Goal: Task Accomplishment & Management: Manage account settings

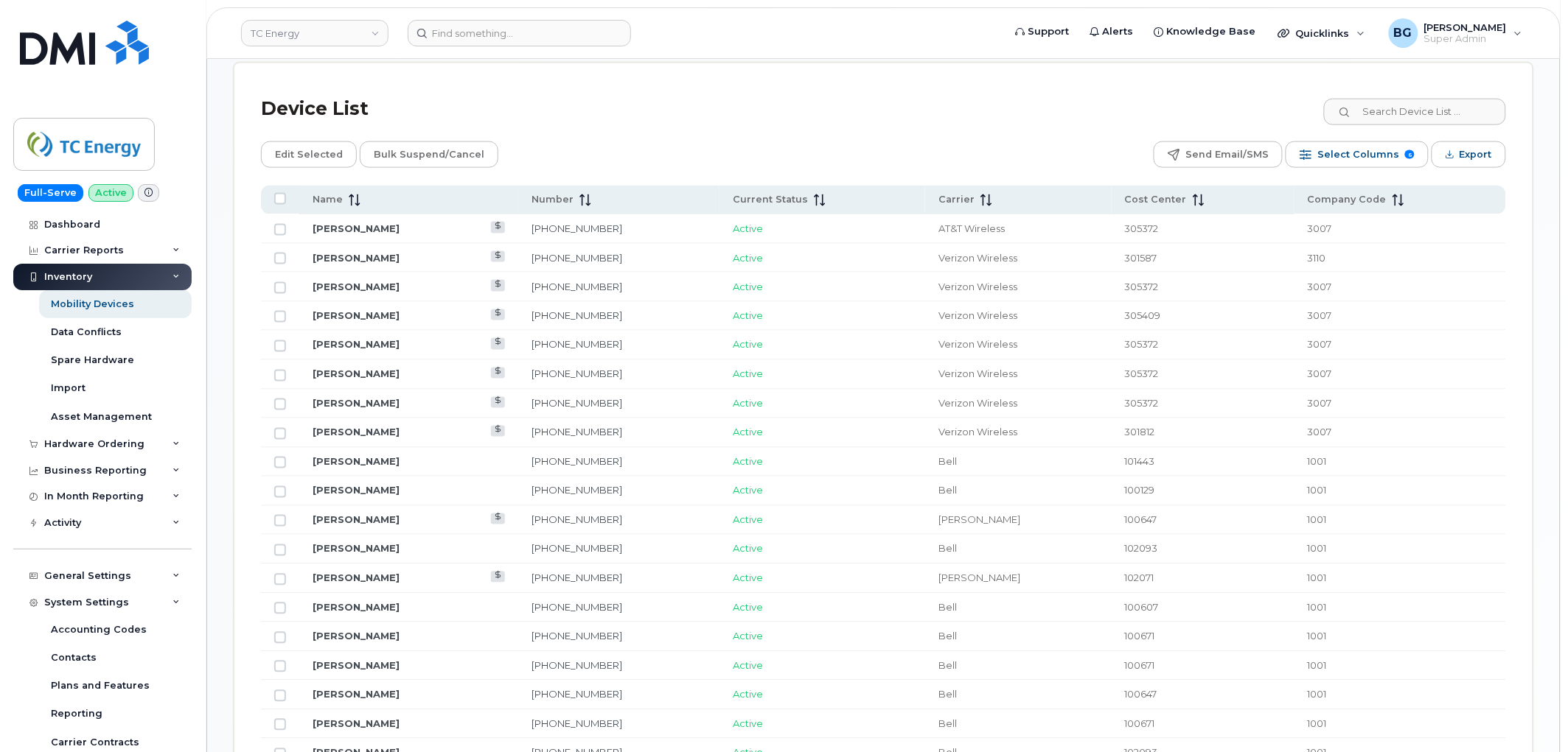
scroll to position [159, 0]
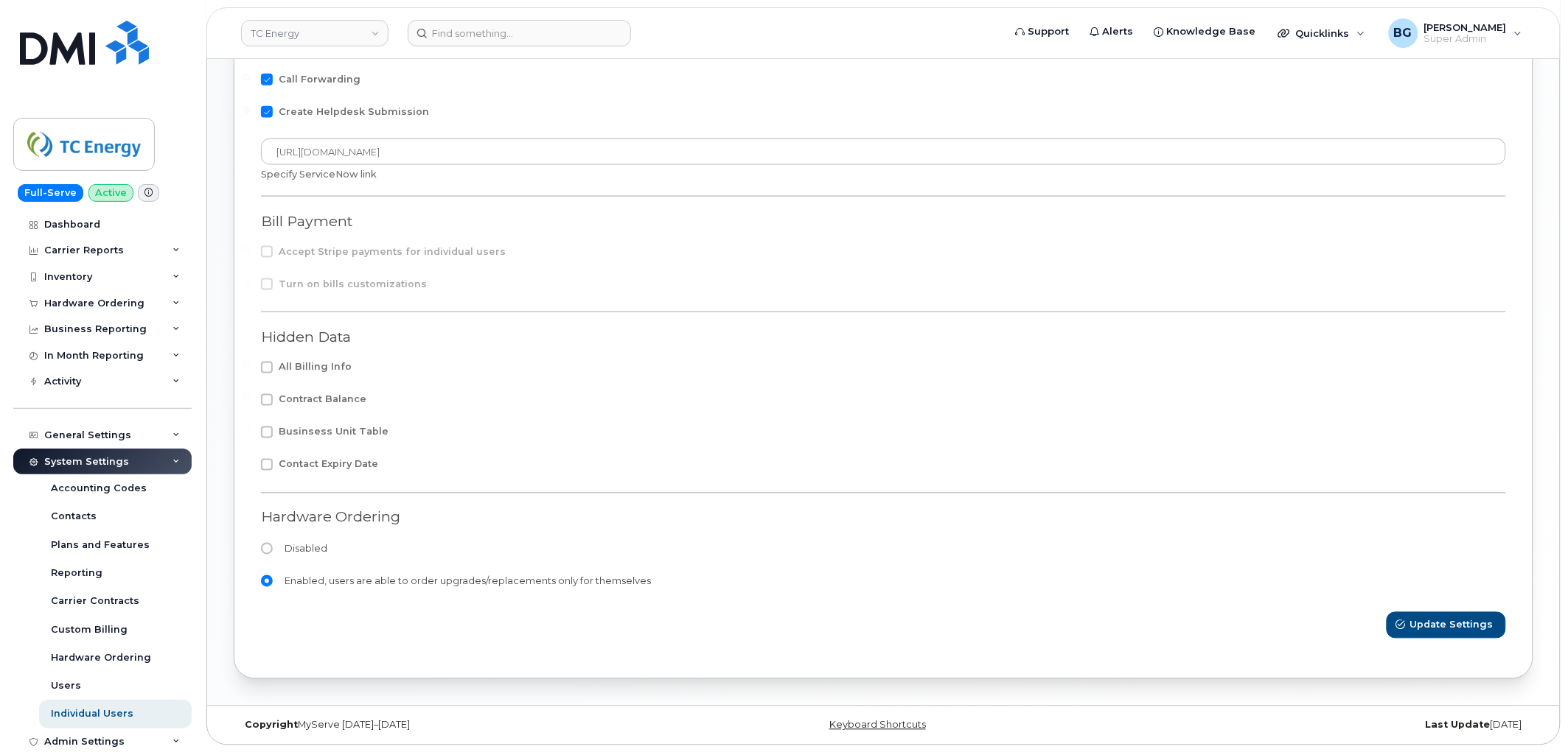
scroll to position [187, 0]
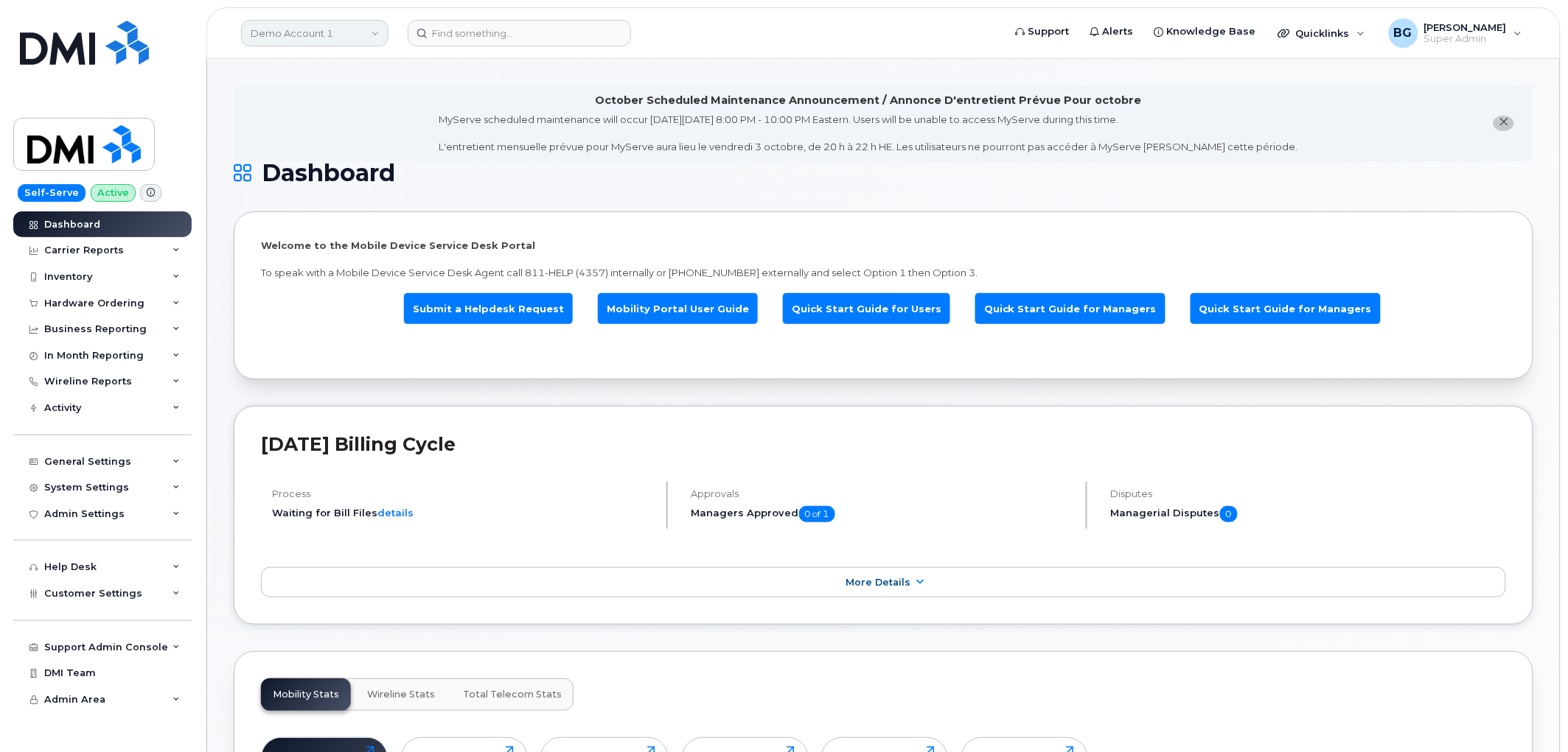
click at [334, 39] on link "Demo Account 1" at bounding box center [315, 33] width 148 height 27
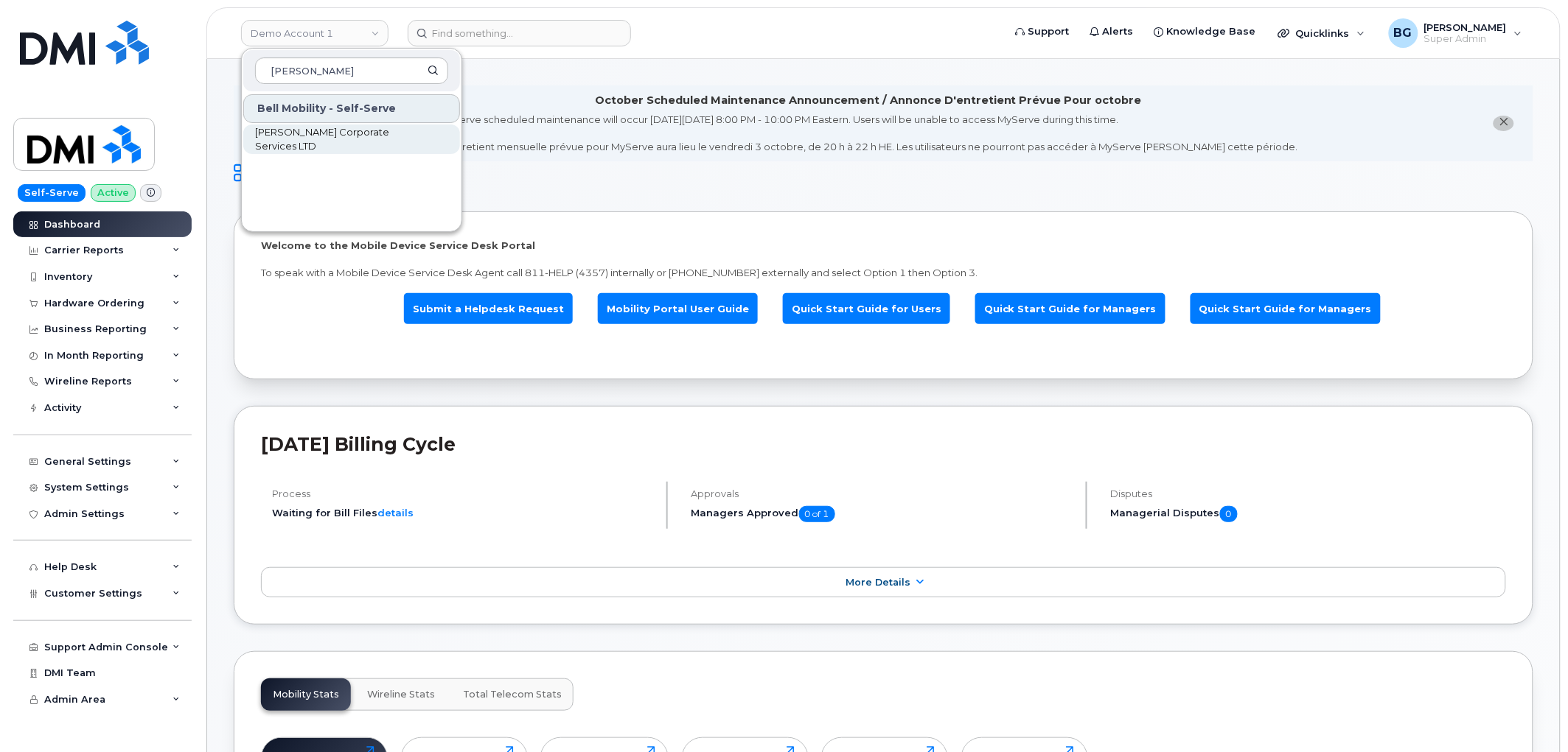
type input "brandt"
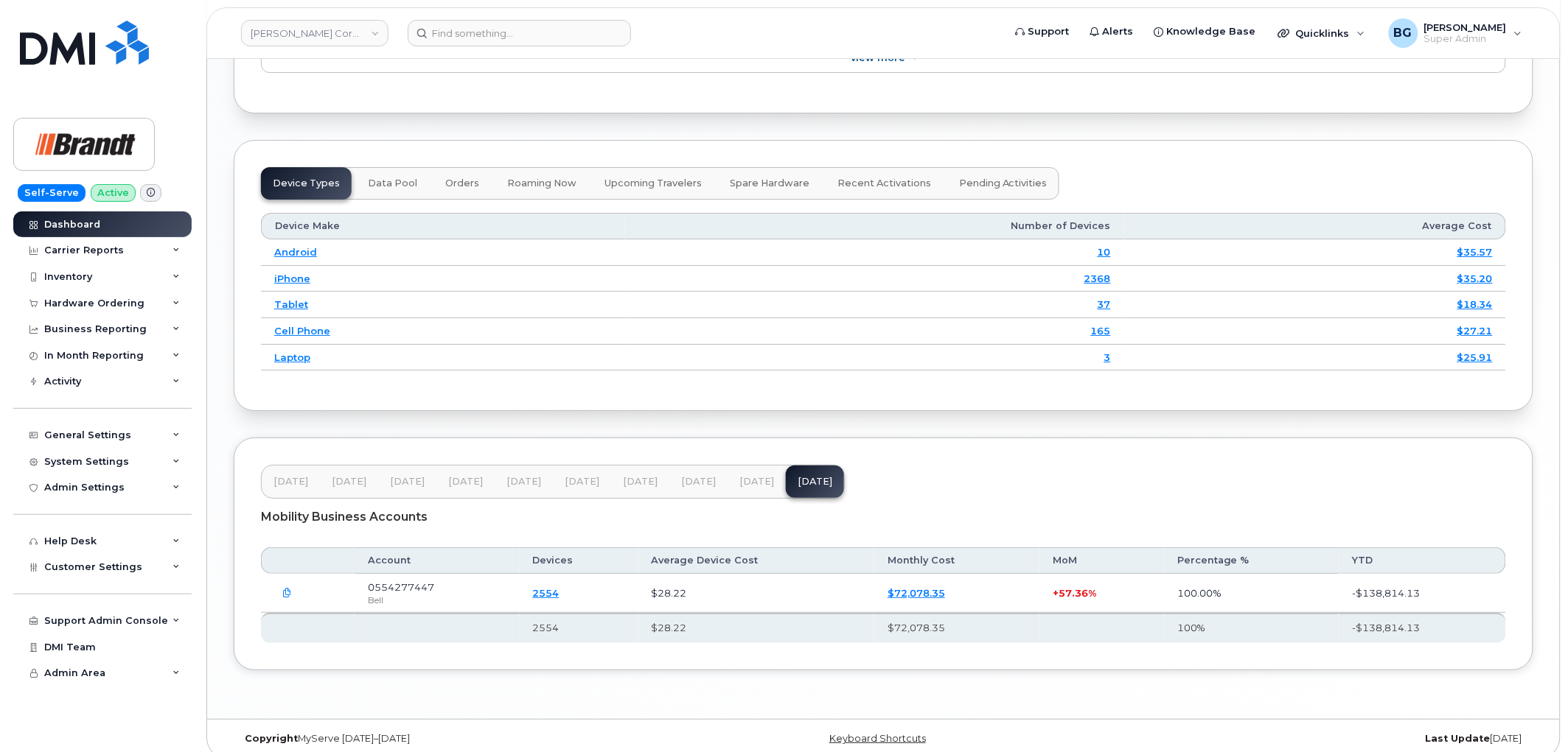
scroll to position [1846, 0]
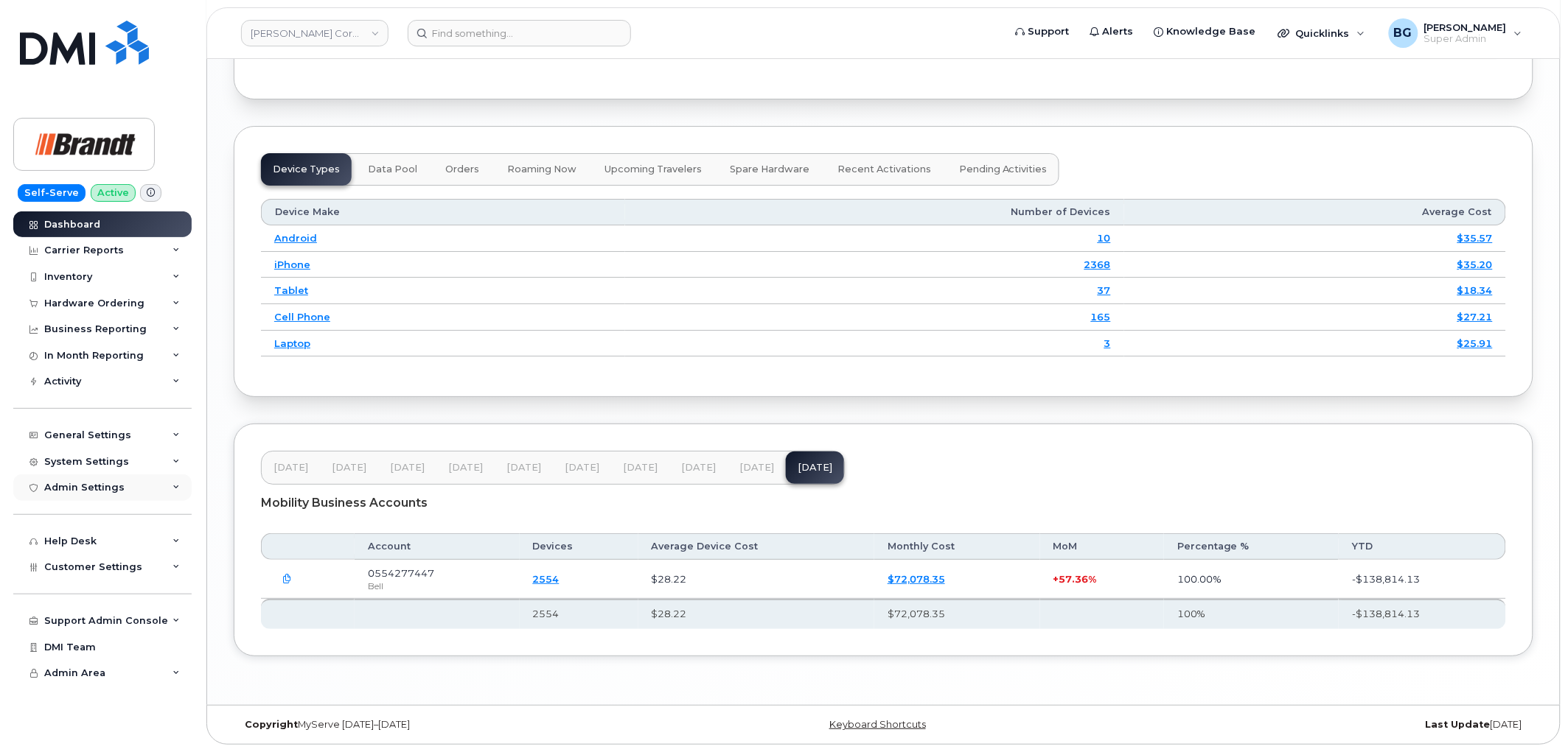
click at [79, 482] on div "Admin Settings" at bounding box center [85, 488] width 81 height 12
click at [85, 458] on div "System Settings" at bounding box center [87, 462] width 85 height 12
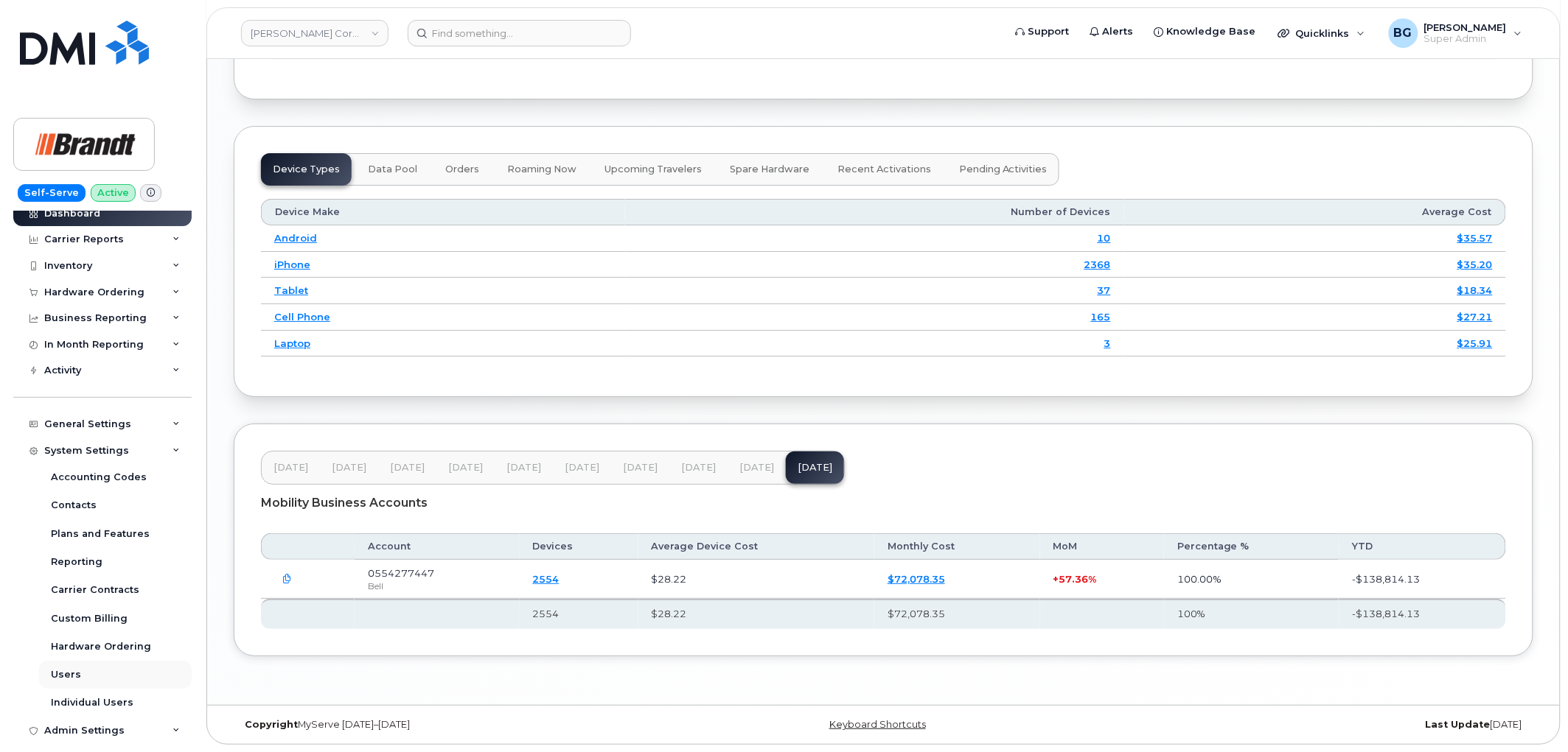
scroll to position [0, 0]
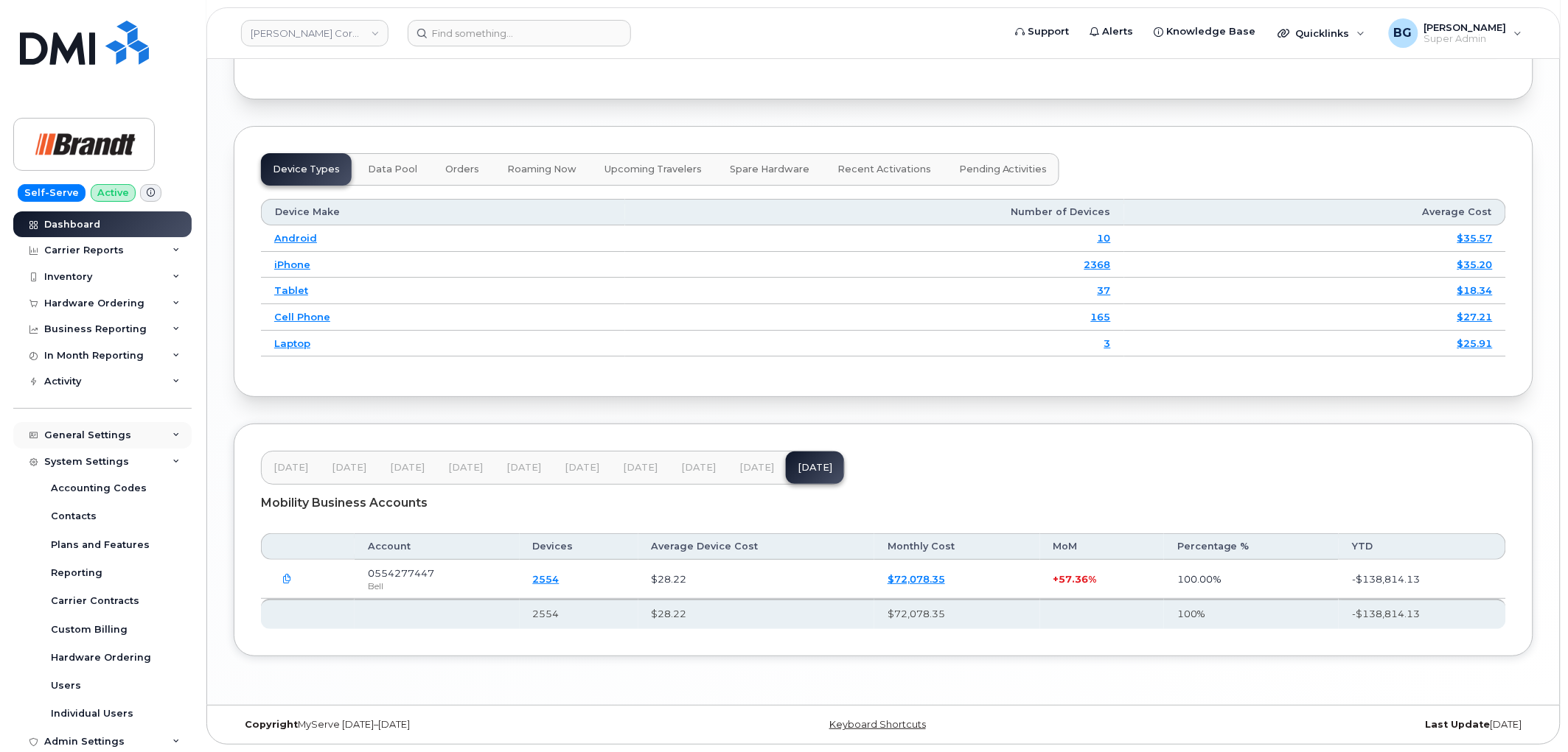
click at [71, 432] on div "General Settings" at bounding box center [87, 436] width 87 height 12
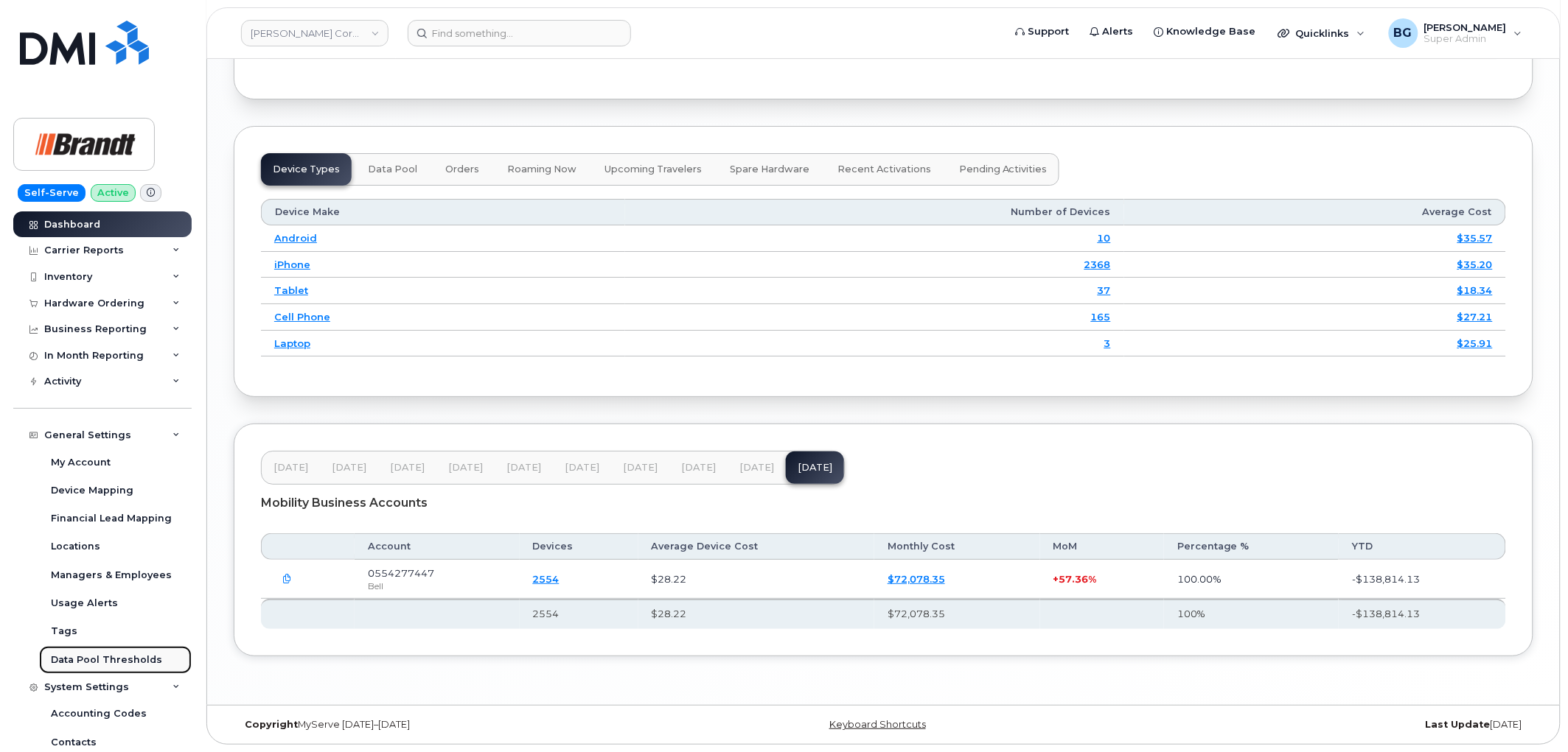
click at [92, 658] on div "Data Pool Thresholds" at bounding box center [106, 659] width 112 height 13
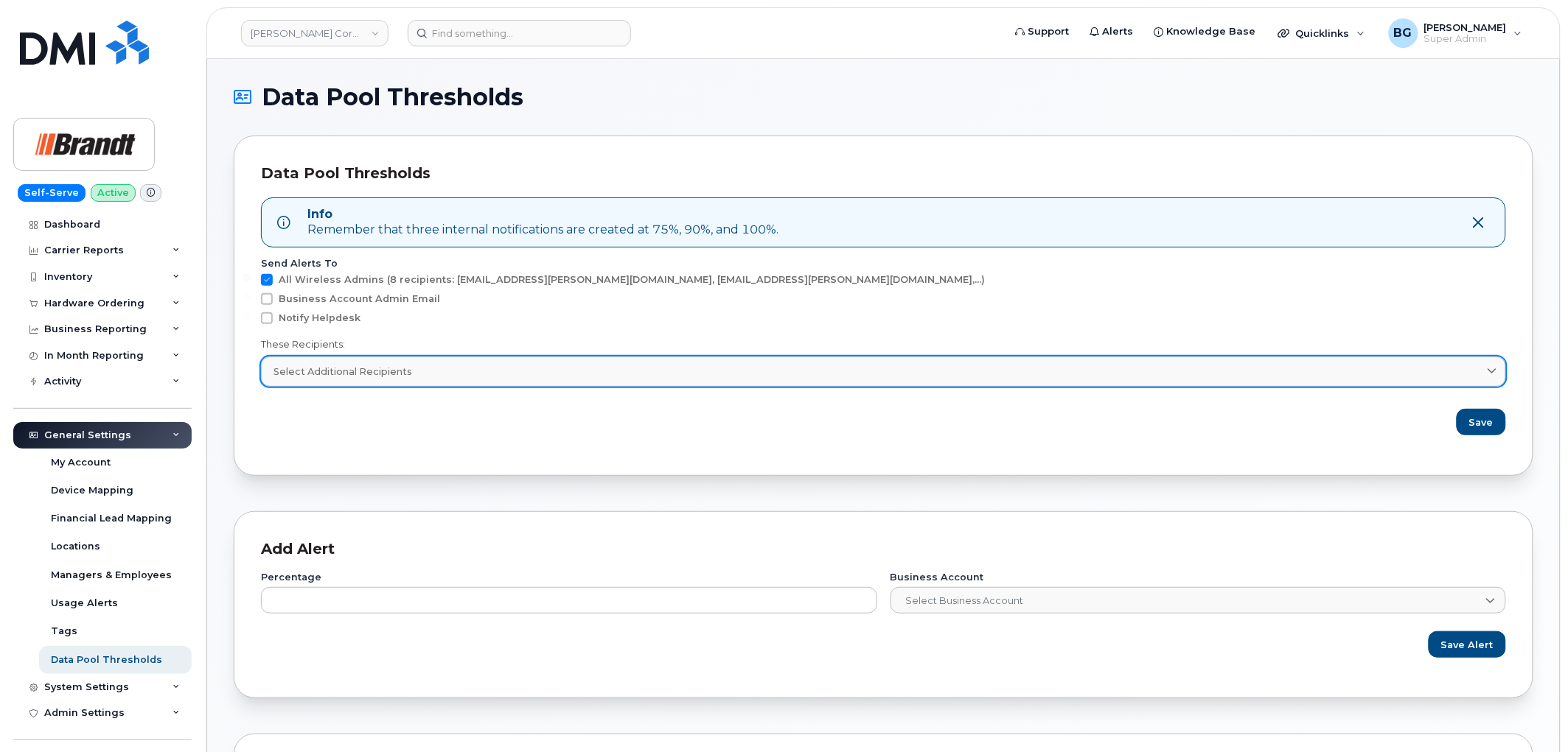
click at [550, 370] on div "Select Additional Recipients" at bounding box center [884, 371] width 1220 height 14
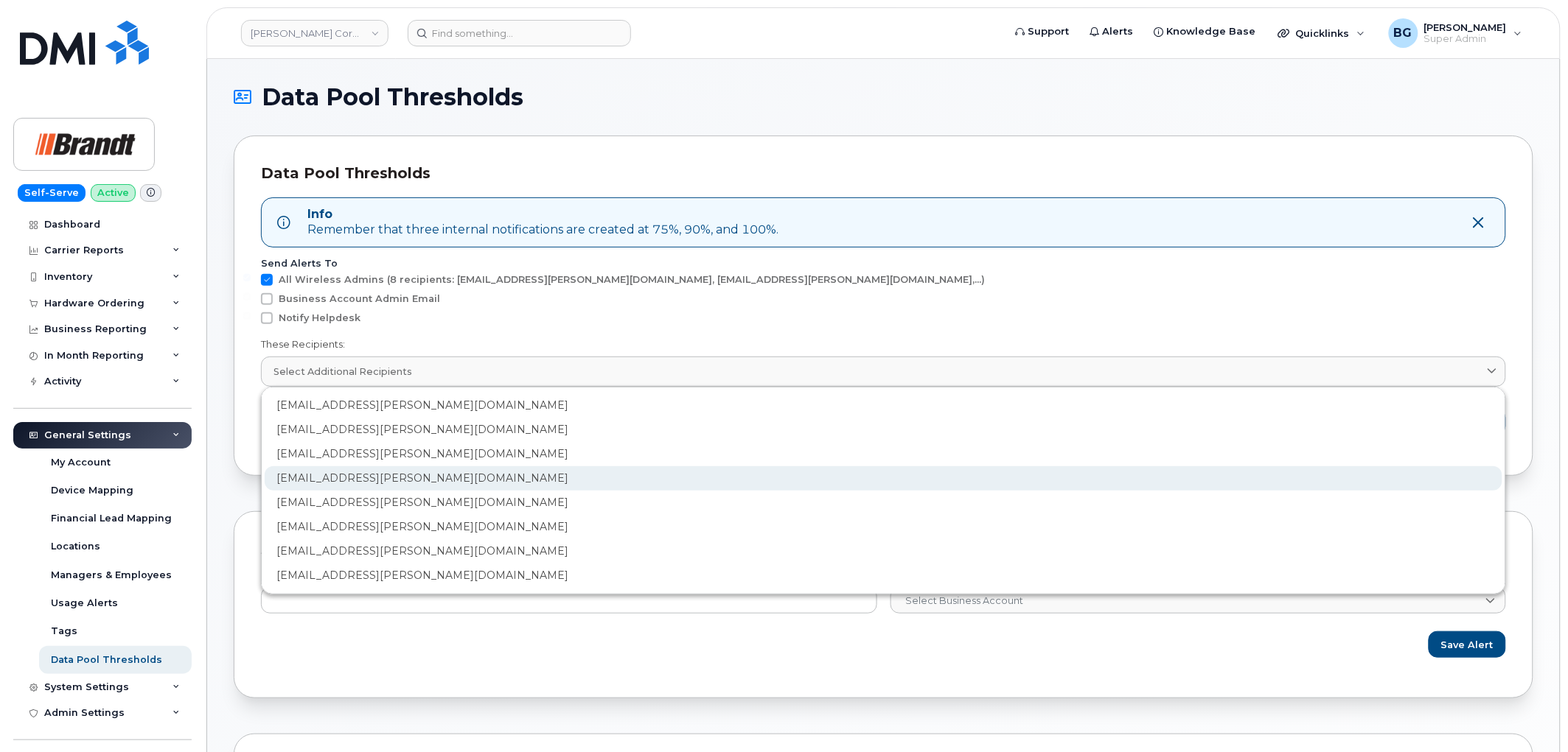
click at [307, 484] on div "disaac@brandt.ca" at bounding box center [883, 478] width 1238 height 24
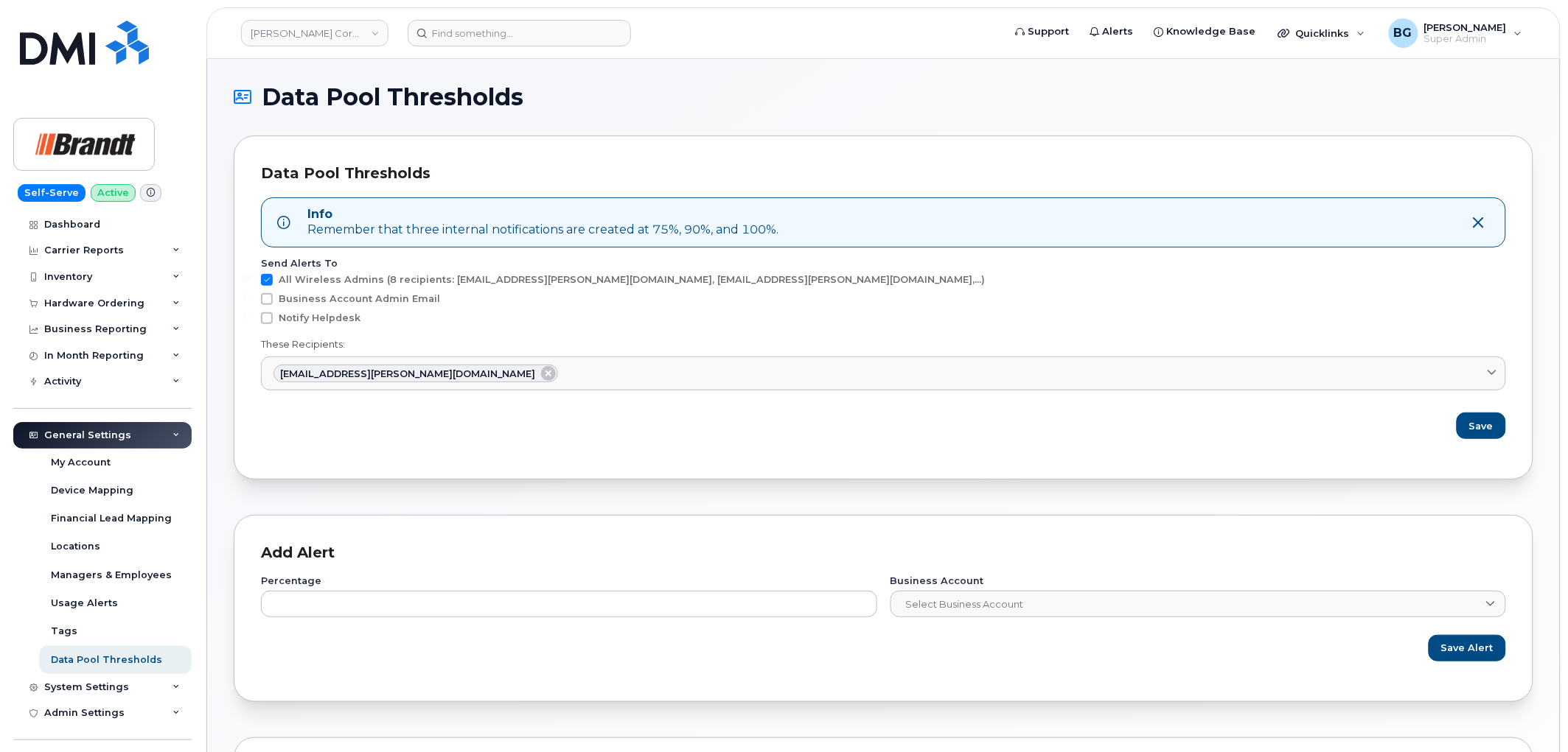
click at [264, 280] on span at bounding box center [267, 280] width 12 height 12
click at [250, 280] on input "All Wireless Admins (8 recipients: boladokun@brandt.ca, gkoshman@brandt.ca ,...…" at bounding box center [247, 278] width 8 height 8
checkbox input "false"
click at [1477, 427] on span "Save" at bounding box center [1481, 426] width 24 height 14
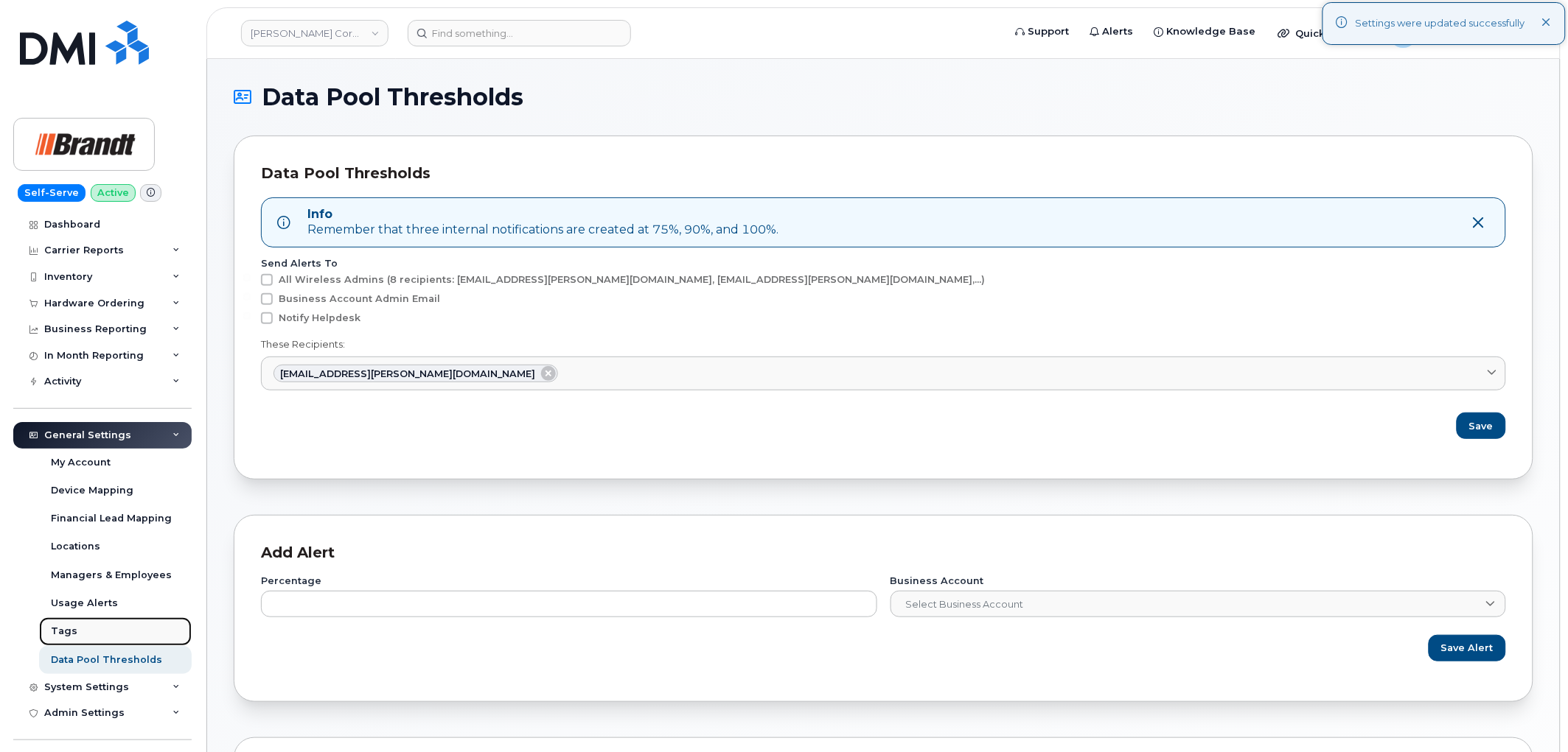
click at [59, 628] on div "Tags" at bounding box center [63, 631] width 27 height 13
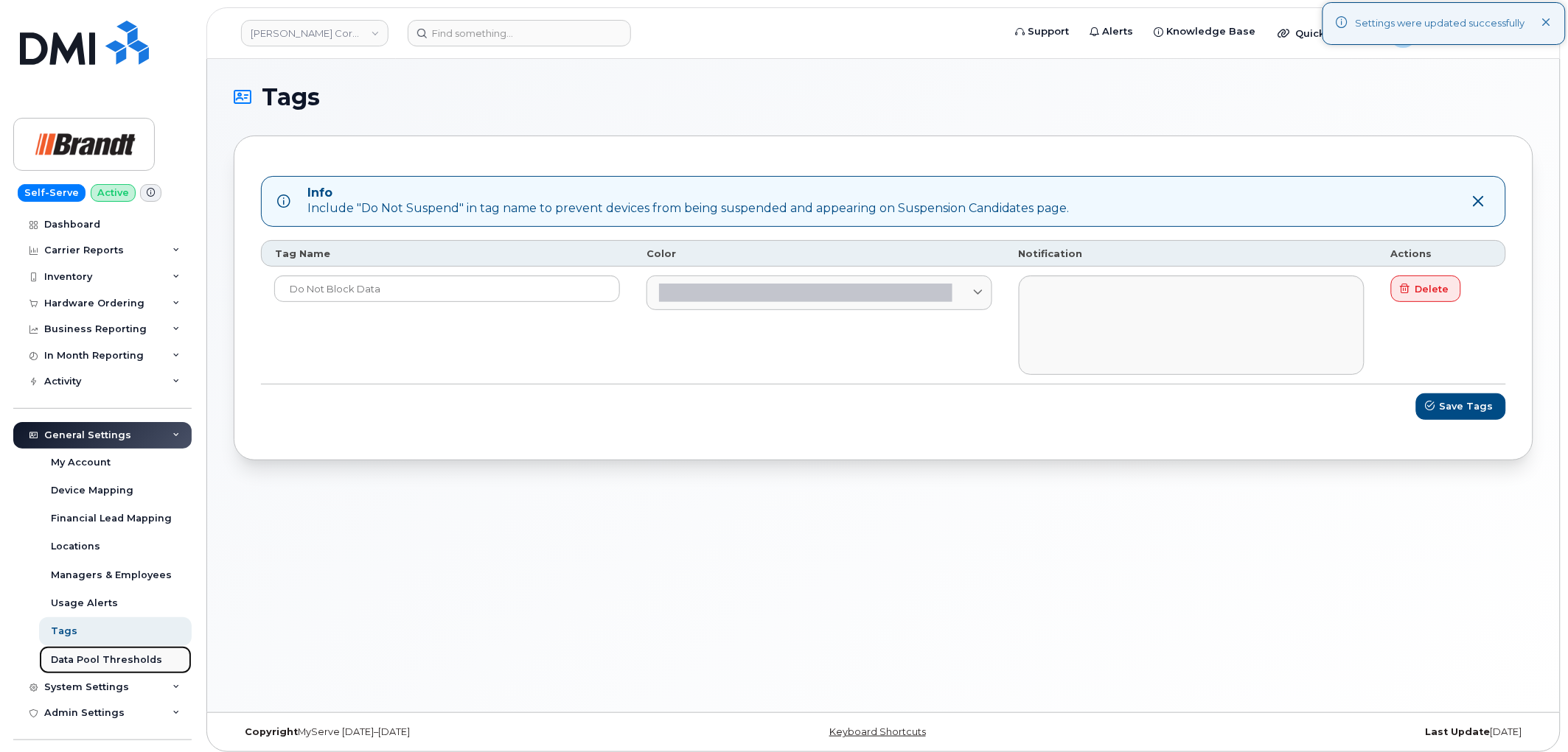
click at [65, 656] on div "Data Pool Thresholds" at bounding box center [106, 659] width 112 height 13
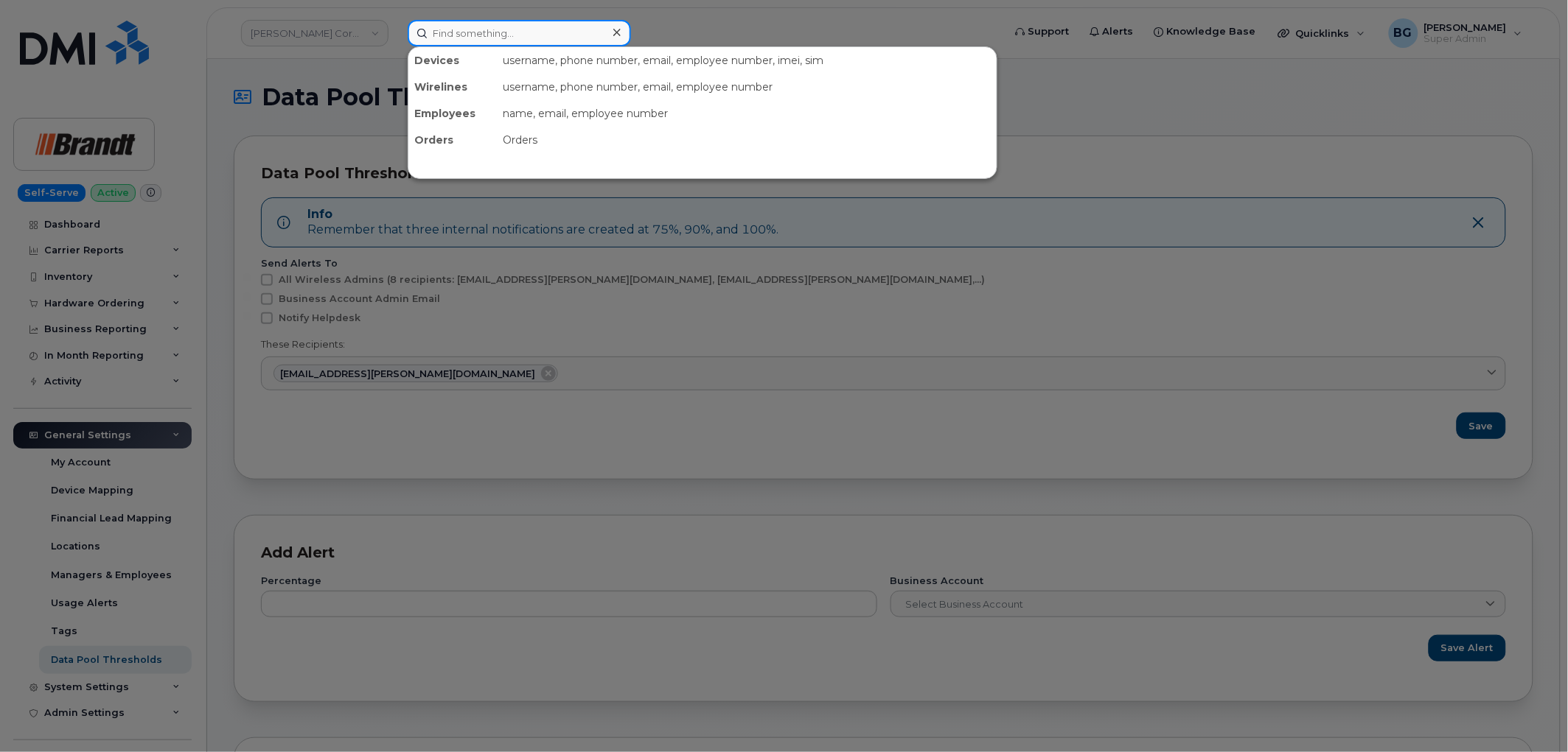
click at [455, 33] on input at bounding box center [519, 33] width 223 height 27
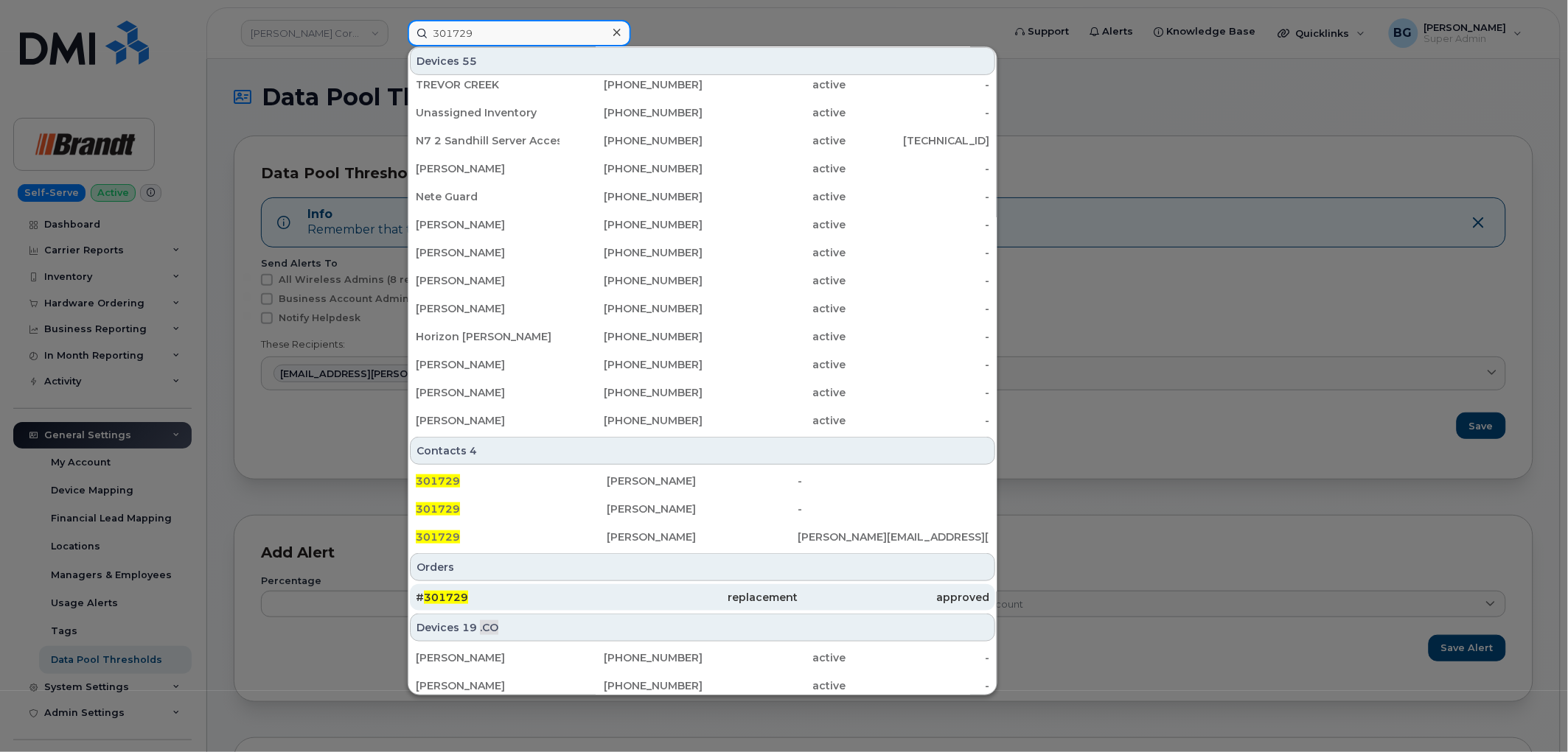
scroll to position [164, 0]
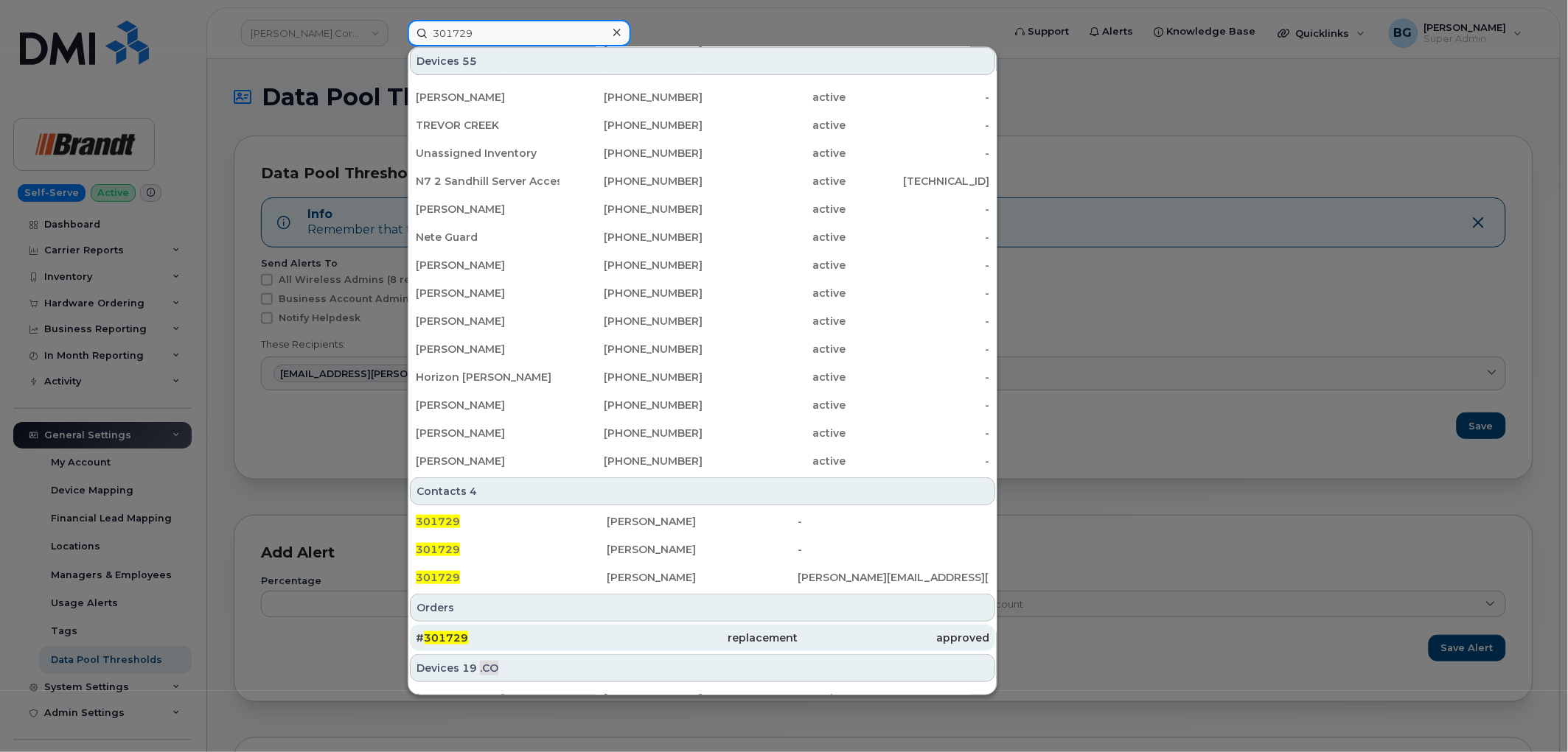
type input "301729"
click at [441, 635] on span "301729" at bounding box center [446, 637] width 45 height 13
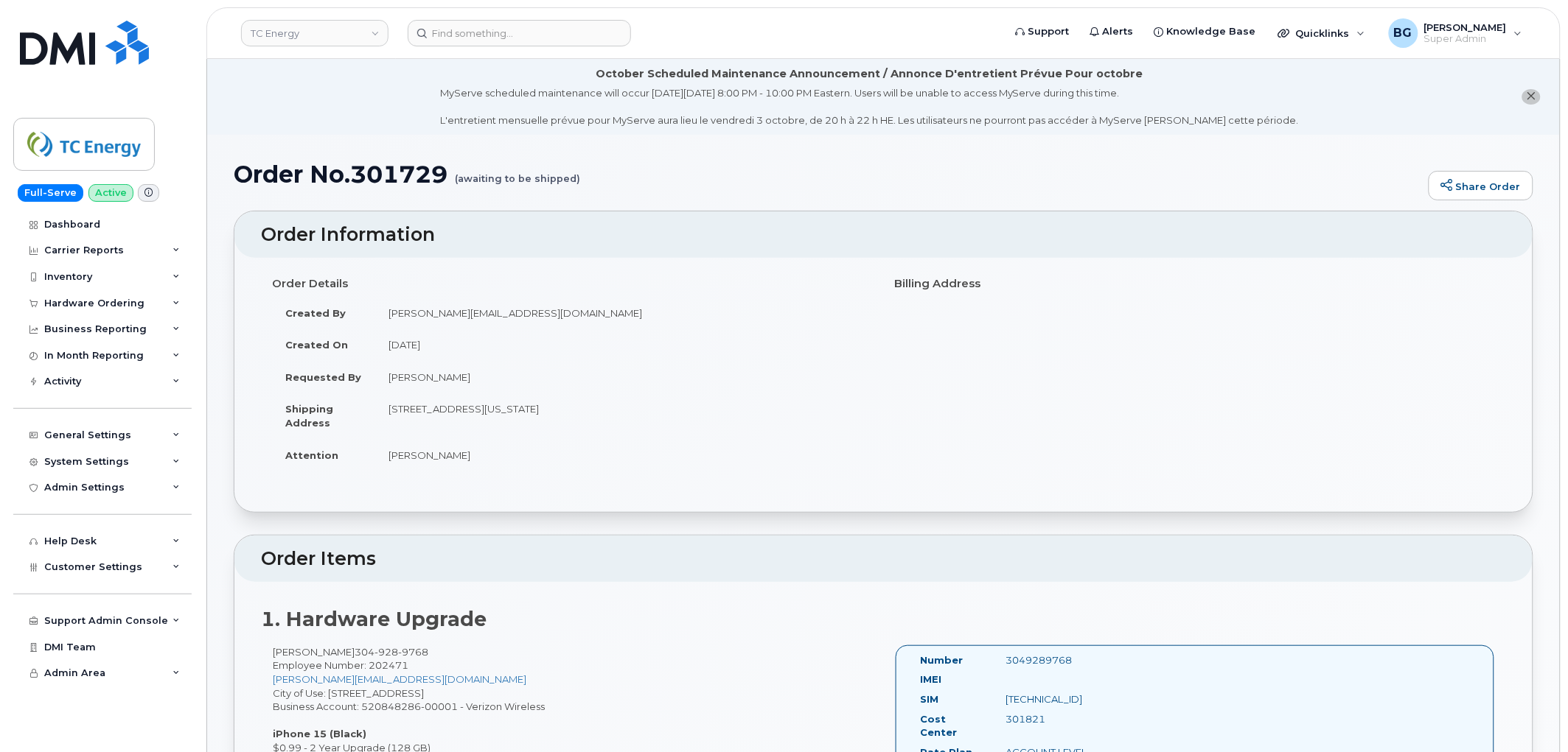
click at [390, 171] on h1 "Order No.301729 (awaiting to be shipped)" at bounding box center [827, 174] width 1187 height 26
click at [389, 171] on h1 "Order No.301729 (awaiting to be shipped)" at bounding box center [827, 174] width 1187 height 26
copy h1 "301729"
click at [112, 301] on div "Hardware Ordering" at bounding box center [94, 304] width 100 height 12
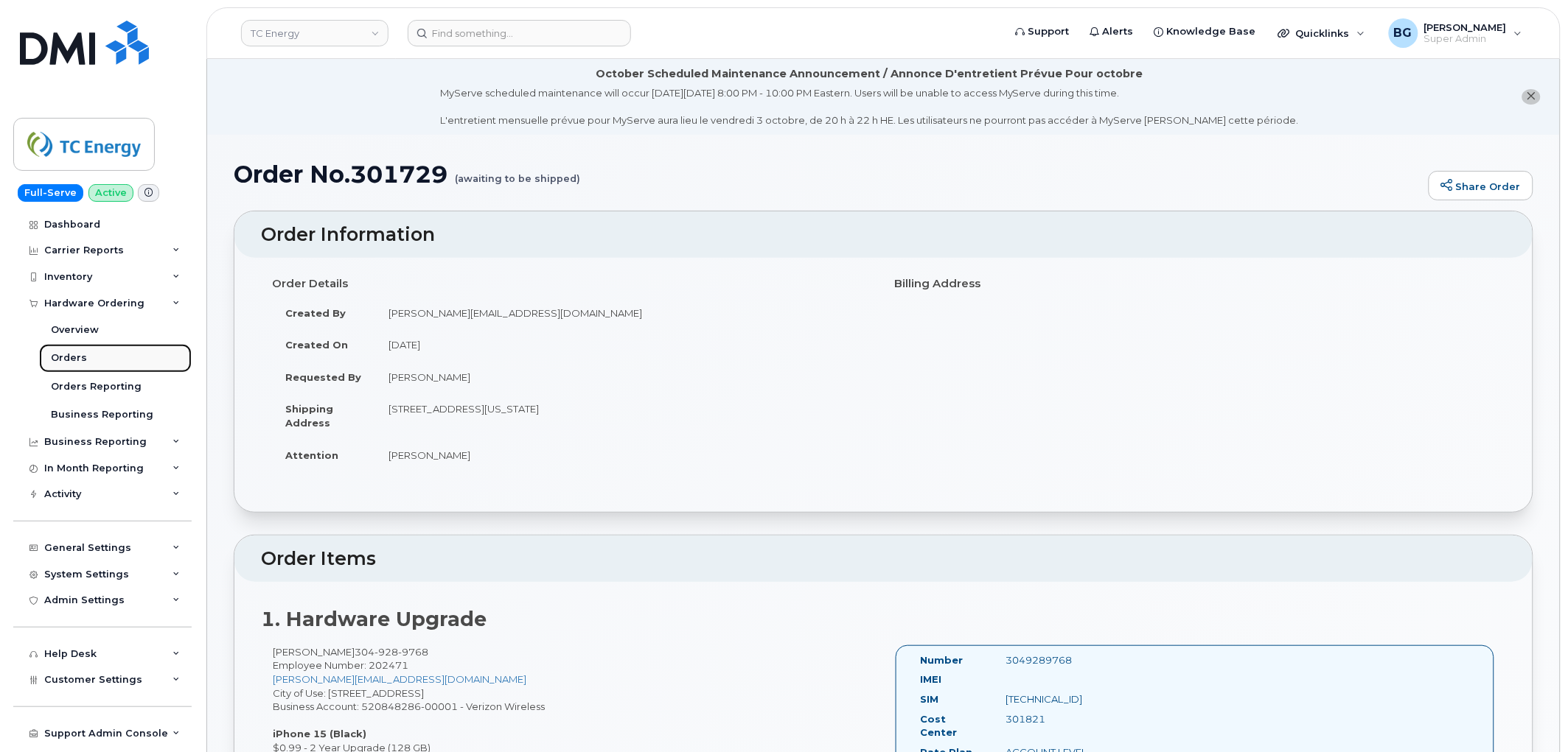
click at [59, 359] on div "Orders" at bounding box center [69, 358] width 36 height 13
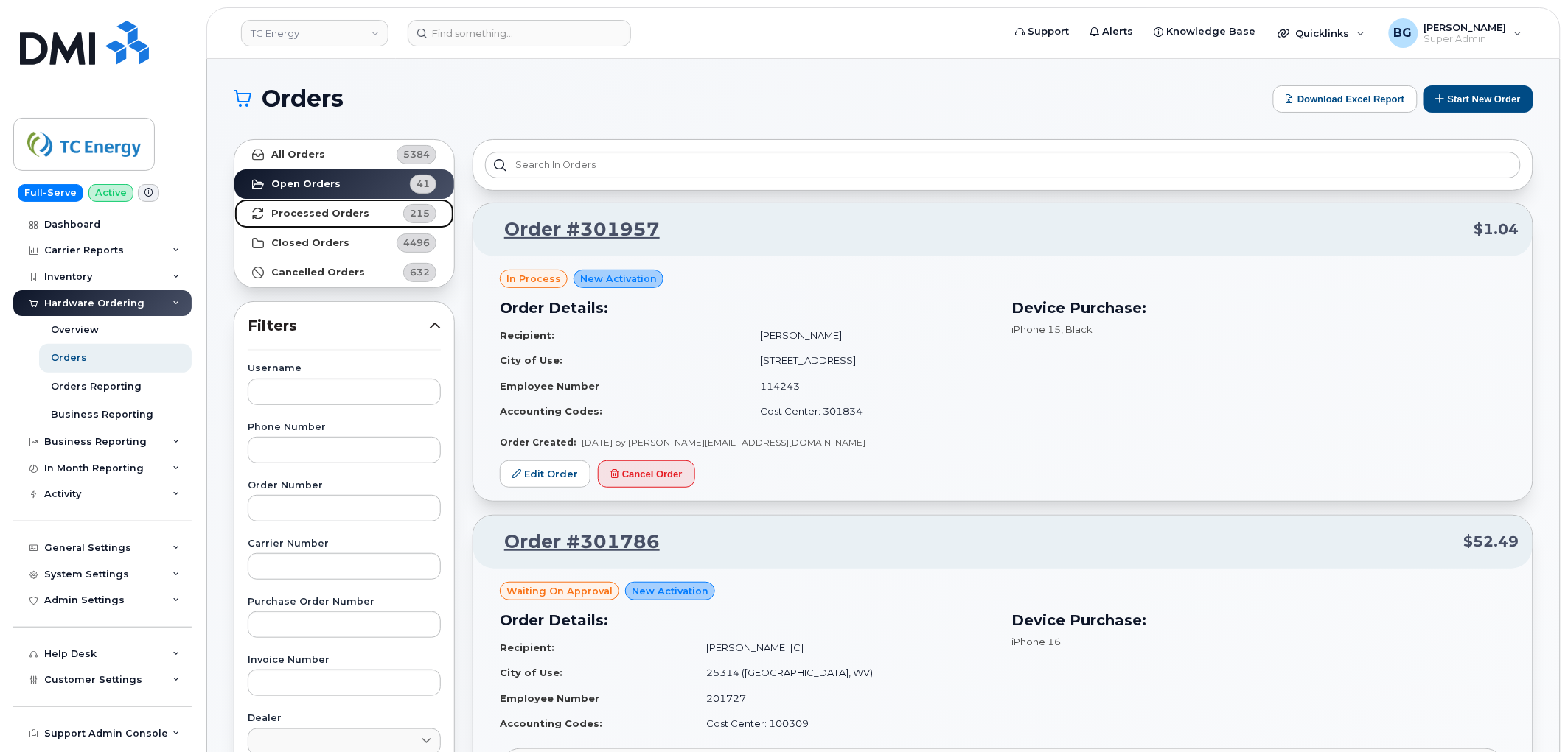
click at [299, 212] on strong "Processed Orders" at bounding box center [320, 214] width 98 height 12
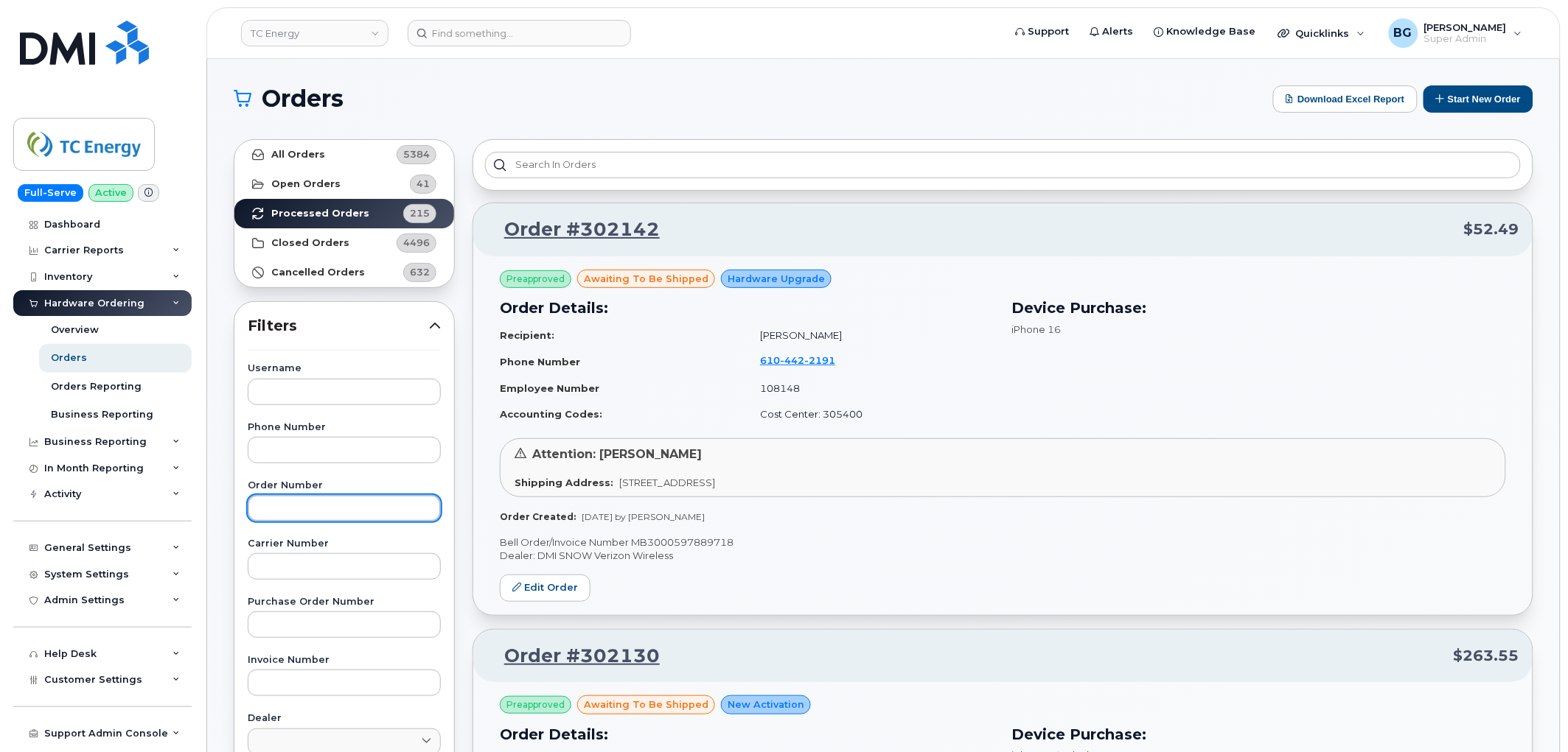
click at [312, 506] on input "text" at bounding box center [344, 508] width 193 height 27
paste input "301729"
type input "301729"
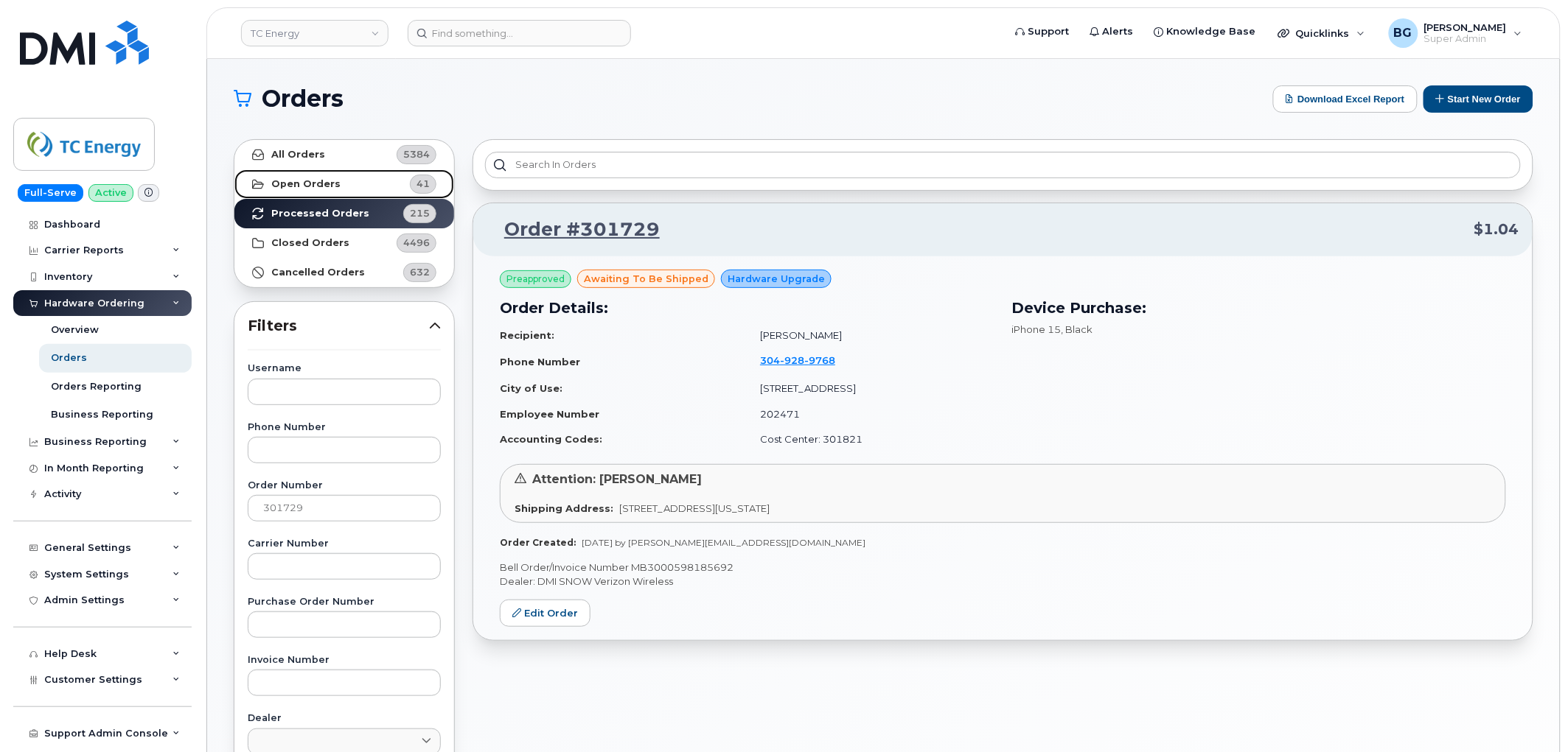
click at [299, 182] on strong "Open Orders" at bounding box center [305, 184] width 69 height 12
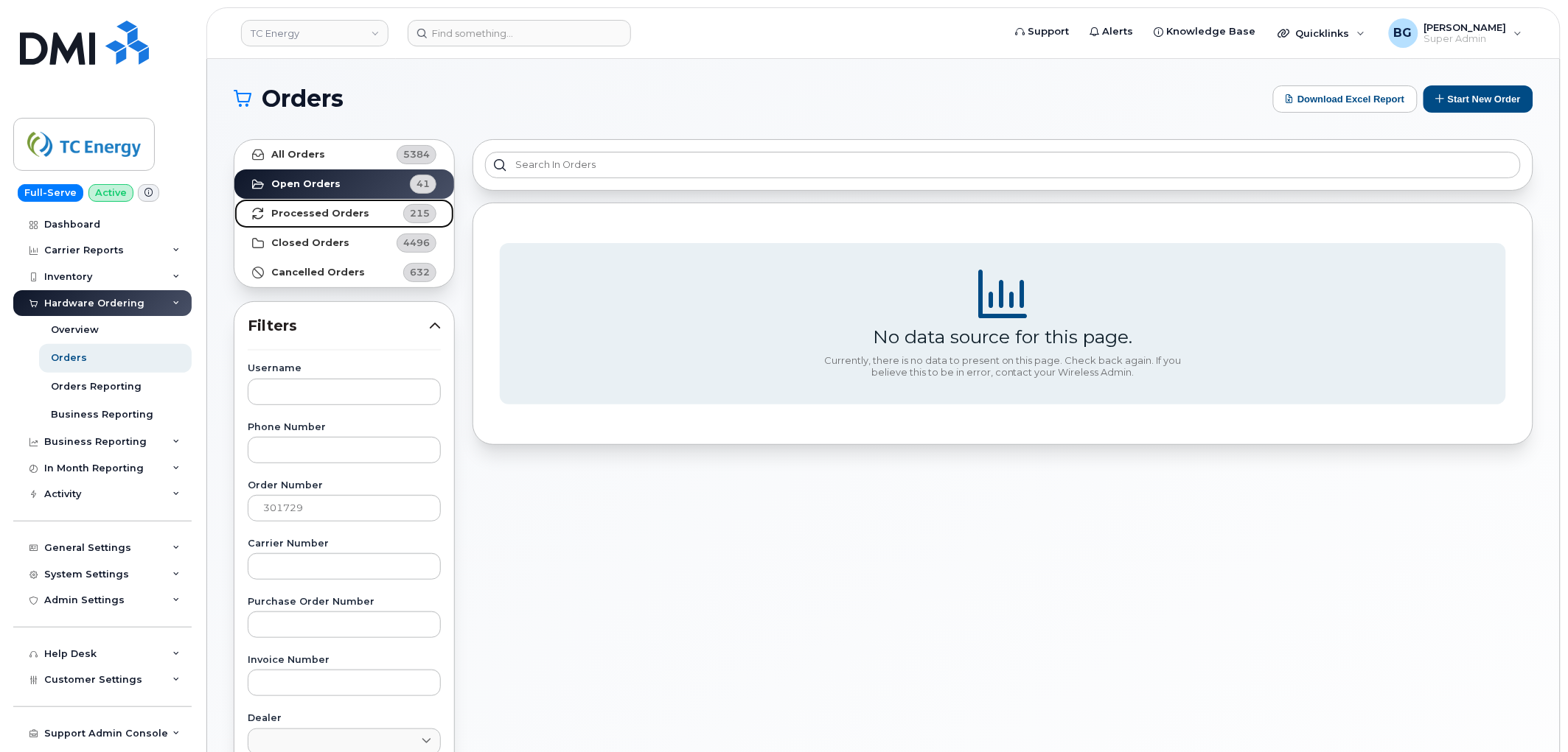
click at [305, 210] on strong "Processed Orders" at bounding box center [320, 214] width 98 height 12
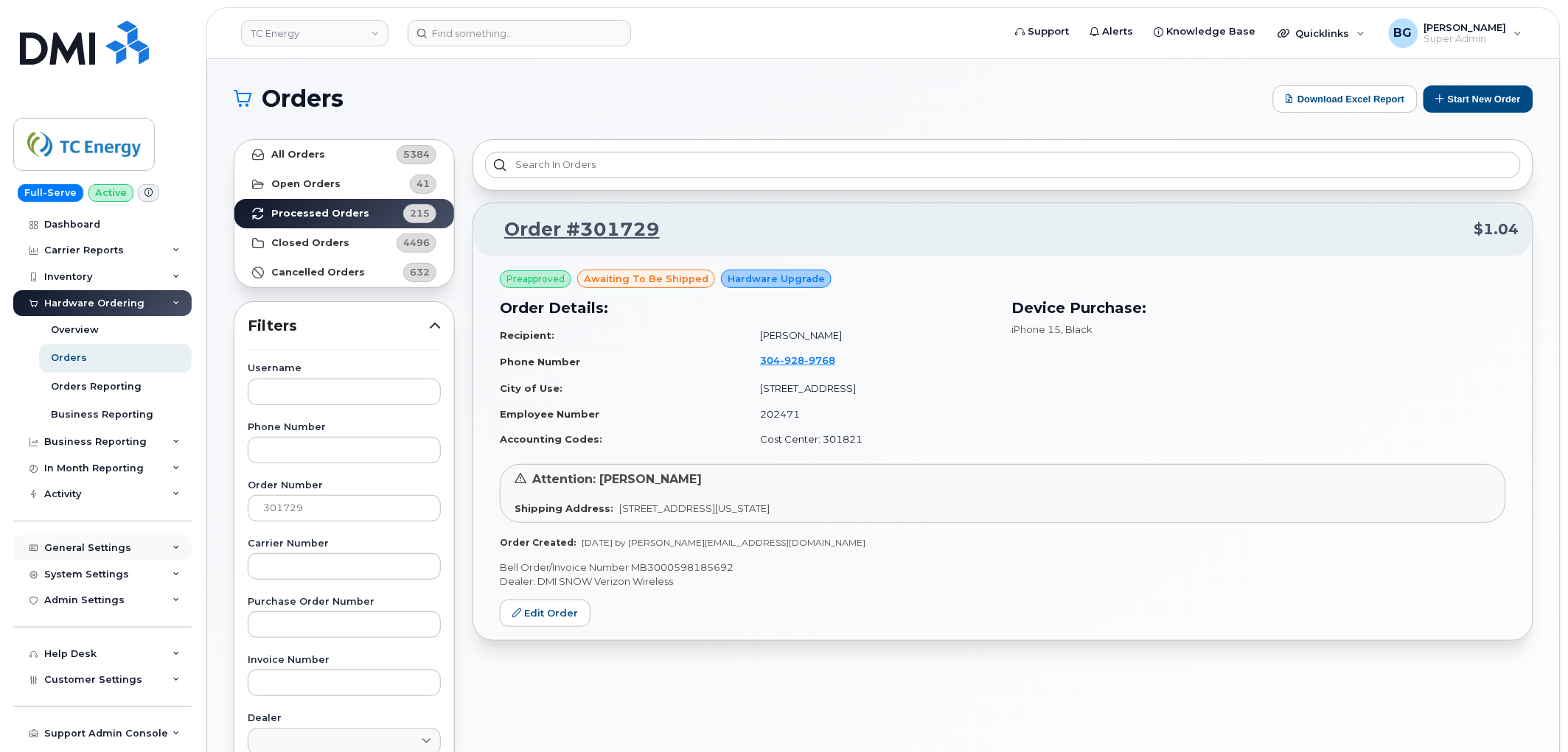
click at [91, 547] on div "General Settings" at bounding box center [87, 548] width 87 height 12
click at [765, 334] on td "Brian Earliwine" at bounding box center [870, 335] width 247 height 26
drag, startPoint x: 765, startPoint y: 334, endPoint x: 796, endPoint y: 336, distance: 31.1
click at [796, 336] on td "Brian Earliwine" at bounding box center [870, 335] width 247 height 26
copy td "Brian Earliwine"
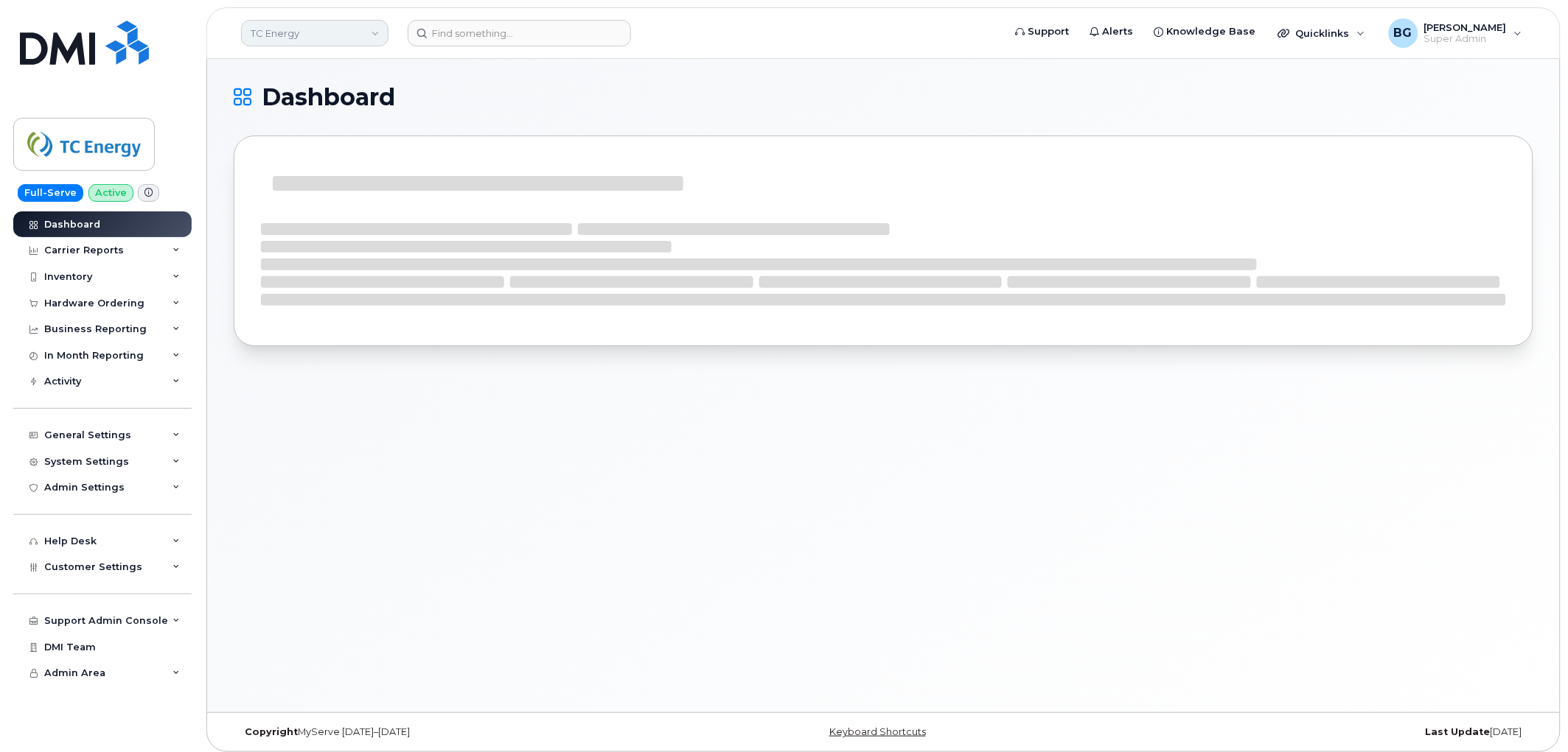
click at [280, 39] on link "TC Energy" at bounding box center [315, 33] width 148 height 27
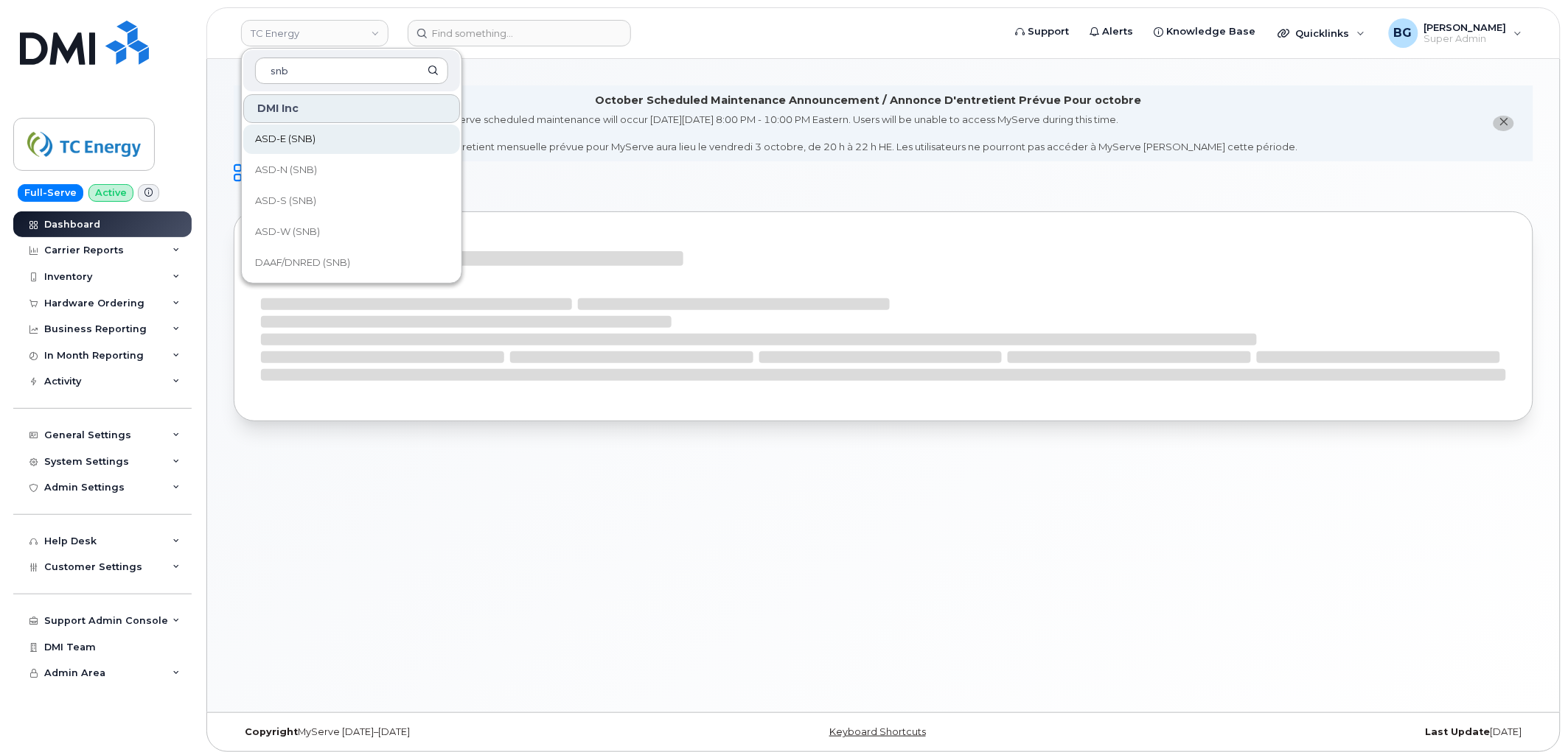
type input "snb"
click at [289, 134] on span "ASD-E (SNB)" at bounding box center [285, 139] width 60 height 15
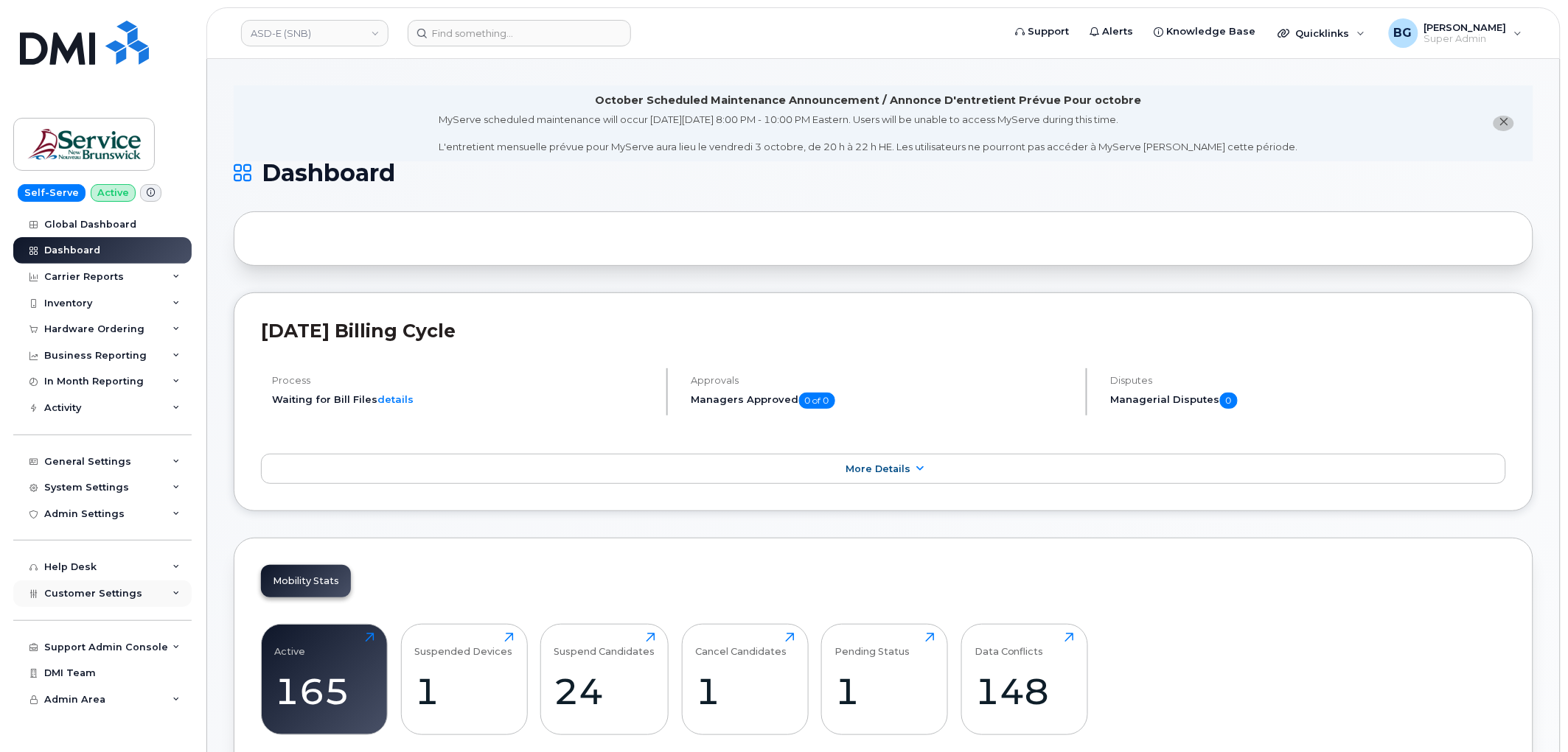
click at [100, 589] on div "Customer Settings" at bounding box center [102, 593] width 178 height 27
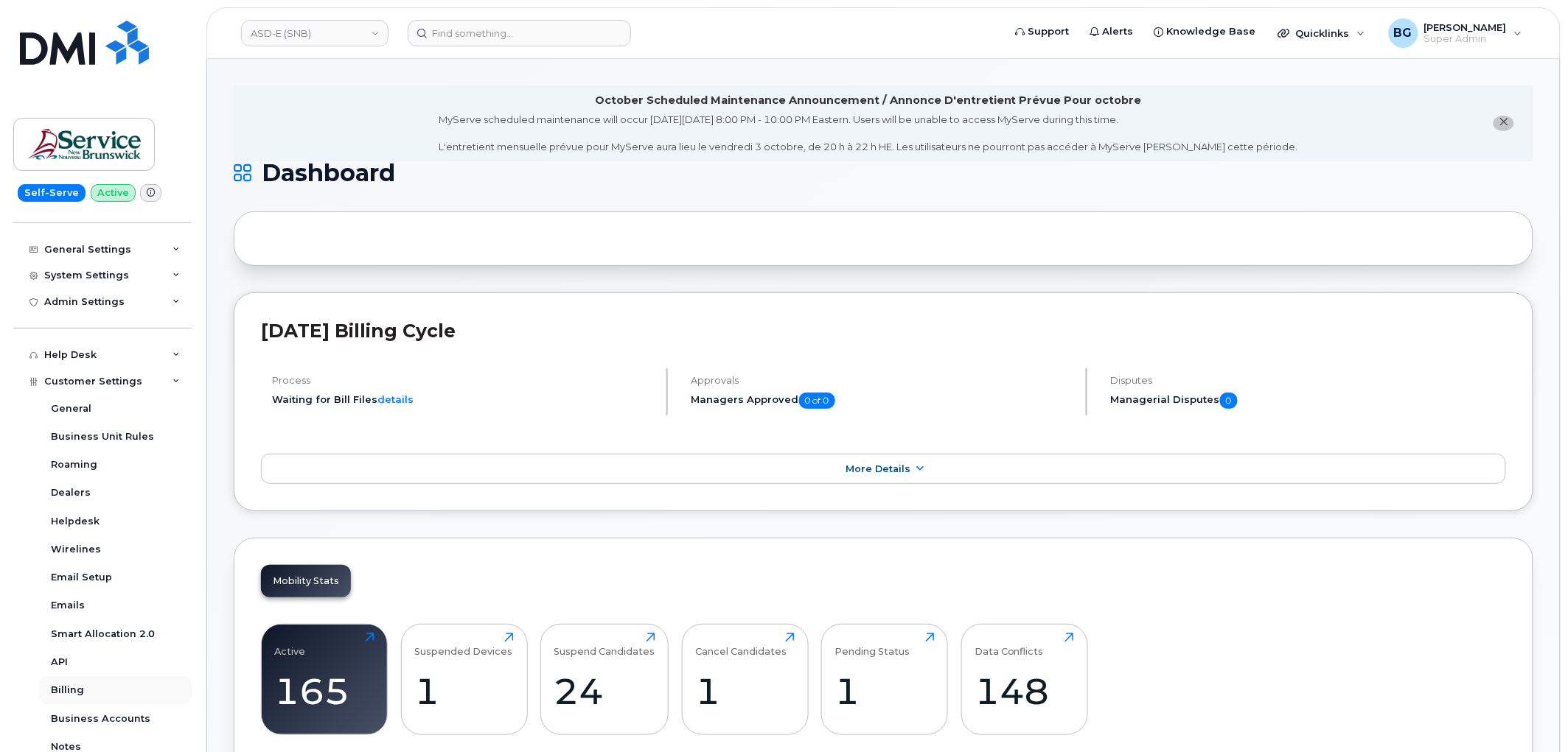
scroll to position [273, 0]
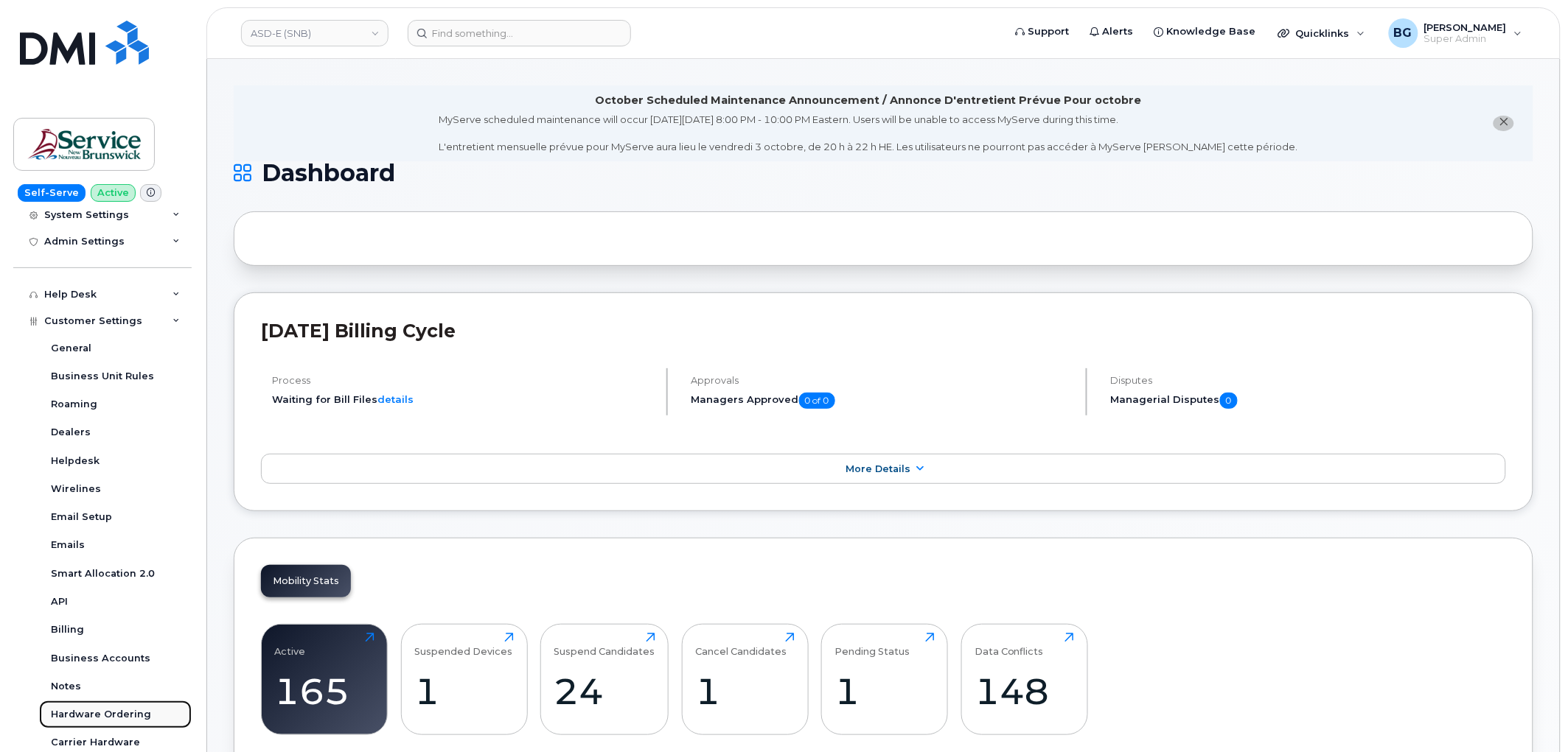
click at [87, 712] on div "Hardware Ordering" at bounding box center [100, 714] width 100 height 13
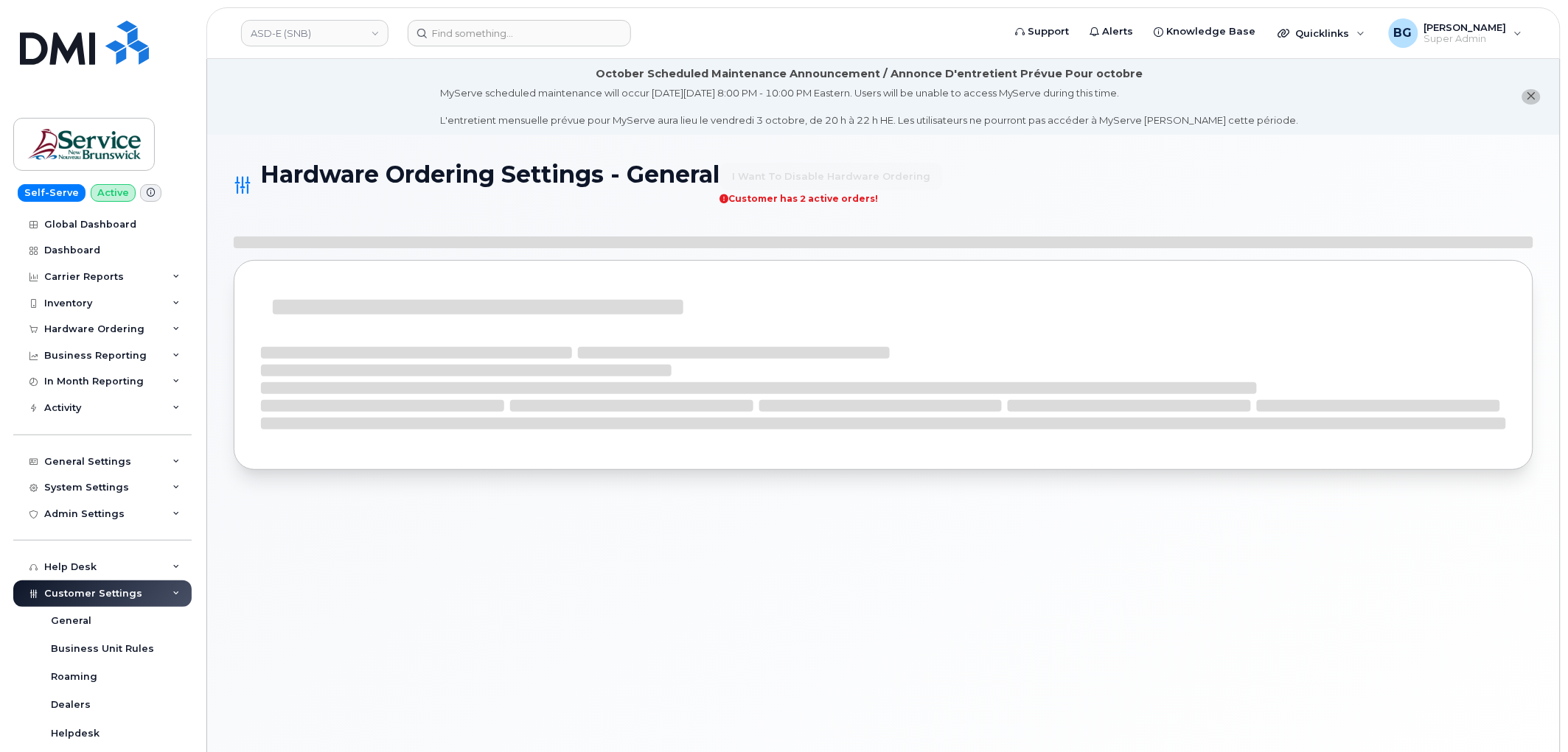
select select "admins"
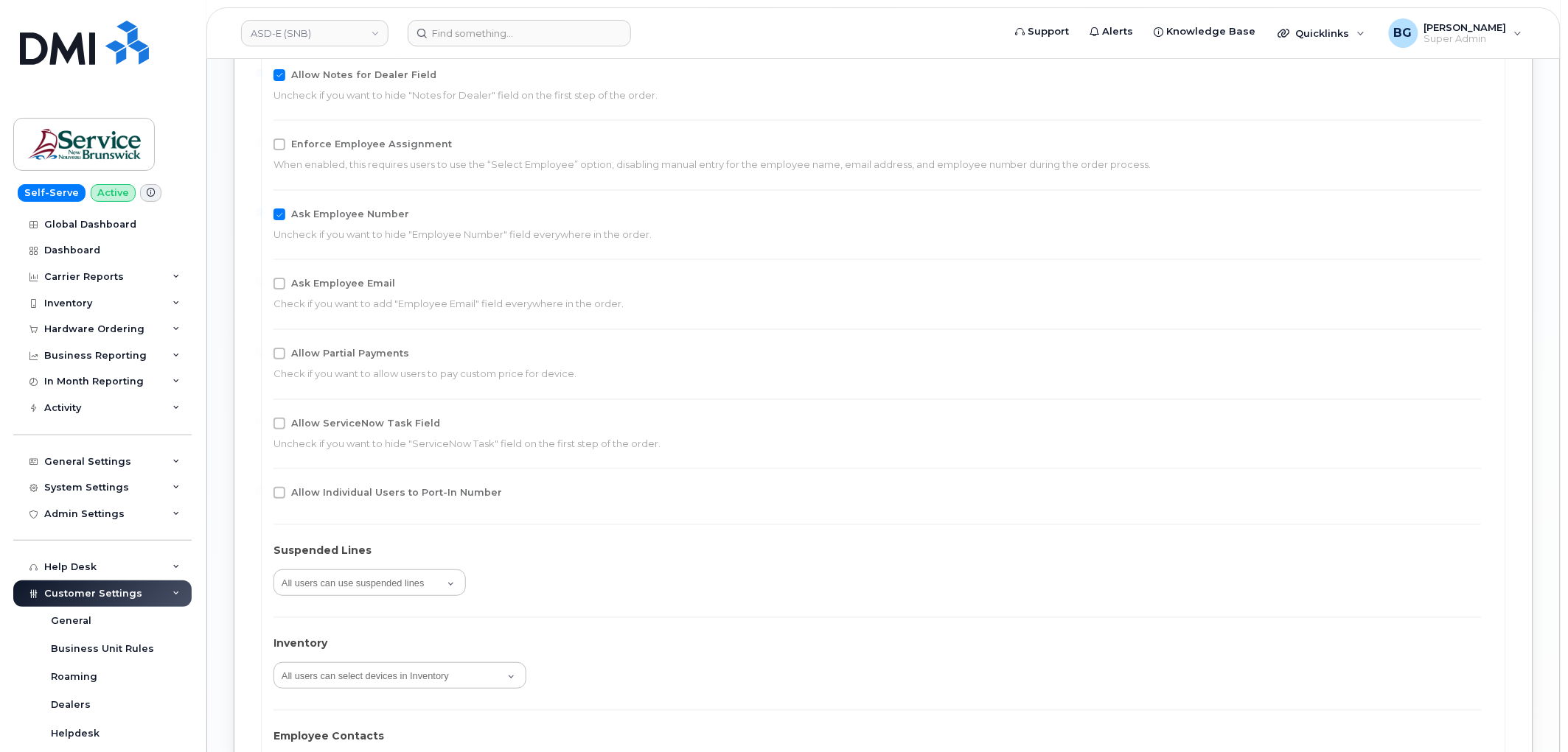
scroll to position [1910, 0]
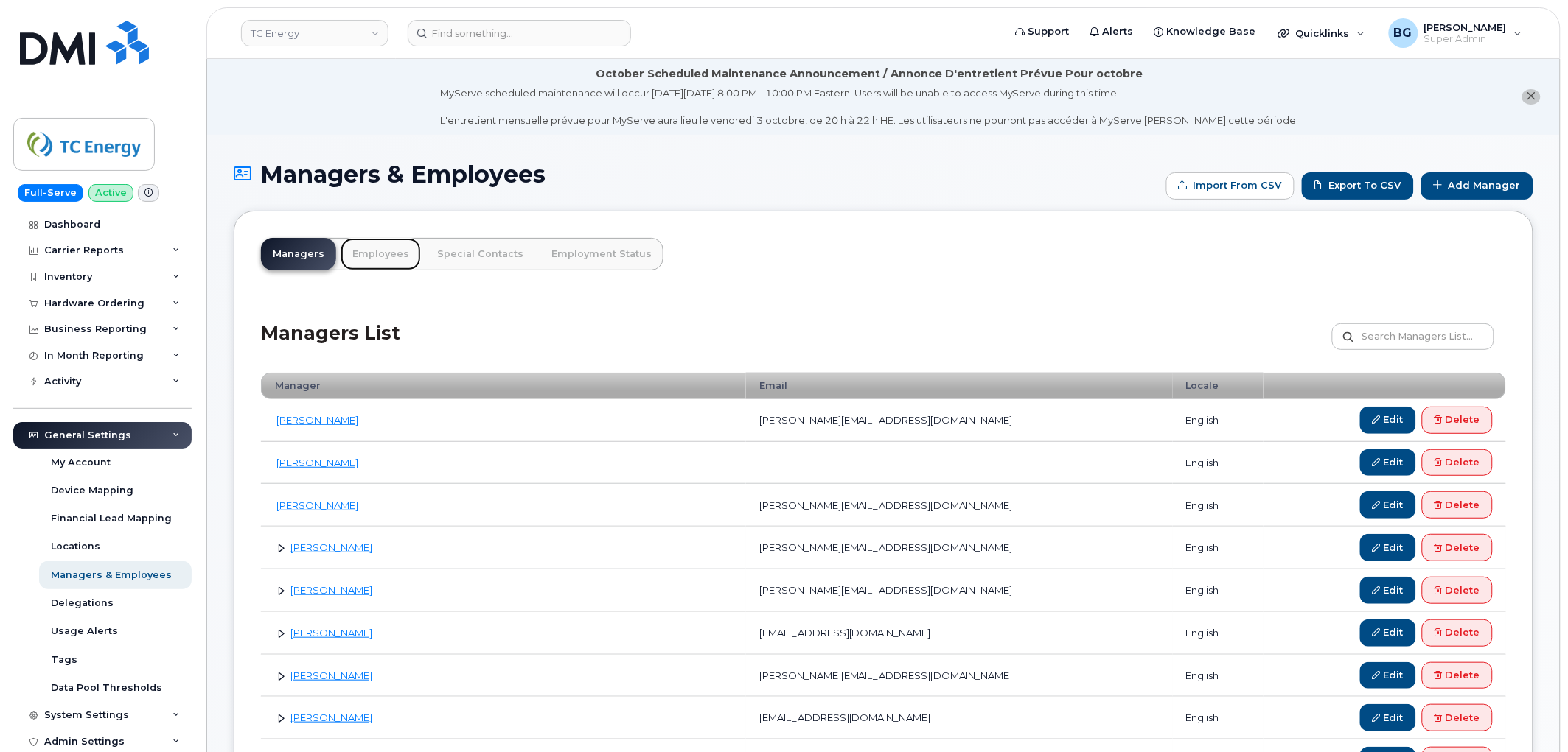
drag, startPoint x: 371, startPoint y: 246, endPoint x: 403, endPoint y: 256, distance: 33.5
click at [371, 247] on link "Employees" at bounding box center [381, 255] width 81 height 33
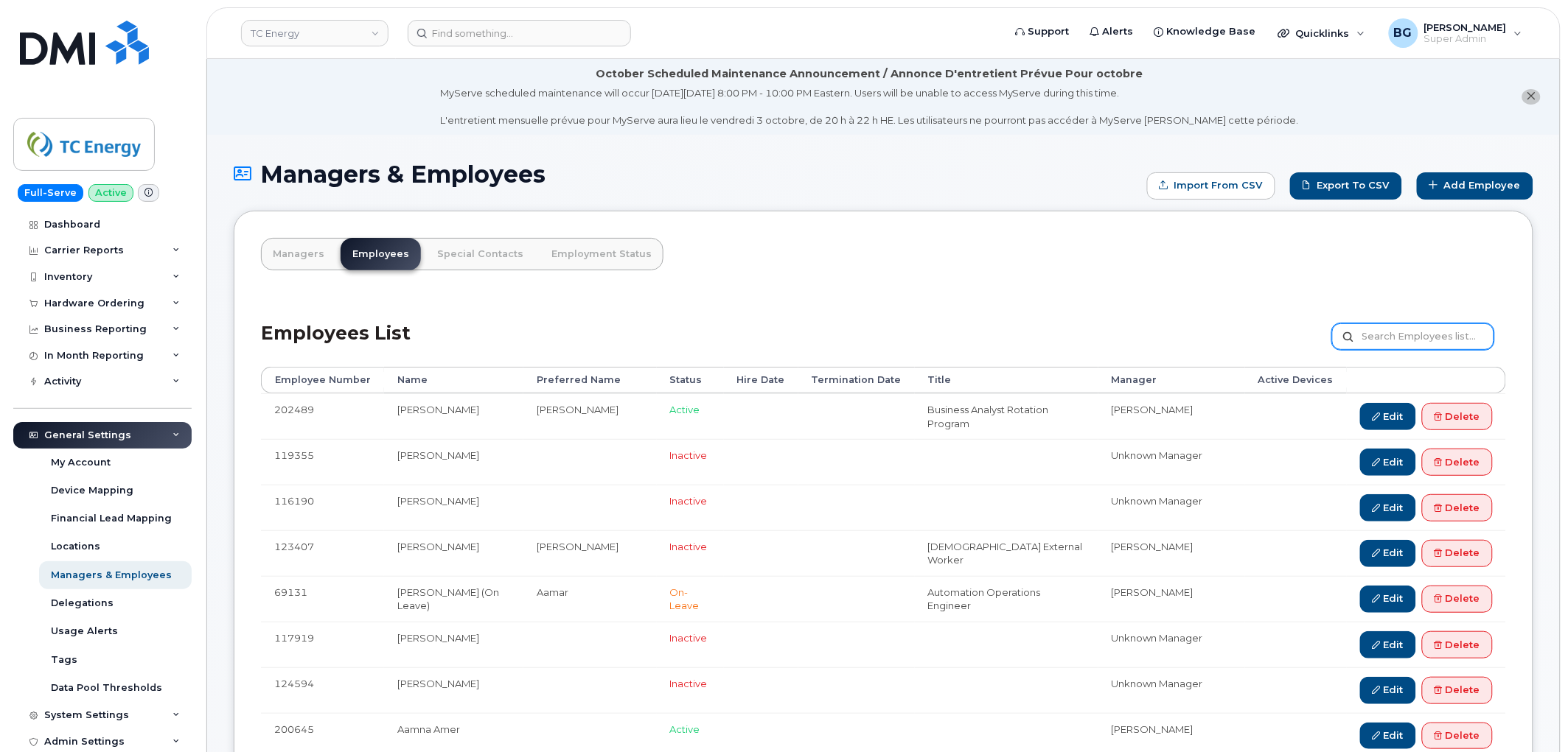
click at [1415, 335] on input "text" at bounding box center [1413, 336] width 162 height 27
paste input "[PERSON_NAME]"
type input "[PERSON_NAME]"
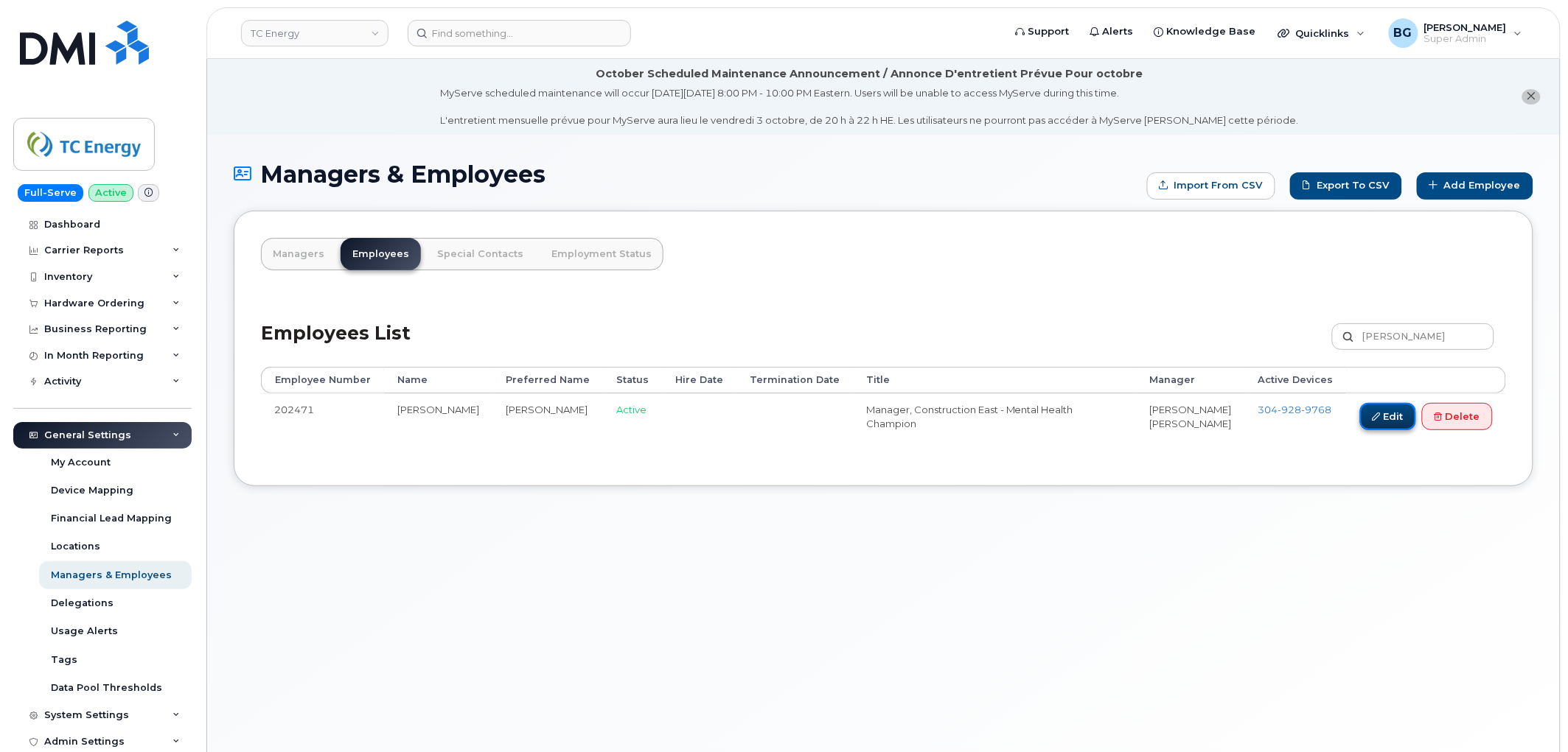
click at [1372, 416] on icon at bounding box center [1376, 416] width 8 height 8
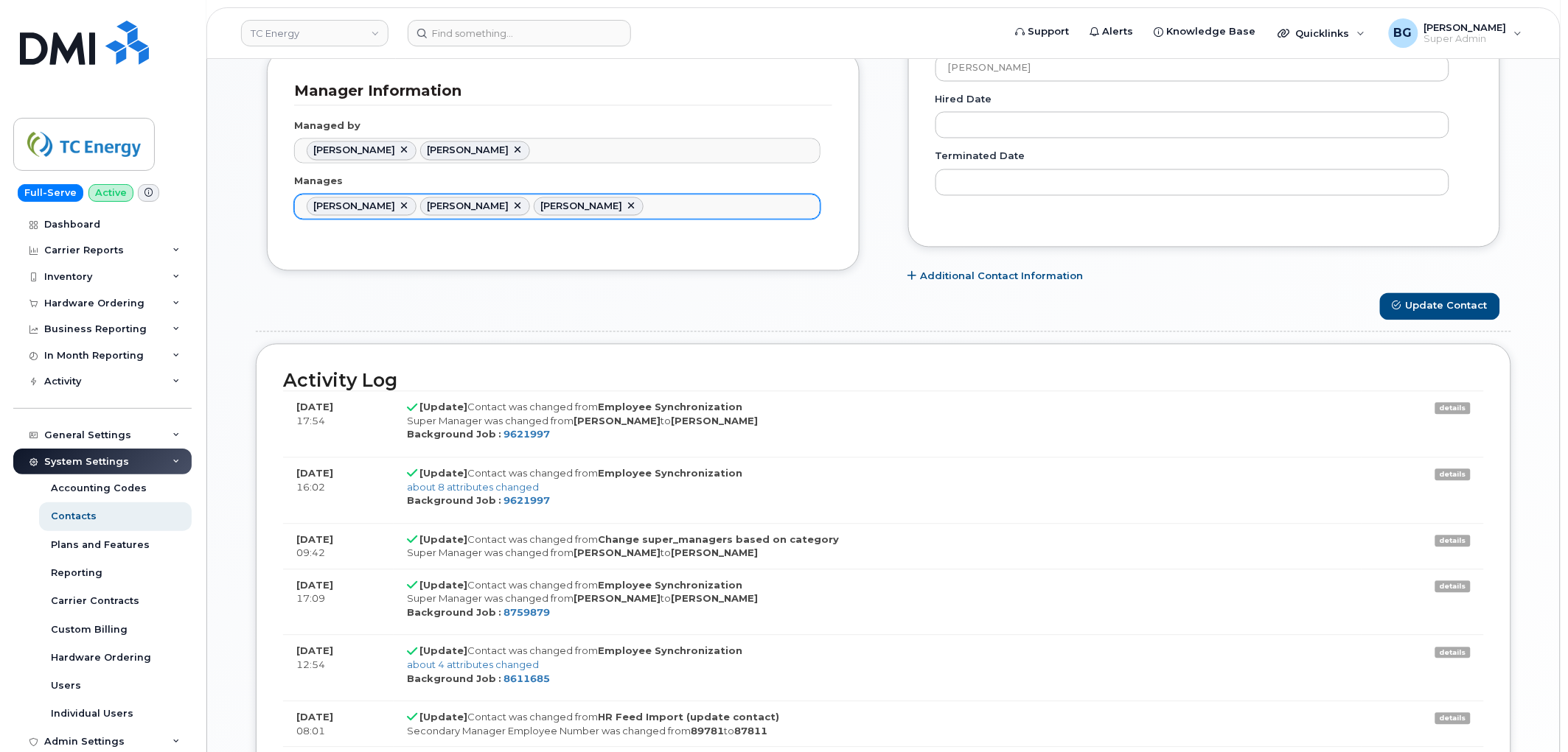
scroll to position [962, 0]
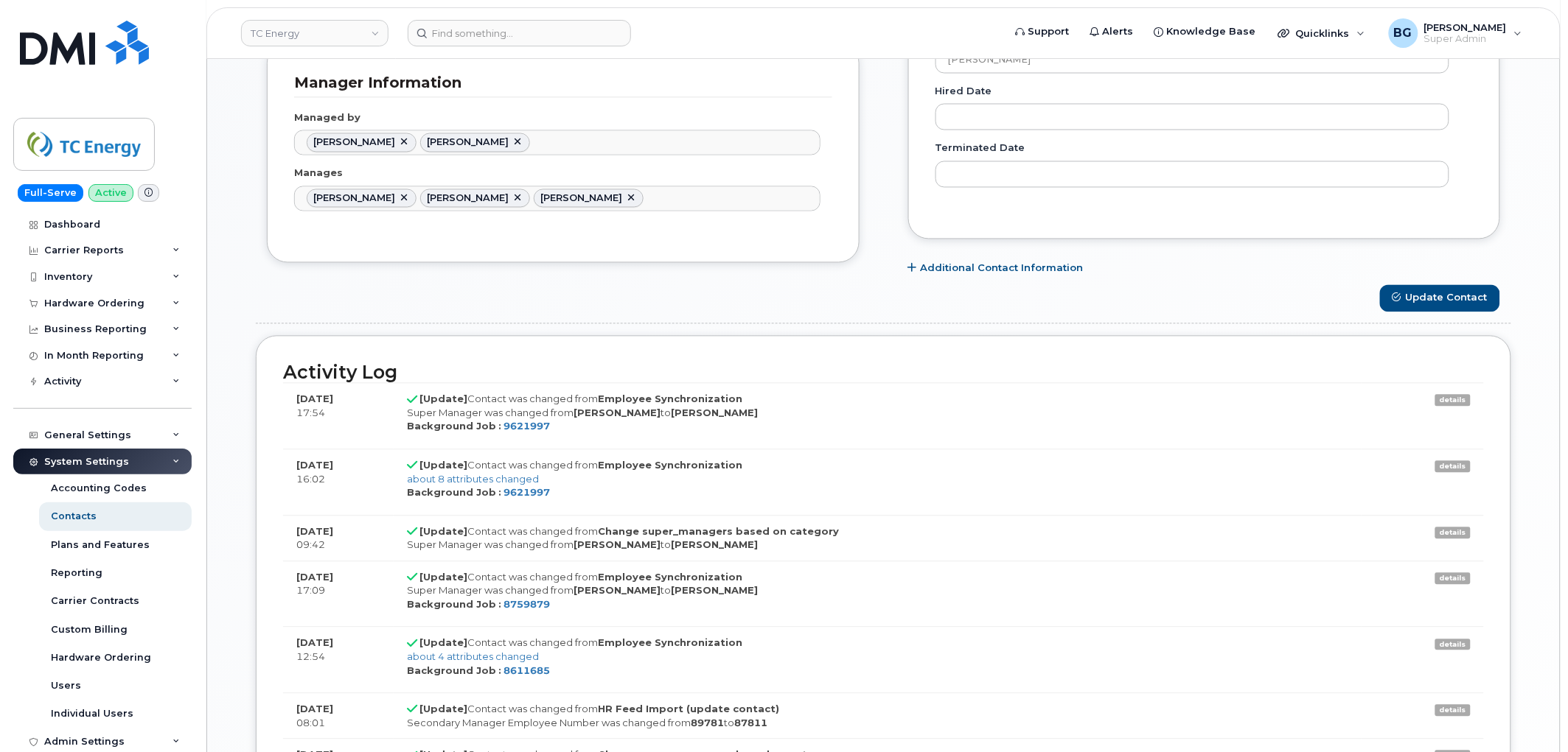
click at [1449, 399] on link "details" at bounding box center [1452, 401] width 35 height 12
click at [1450, 399] on link "details" at bounding box center [1452, 401] width 35 height 12
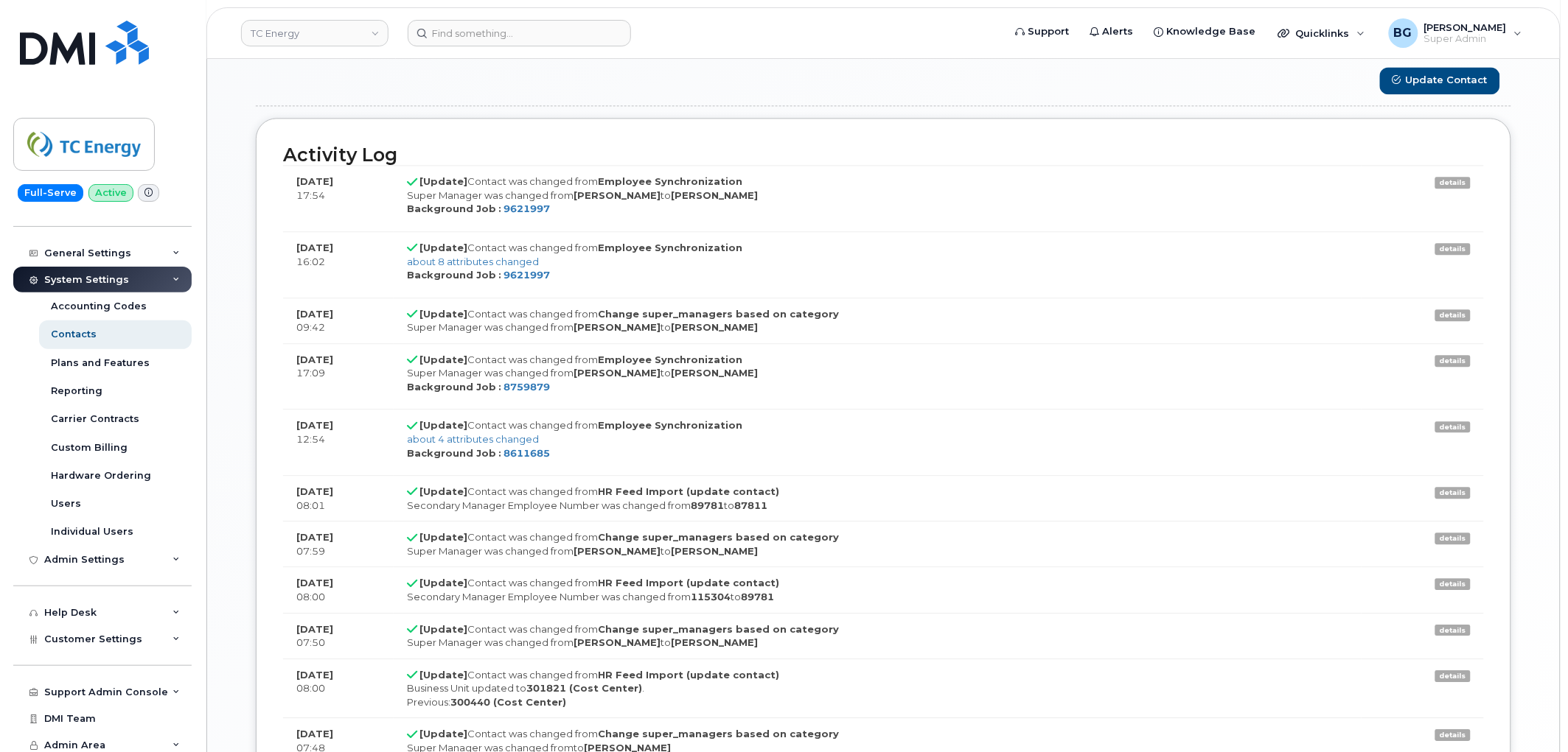
scroll to position [187, 0]
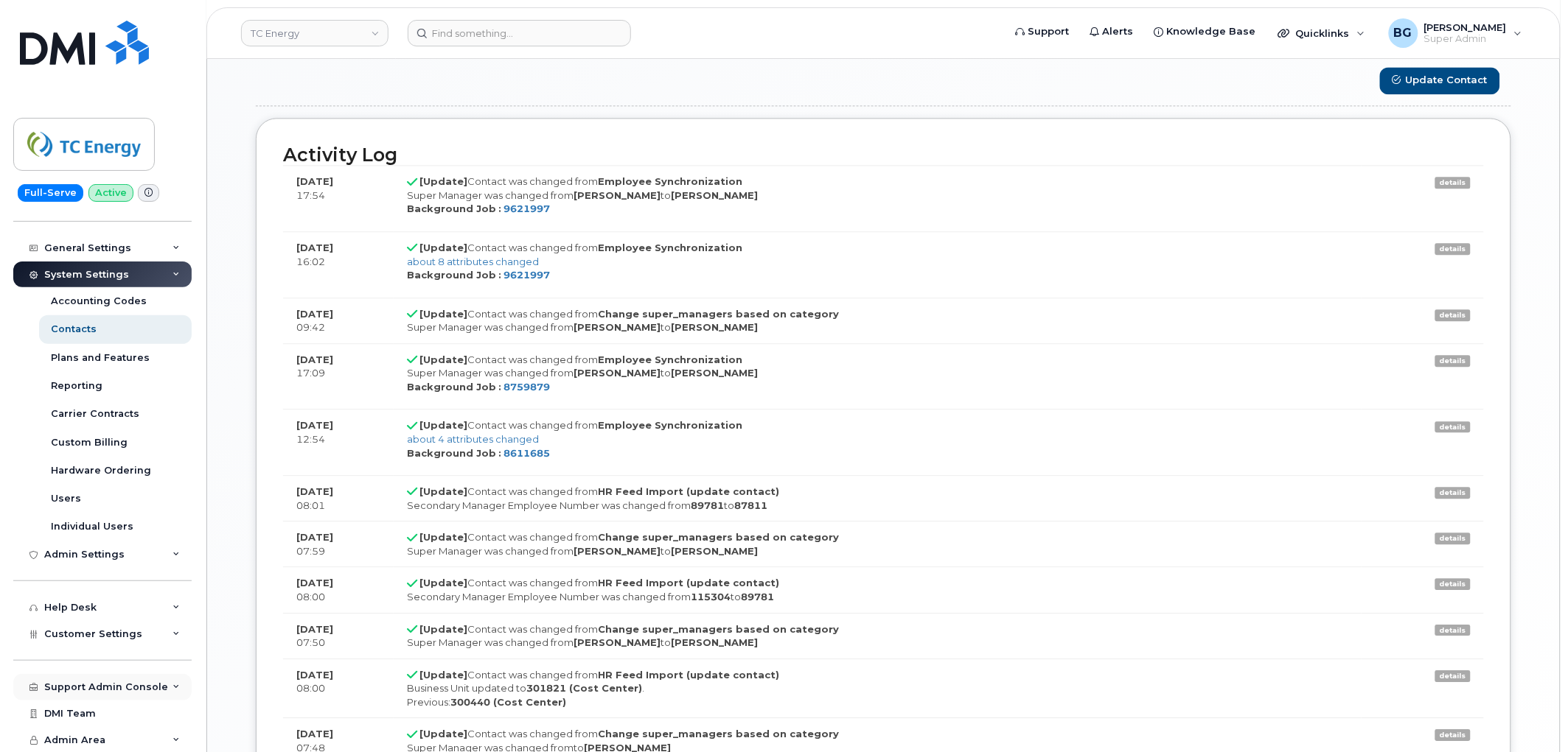
click at [81, 686] on div "Support Admin Console" at bounding box center [106, 688] width 124 height 12
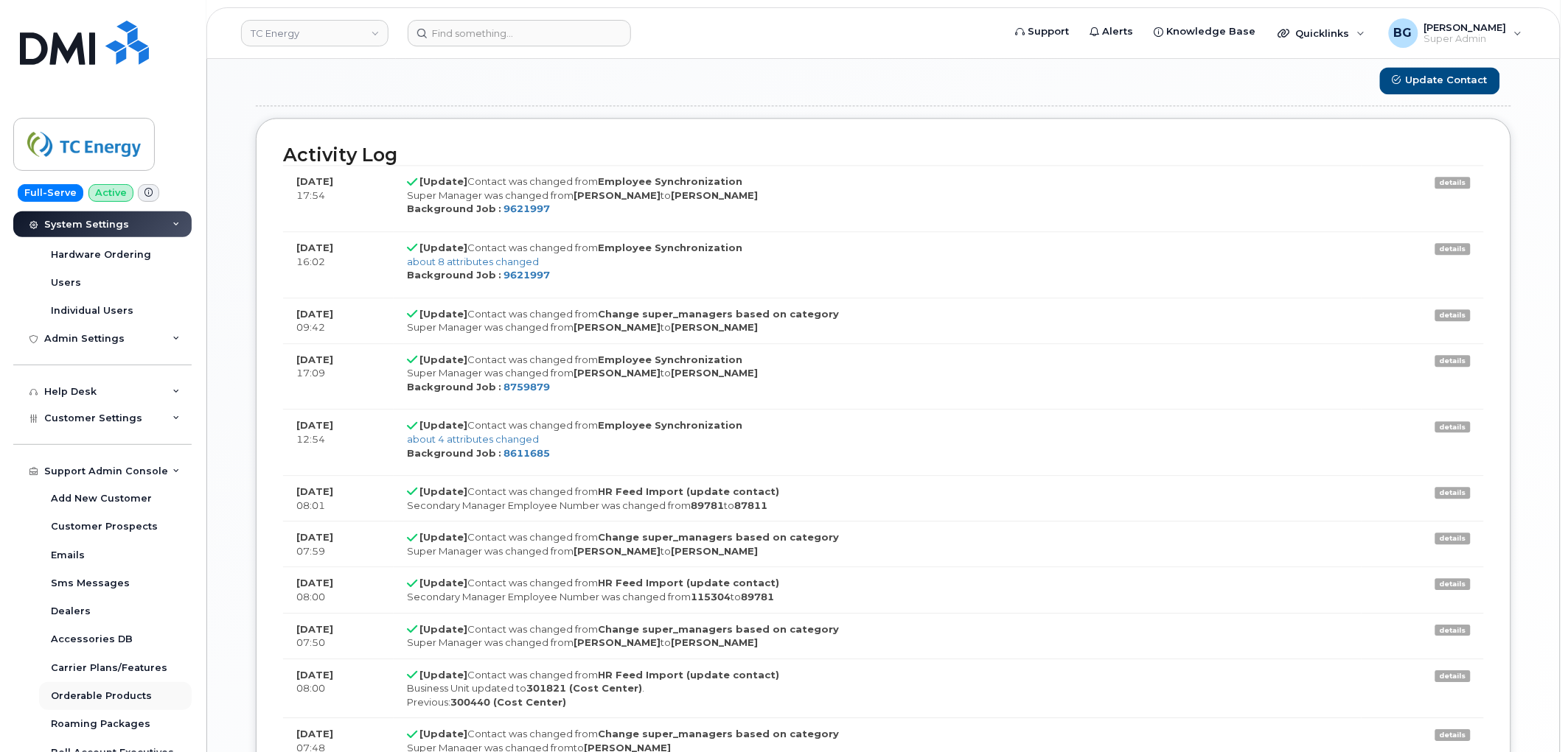
scroll to position [406, 0]
click at [63, 611] on div "Dealers" at bounding box center [70, 608] width 39 height 13
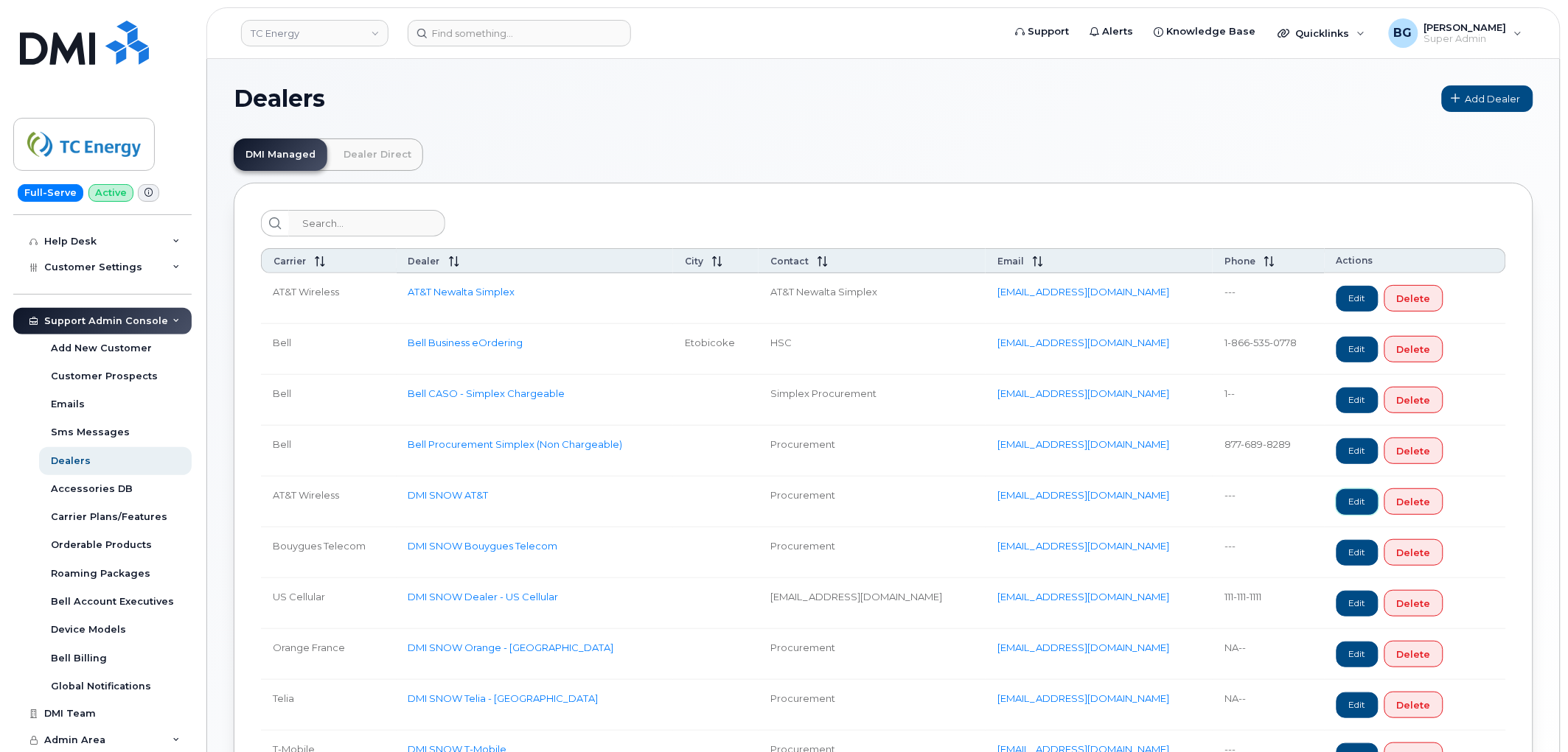
click at [1342, 499] on link "Edit" at bounding box center [1357, 502] width 42 height 26
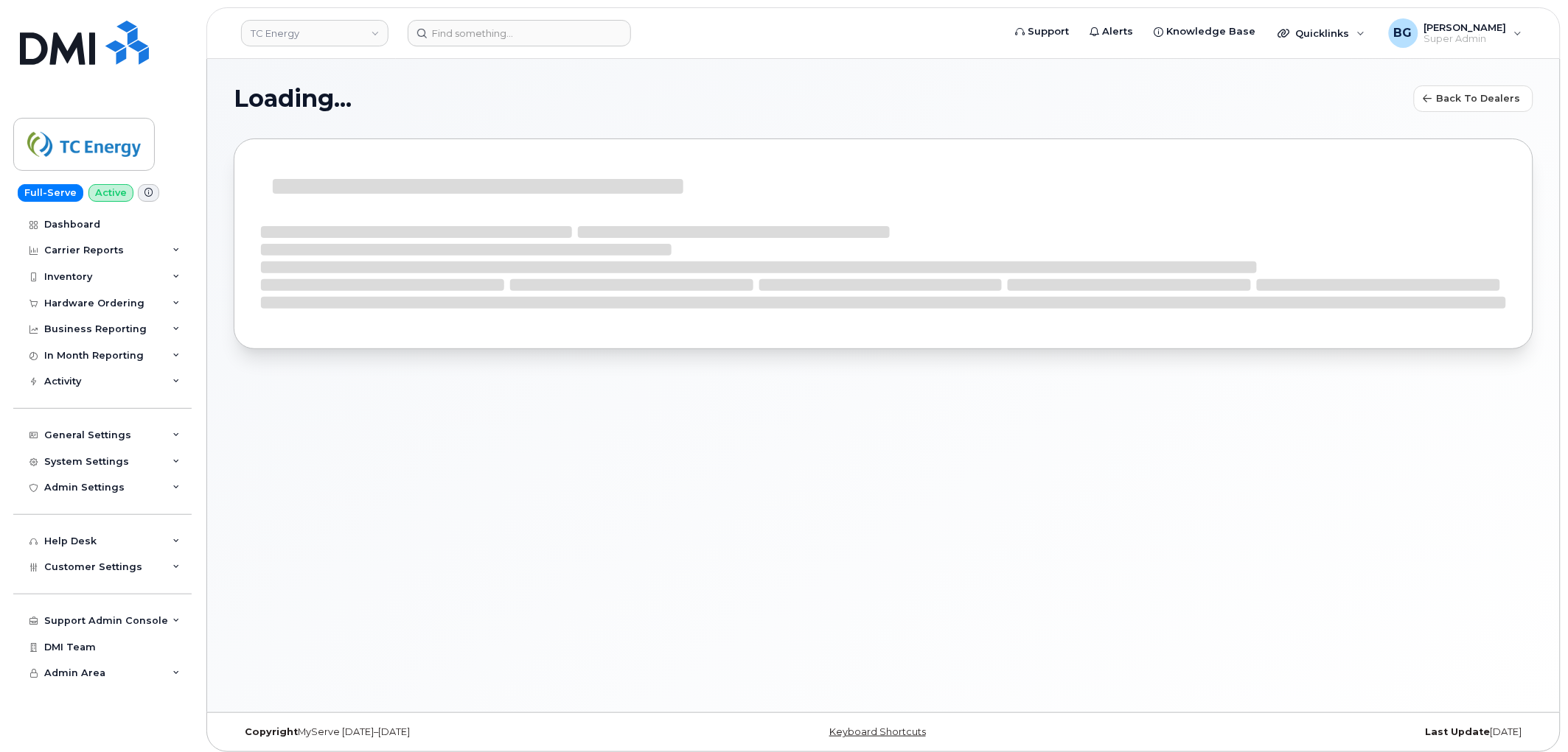
select select "7"
select select
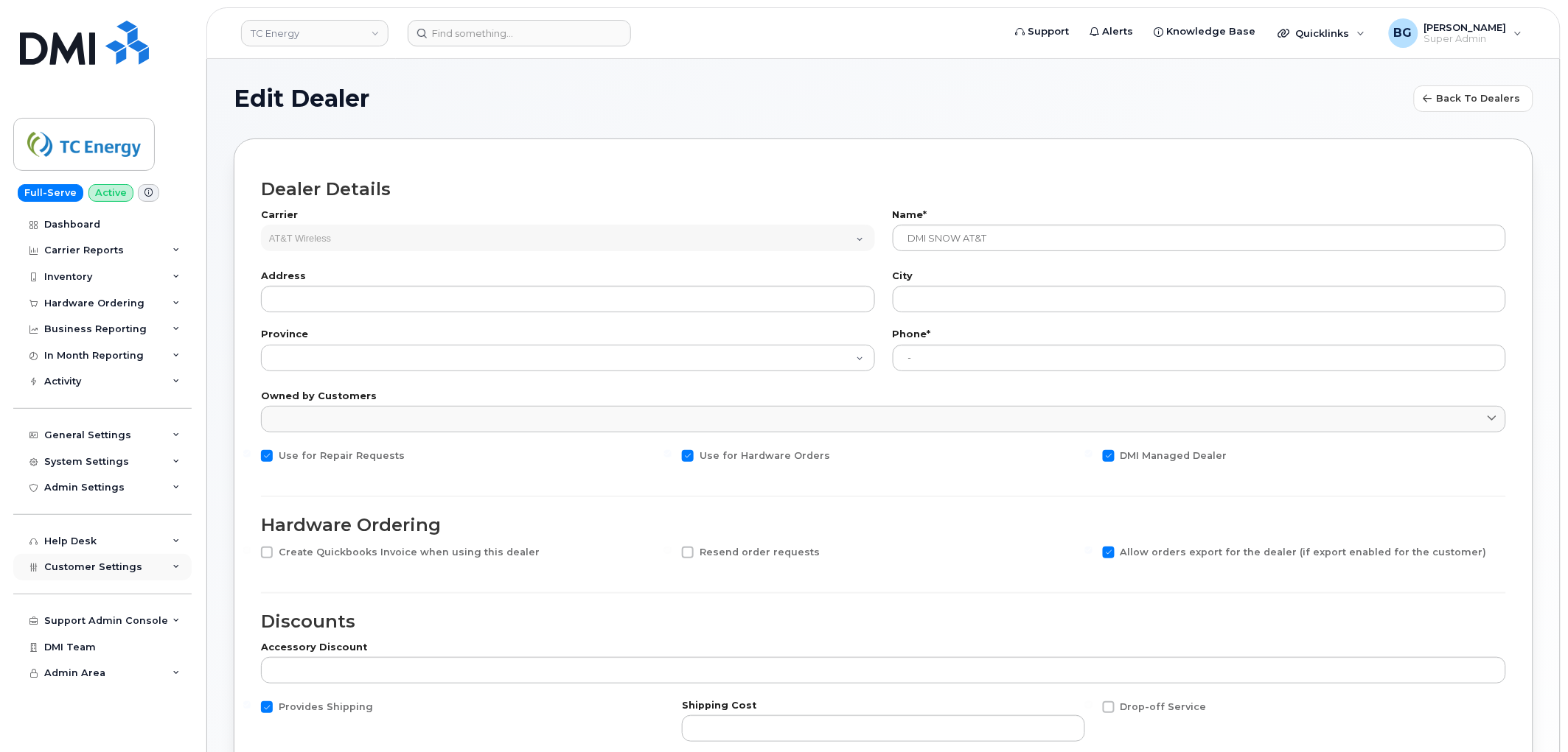
click at [101, 568] on span "Customer Settings" at bounding box center [93, 567] width 98 height 11
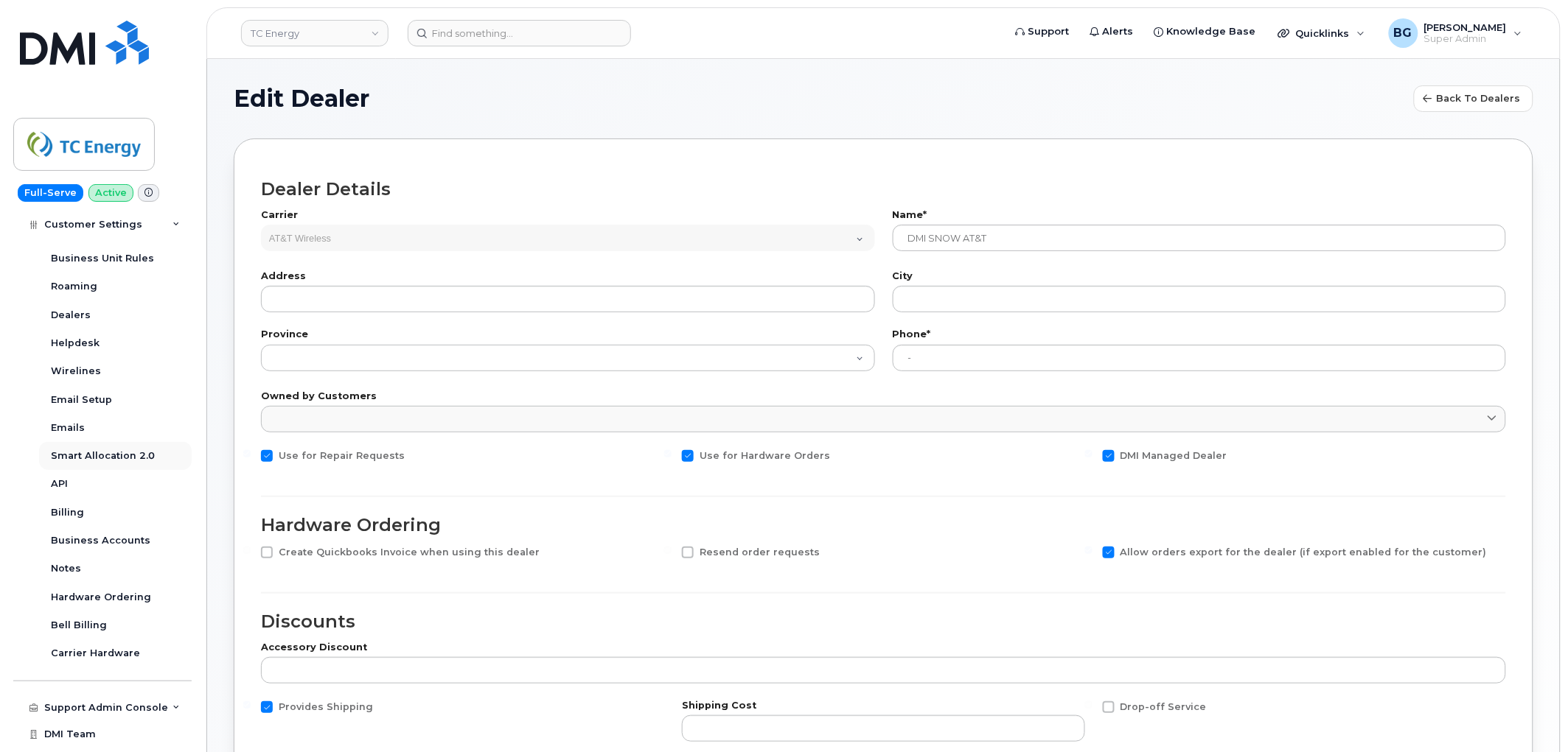
scroll to position [385, 0]
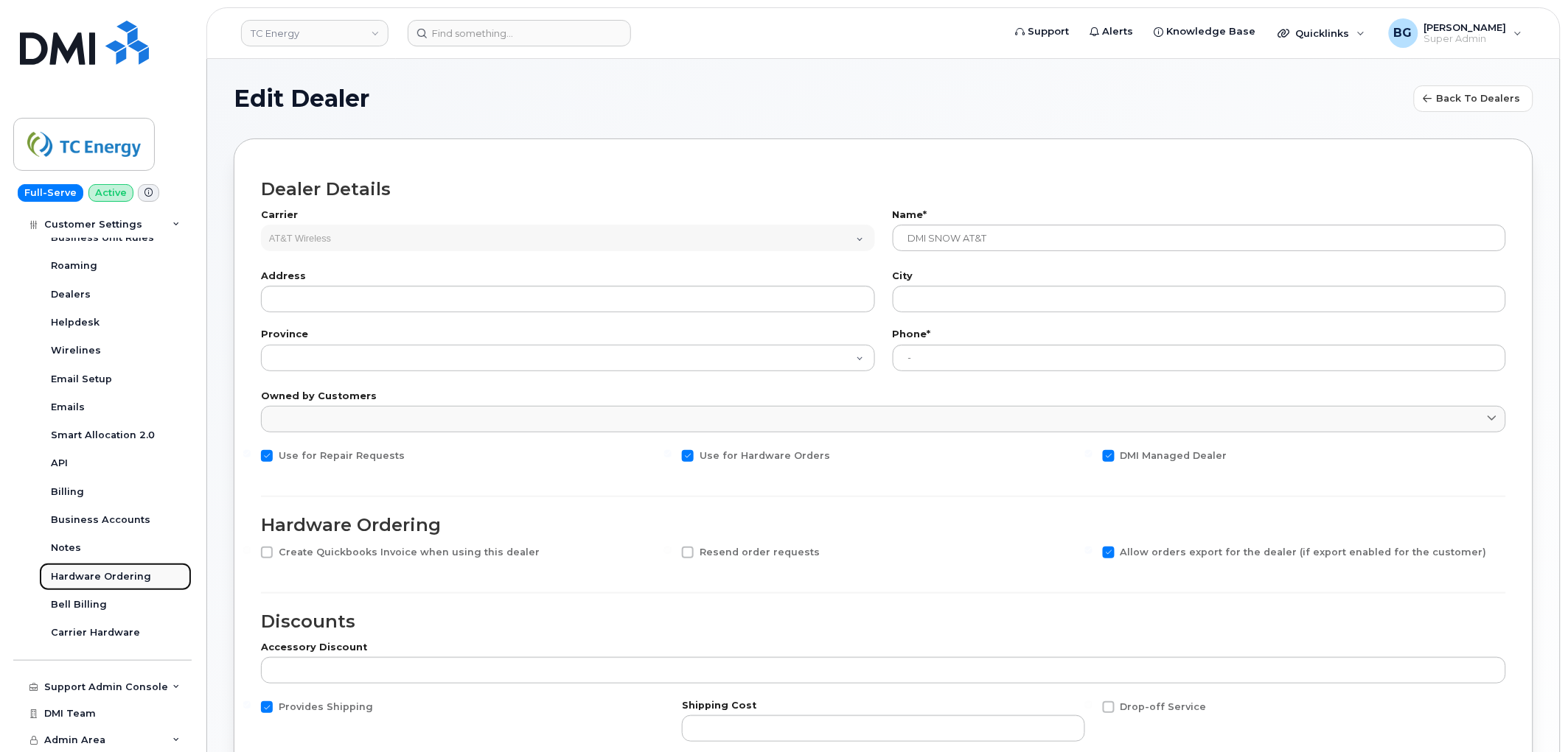
click at [101, 571] on div "Hardware Ordering" at bounding box center [100, 576] width 100 height 13
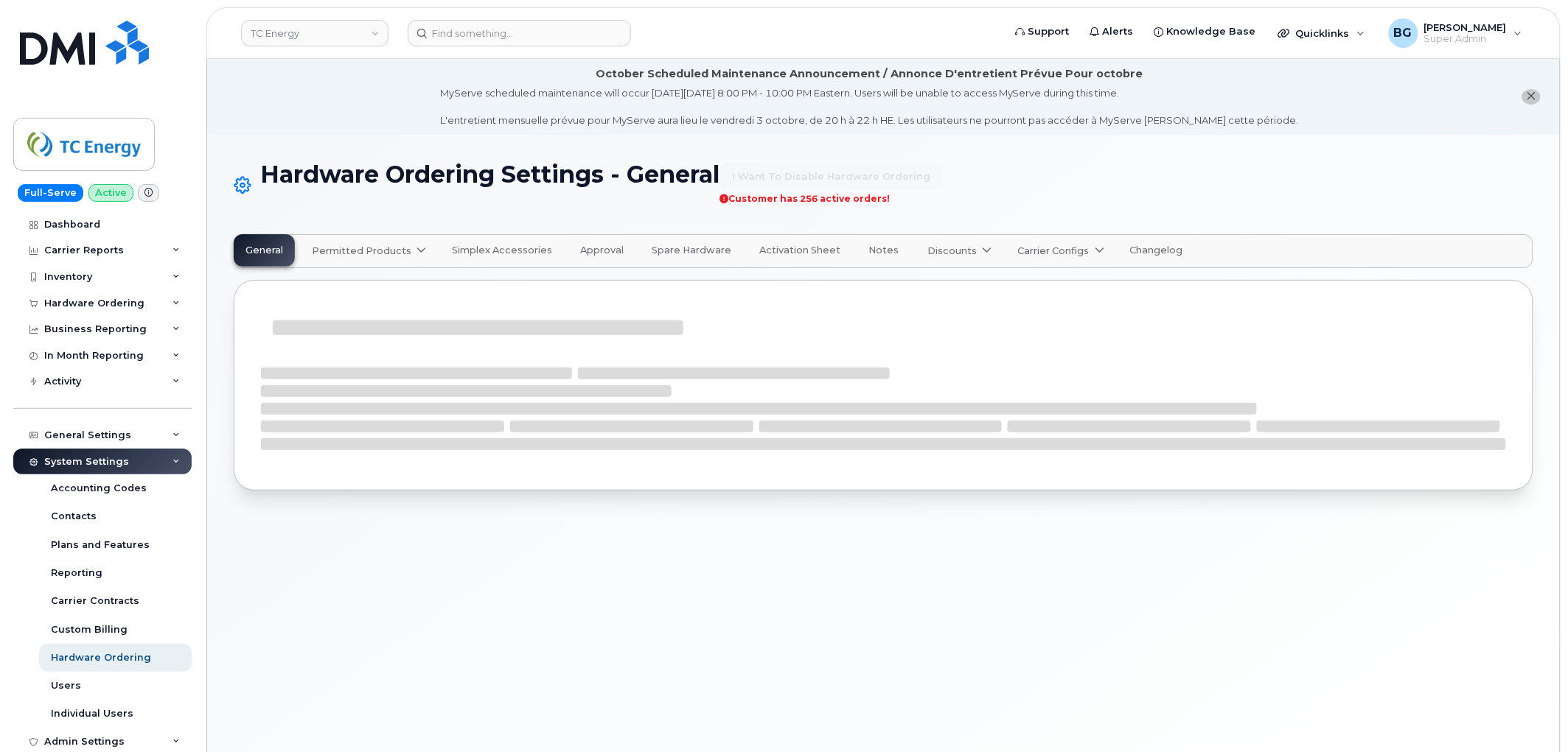
select select "admins"
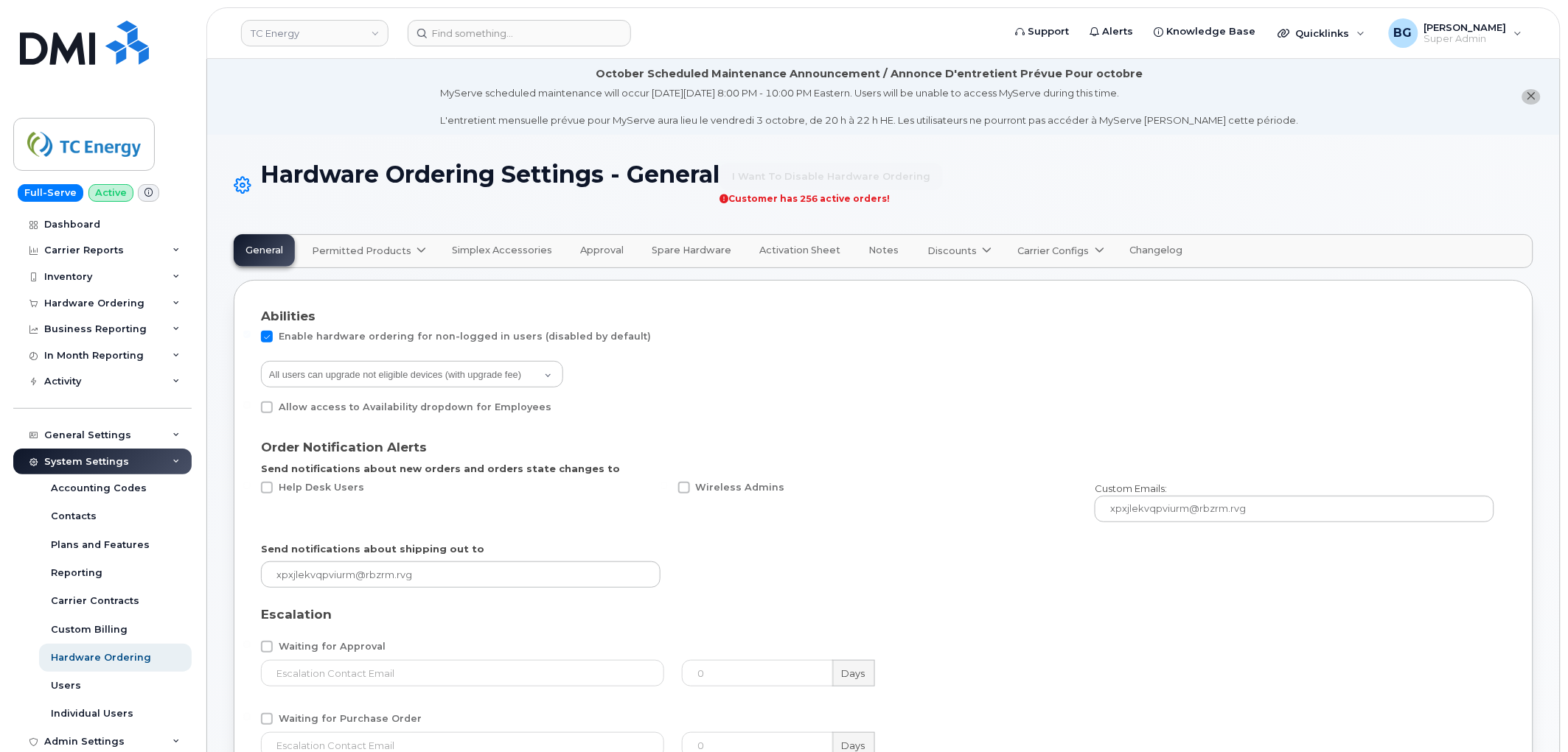
click at [599, 253] on span "Approval" at bounding box center [601, 250] width 44 height 12
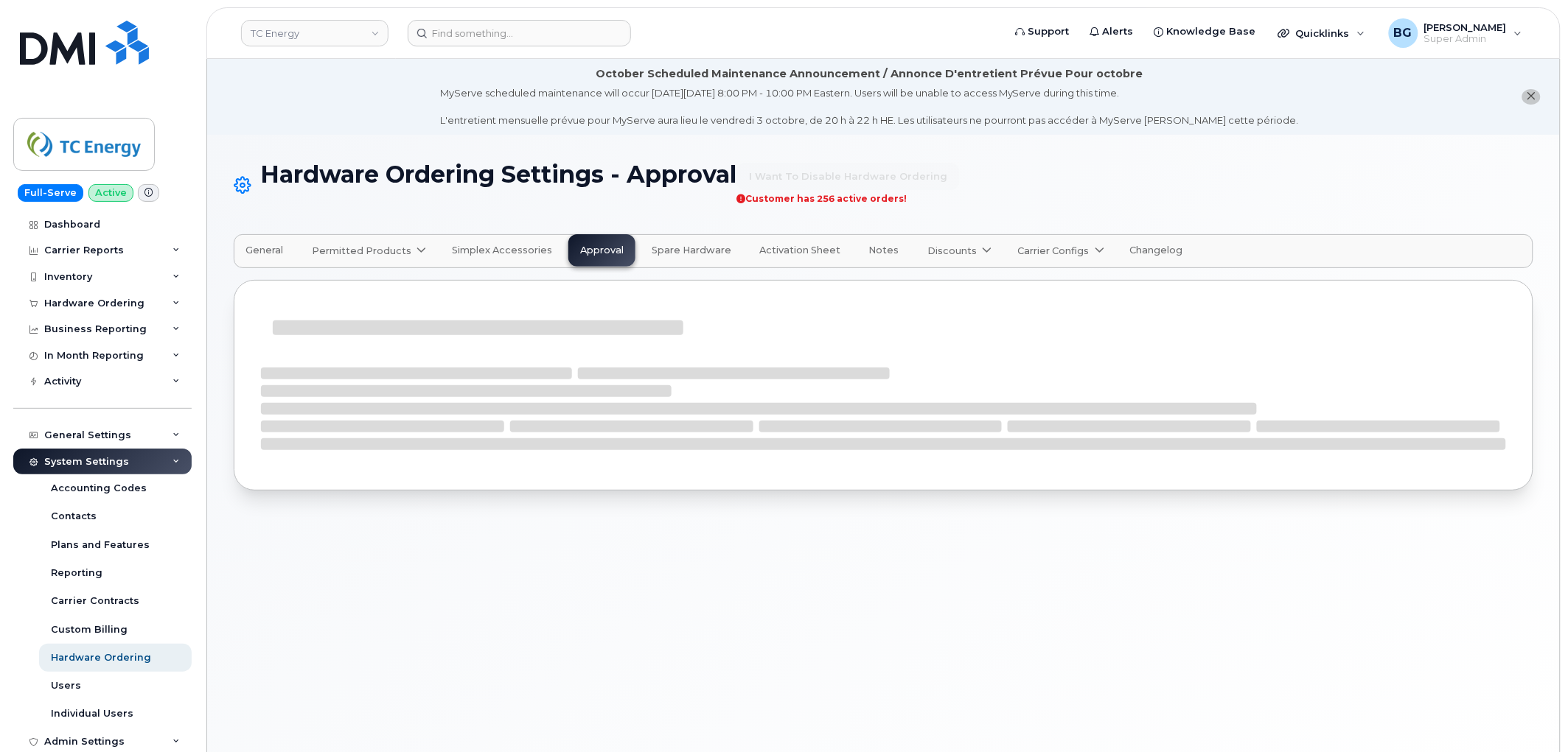
select select "mandatory"
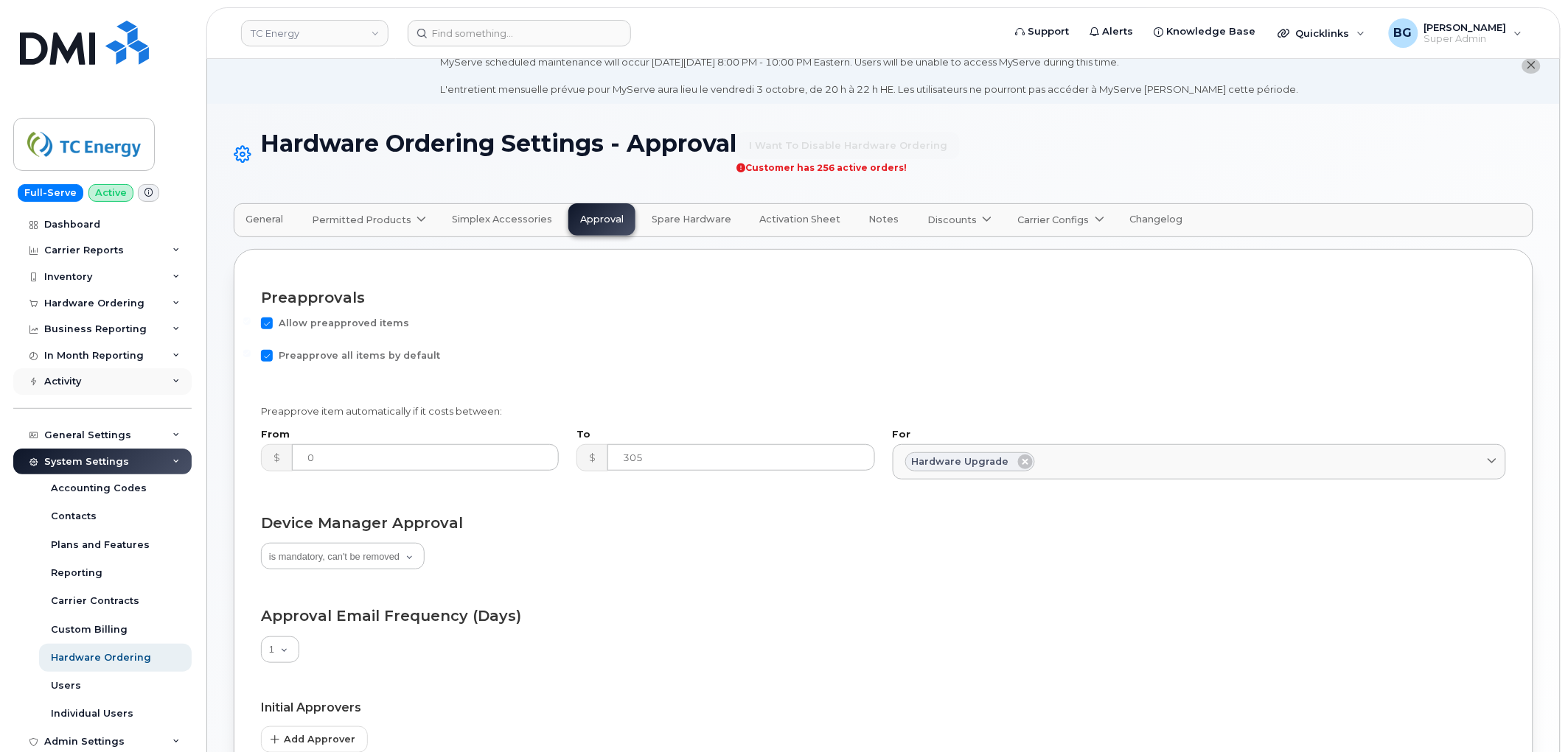
click at [71, 376] on div "Activity" at bounding box center [63, 382] width 37 height 12
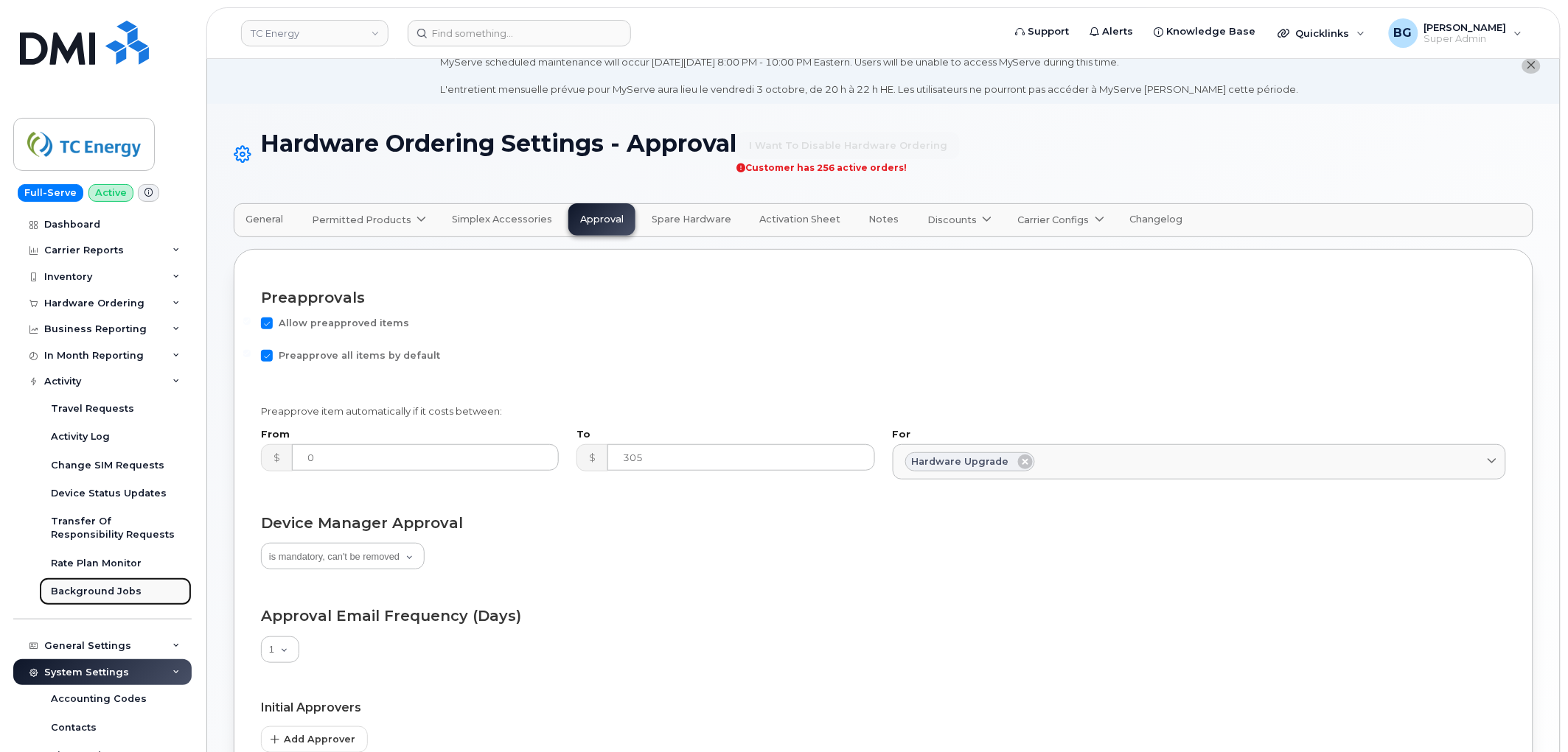
drag, startPoint x: 97, startPoint y: 584, endPoint x: 117, endPoint y: 588, distance: 20.4
click at [98, 586] on div "Background Jobs" at bounding box center [96, 591] width 91 height 13
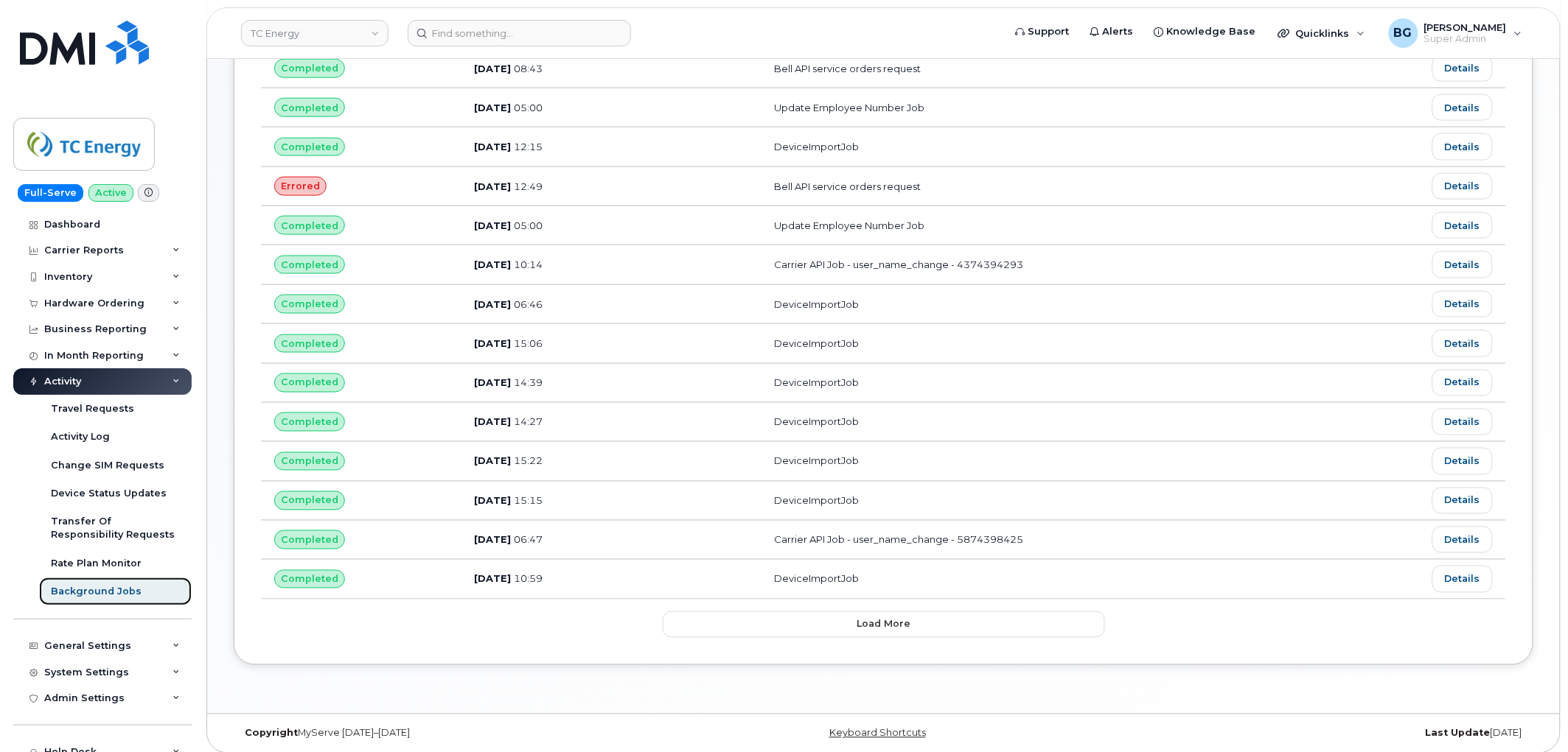
scroll to position [648, 0]
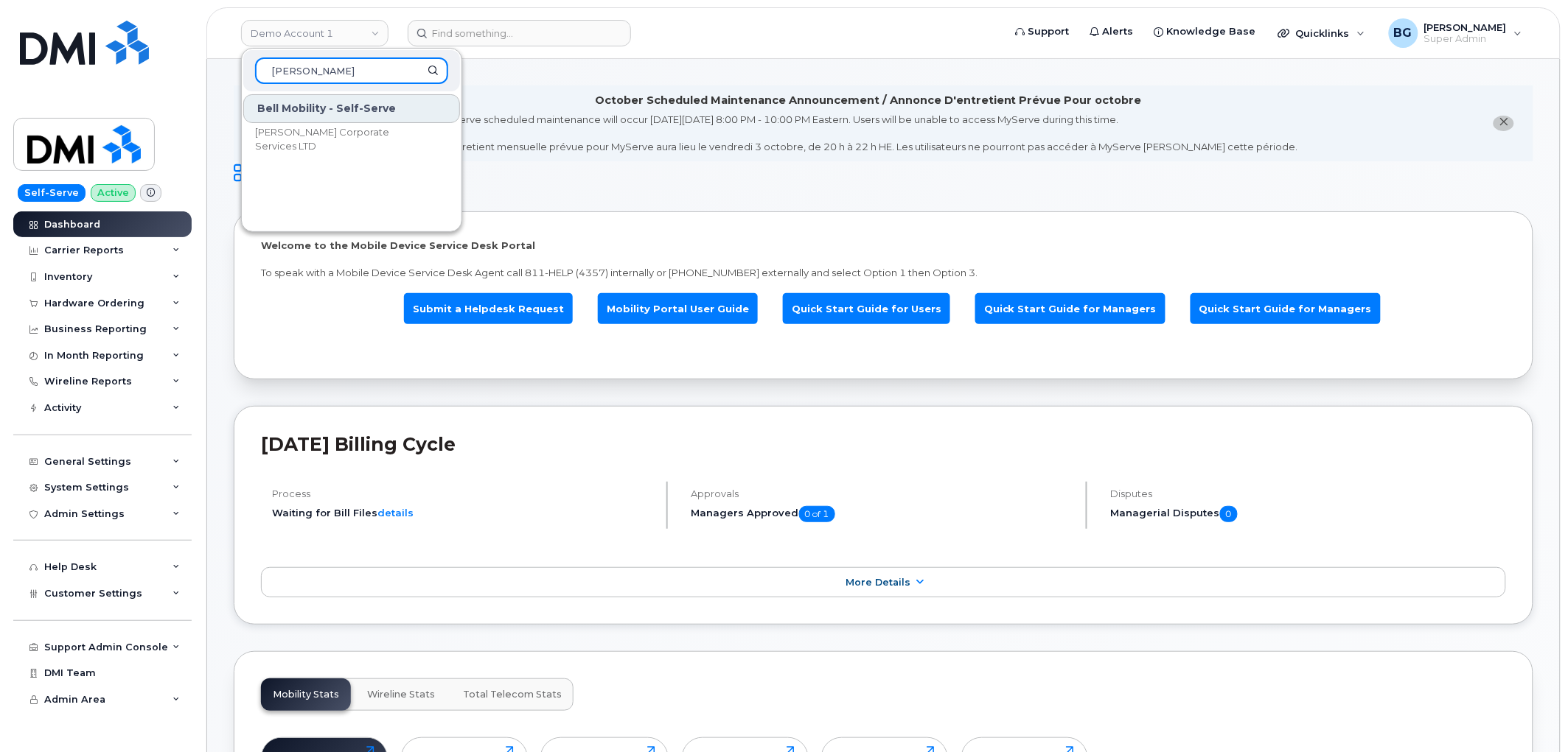
click at [298, 71] on input "[PERSON_NAME]" at bounding box center [351, 70] width 193 height 27
click at [303, 70] on input "[PERSON_NAME]" at bounding box center [351, 70] width 193 height 27
click at [302, 71] on input "[PERSON_NAME]" at bounding box center [351, 70] width 193 height 27
click at [302, 76] on input "[PERSON_NAME]" at bounding box center [351, 70] width 193 height 27
click at [277, 70] on input "[PERSON_NAME]" at bounding box center [351, 70] width 193 height 27
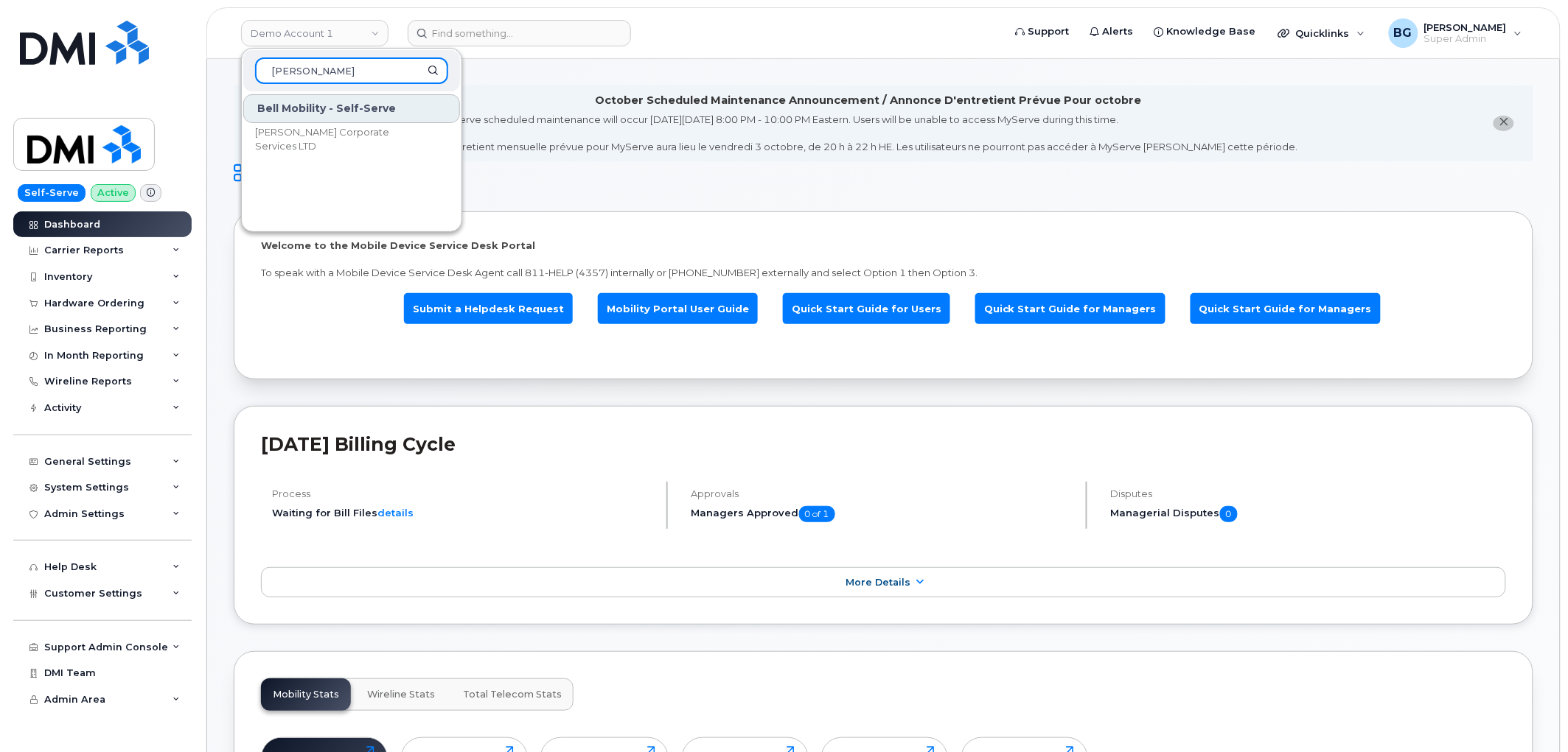
click at [277, 70] on input "[PERSON_NAME]" at bounding box center [351, 70] width 193 height 27
type input "[PERSON_NAME]"
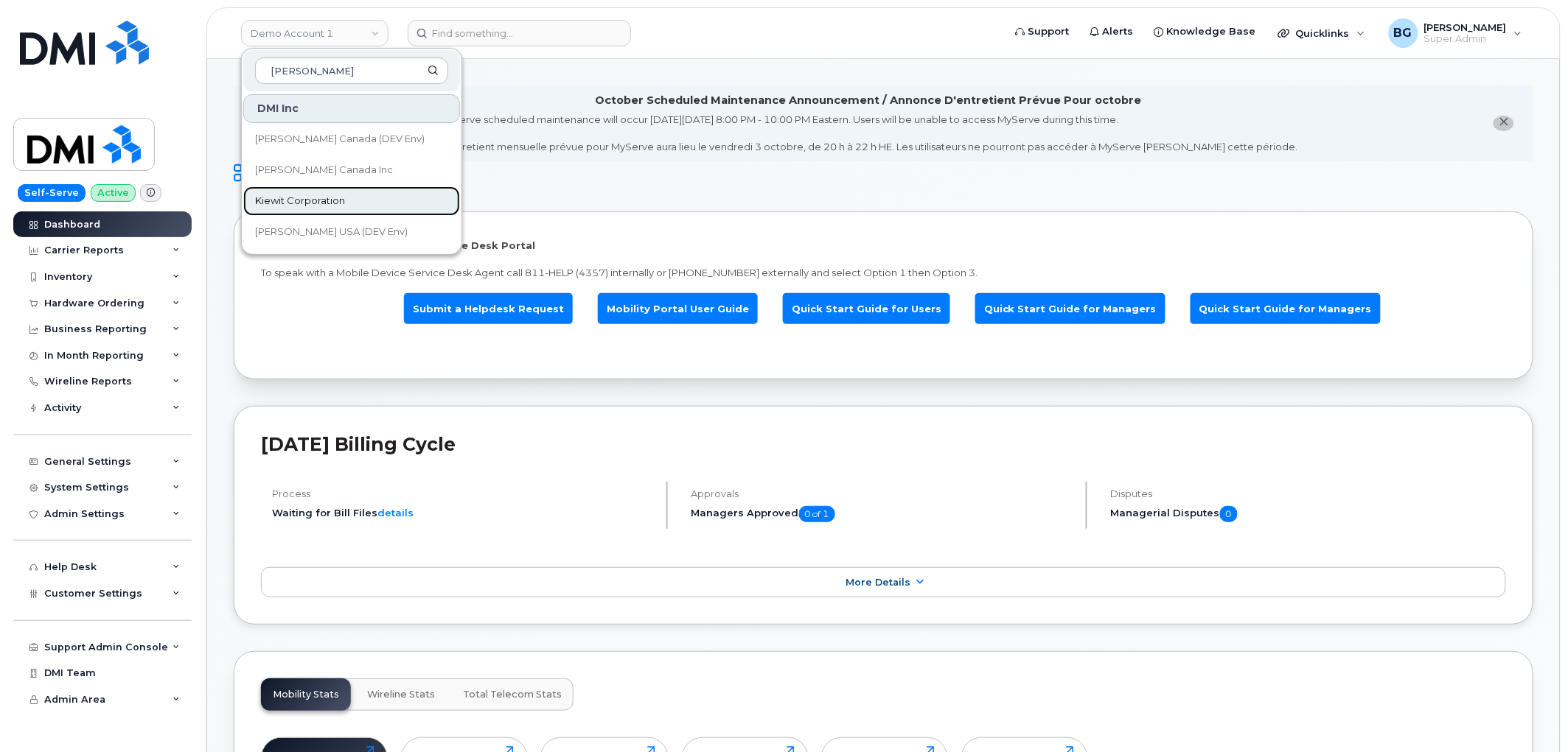
click at [284, 196] on span "Kiewit Corporation" at bounding box center [299, 201] width 90 height 15
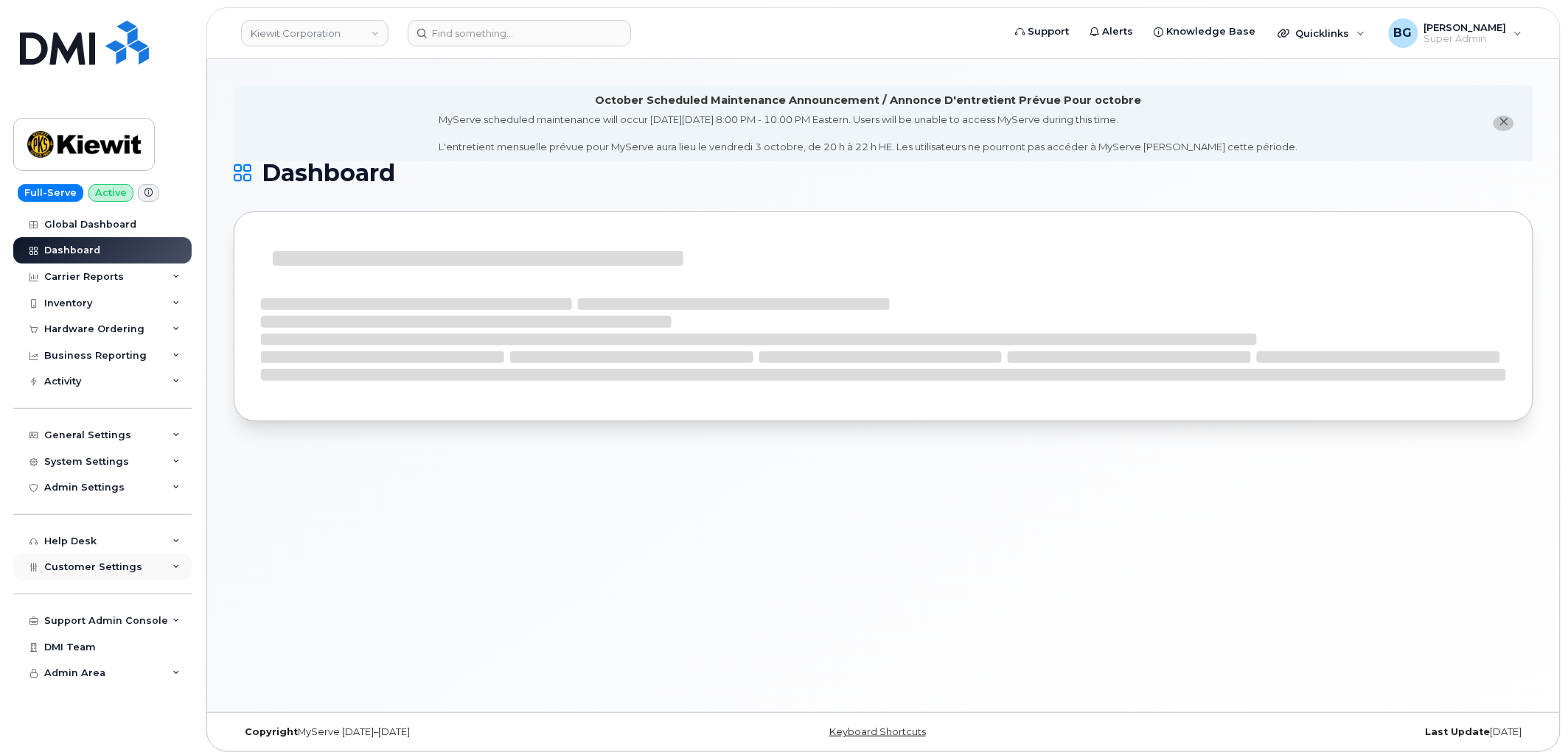
click at [87, 562] on span "Customer Settings" at bounding box center [93, 567] width 98 height 11
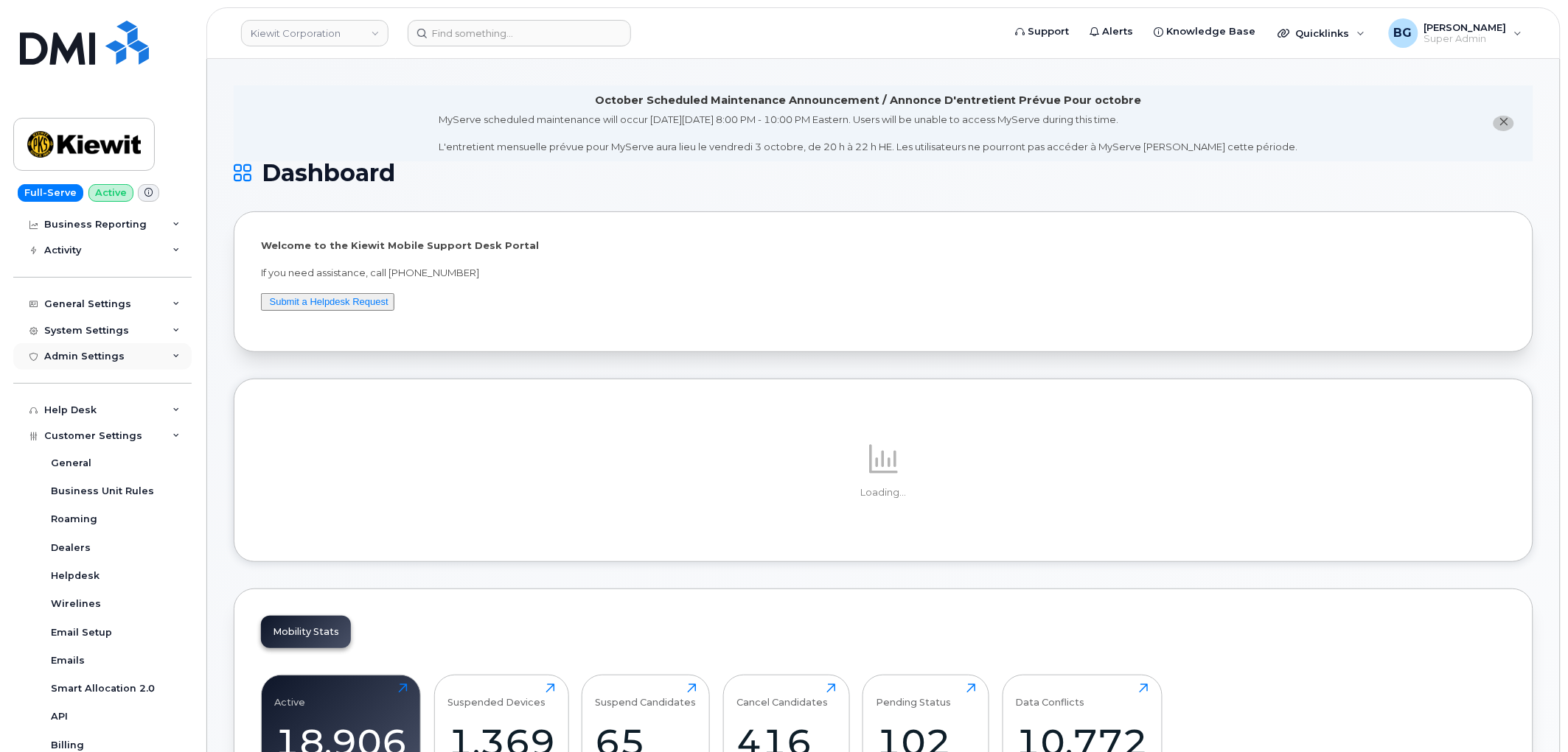
scroll to position [108, 0]
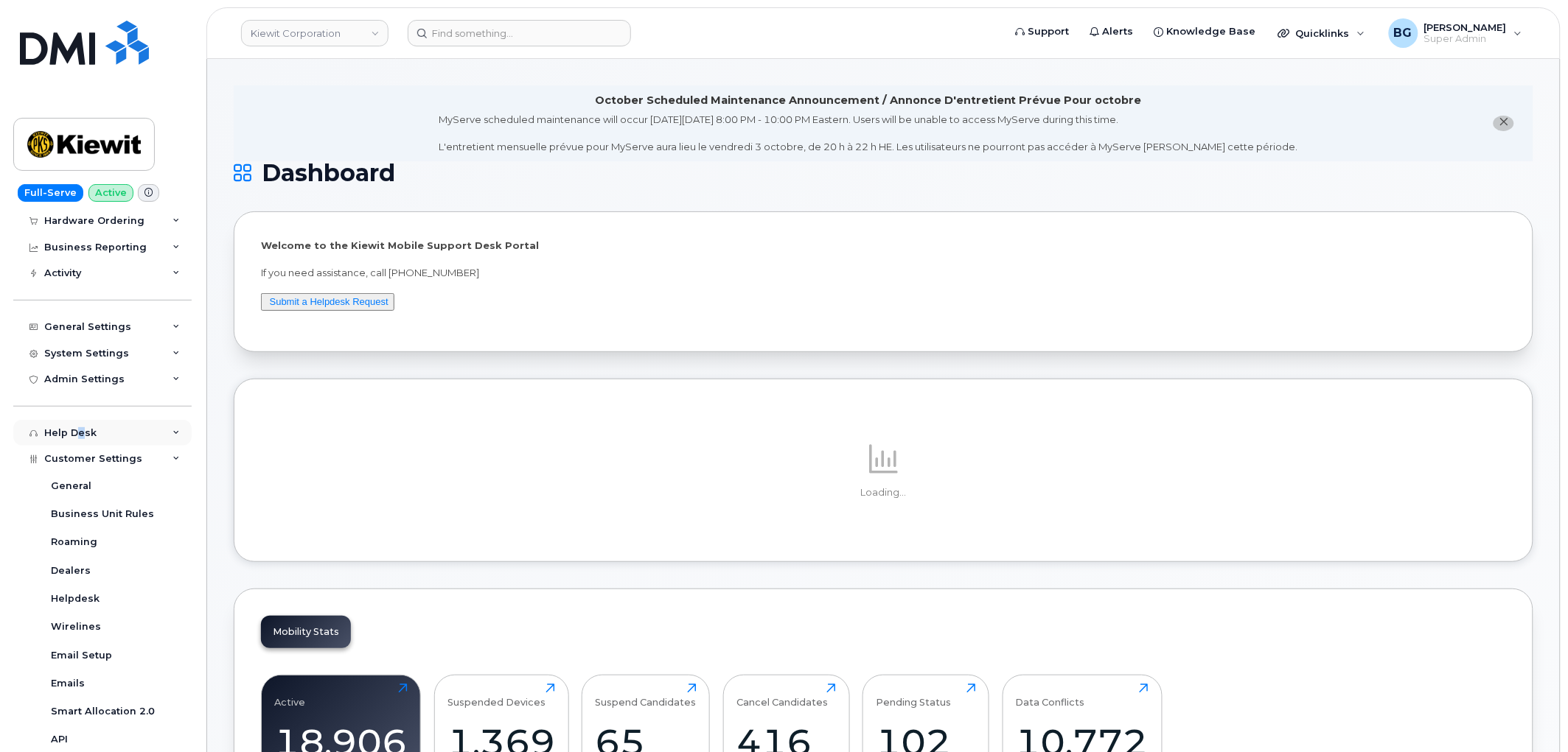
click at [81, 435] on div "Help Desk" at bounding box center [70, 433] width 52 height 12
click at [81, 432] on div "Help Desk" at bounding box center [70, 433] width 52 height 12
click at [97, 311] on div "General Settings My Account Approval Mapping Financial Lead Mapping Locations M…" at bounding box center [104, 313] width 182 height 54
click at [98, 320] on div "General Settings" at bounding box center [102, 327] width 178 height 27
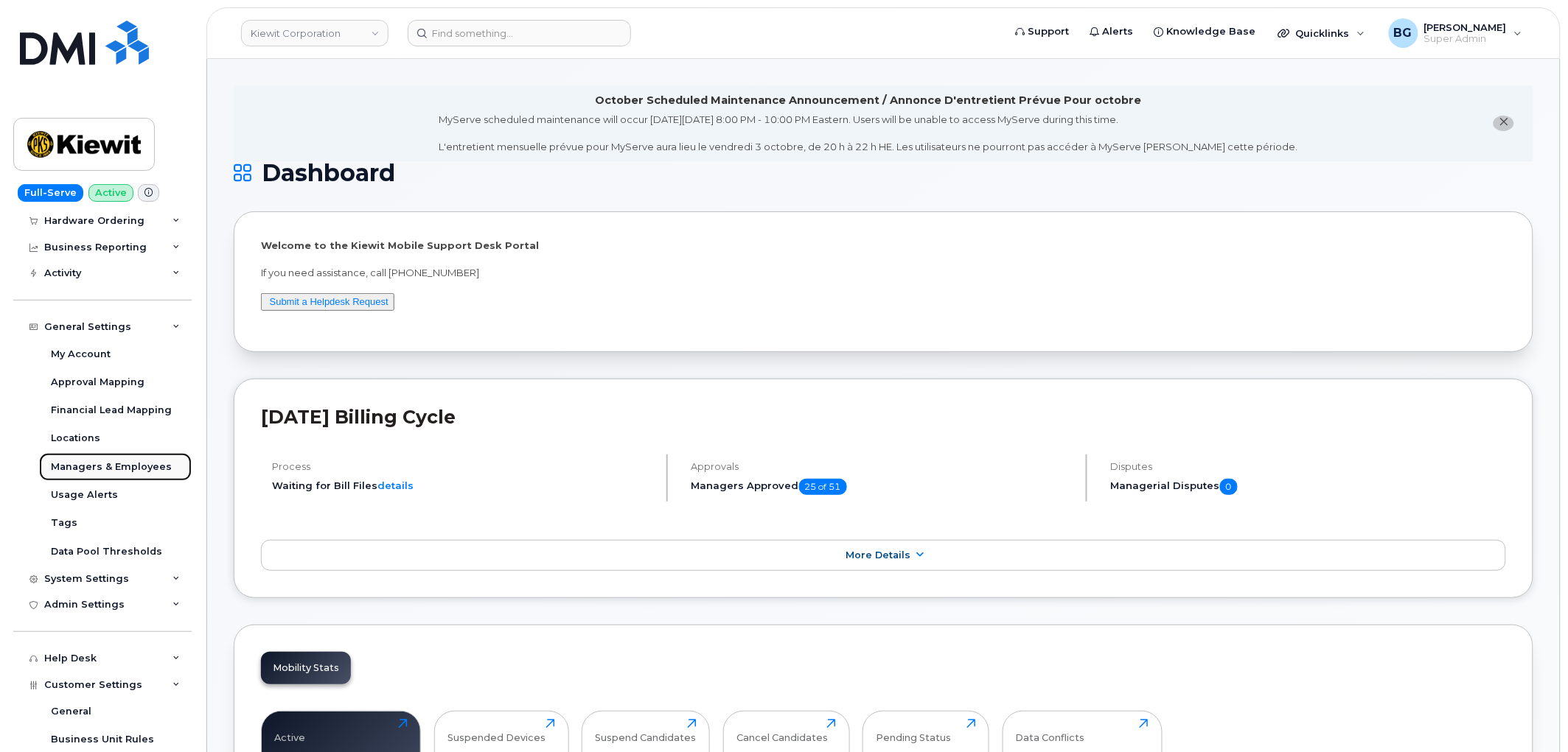
click at [94, 465] on div "Managers & Employees" at bounding box center [111, 466] width 121 height 13
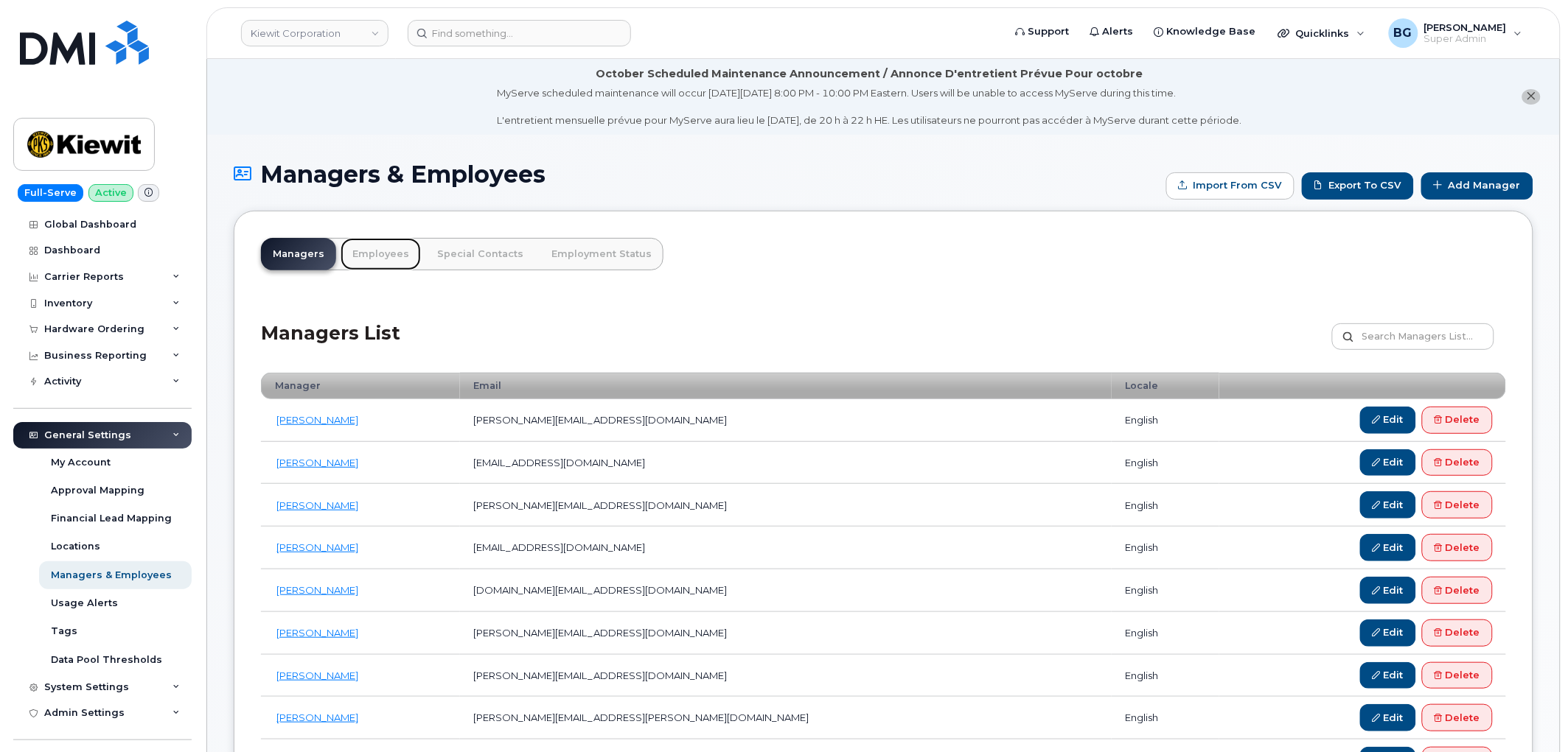
click at [382, 256] on link "Employees" at bounding box center [381, 255] width 81 height 33
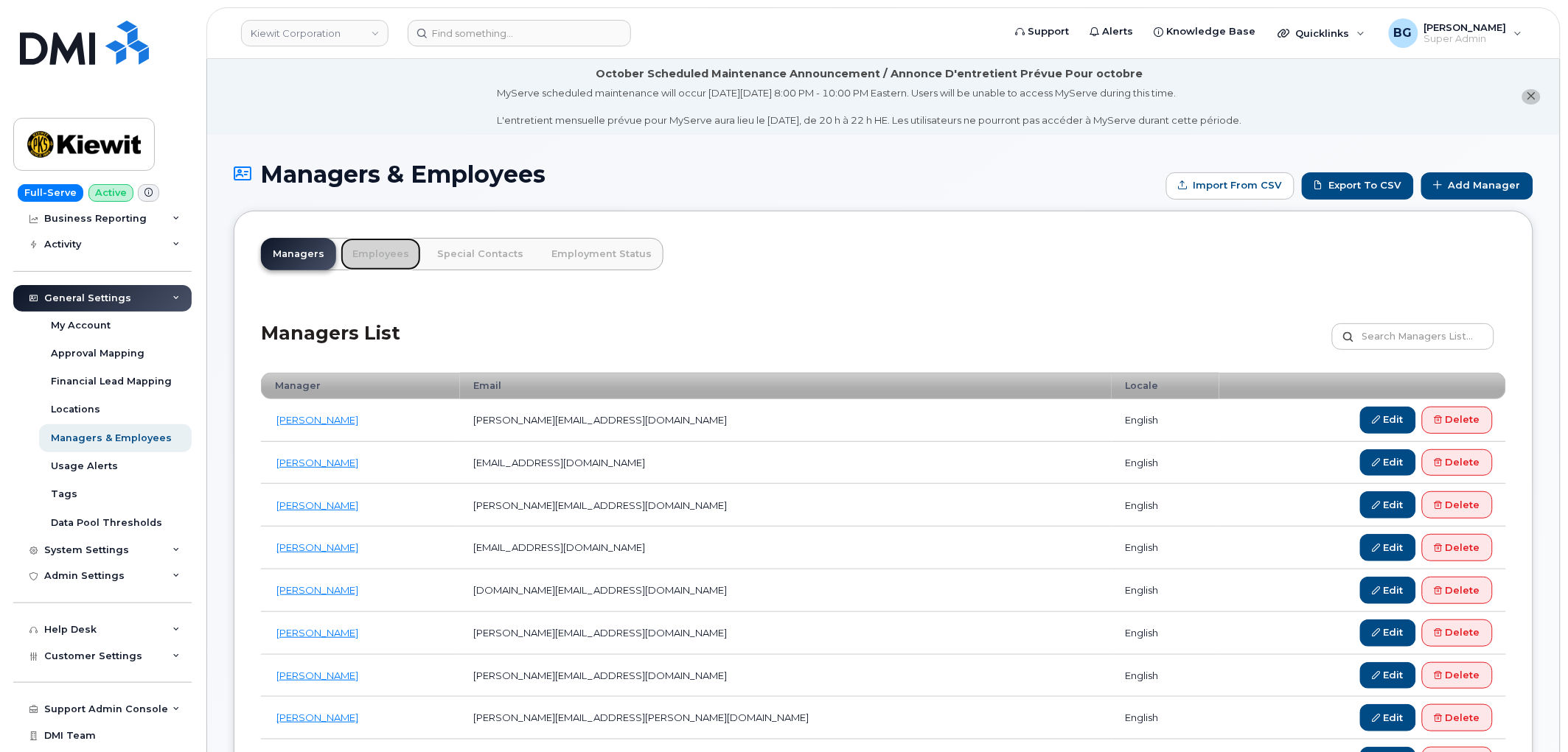
scroll to position [159, 0]
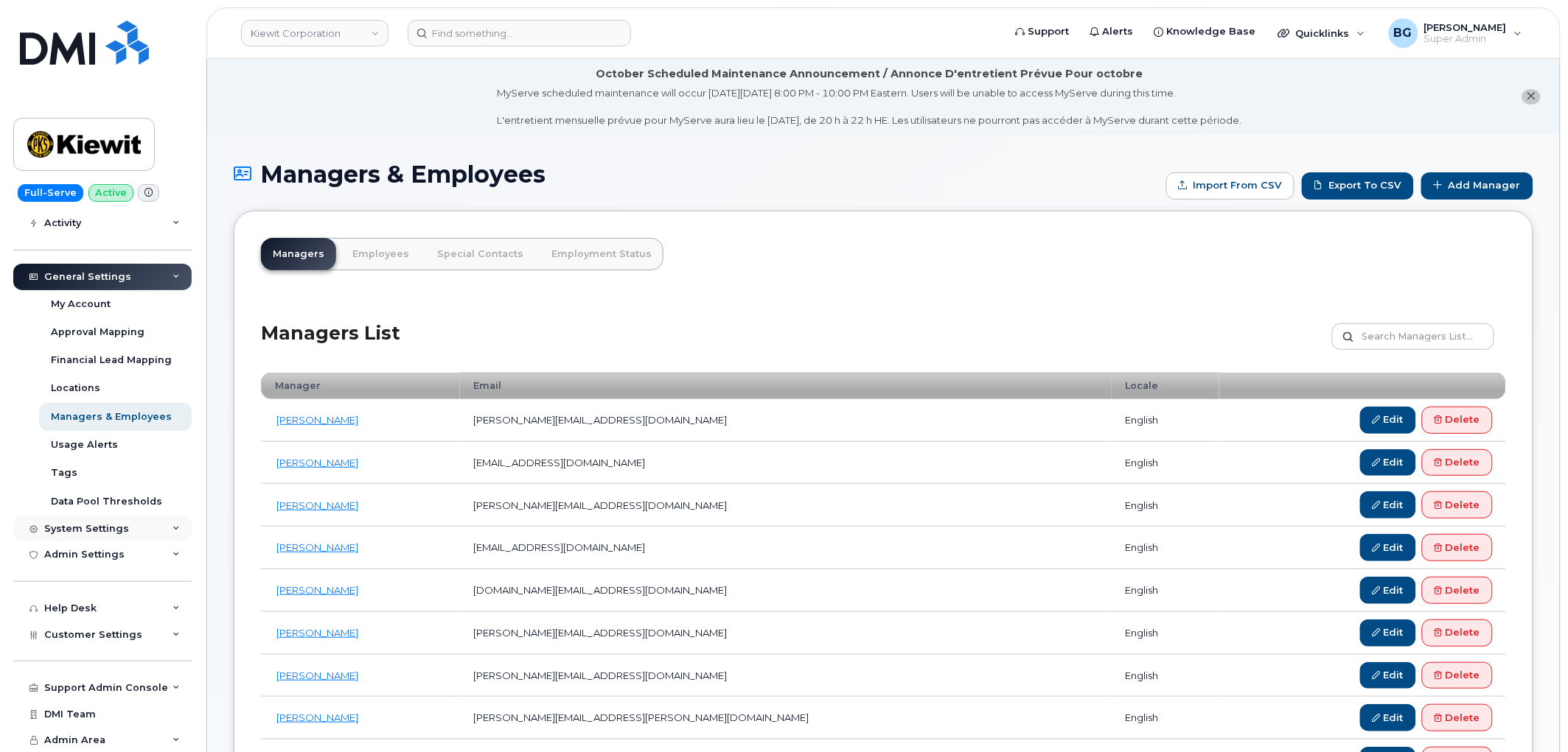
click at [65, 525] on div "System Settings" at bounding box center [87, 529] width 85 height 12
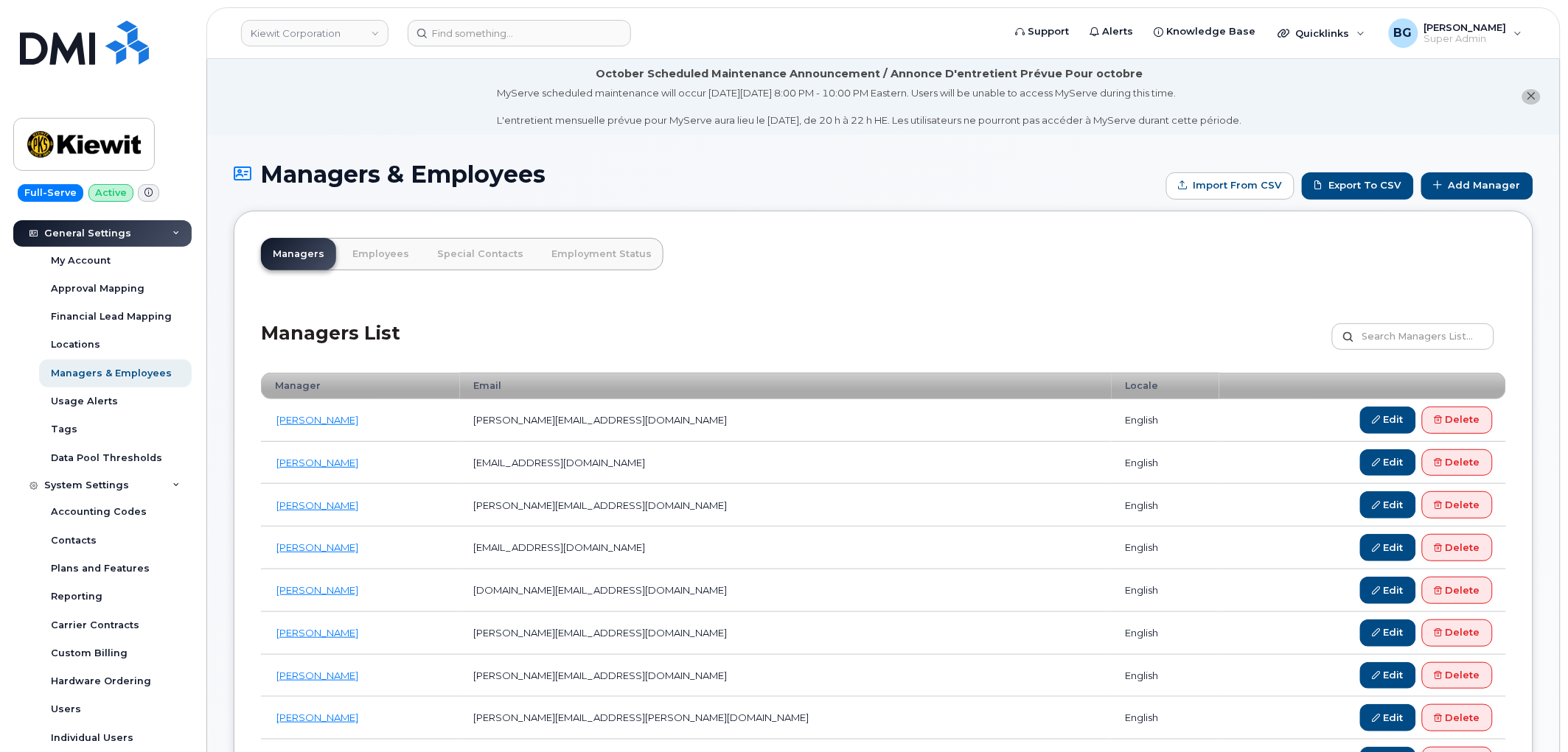
scroll to position [377, 0]
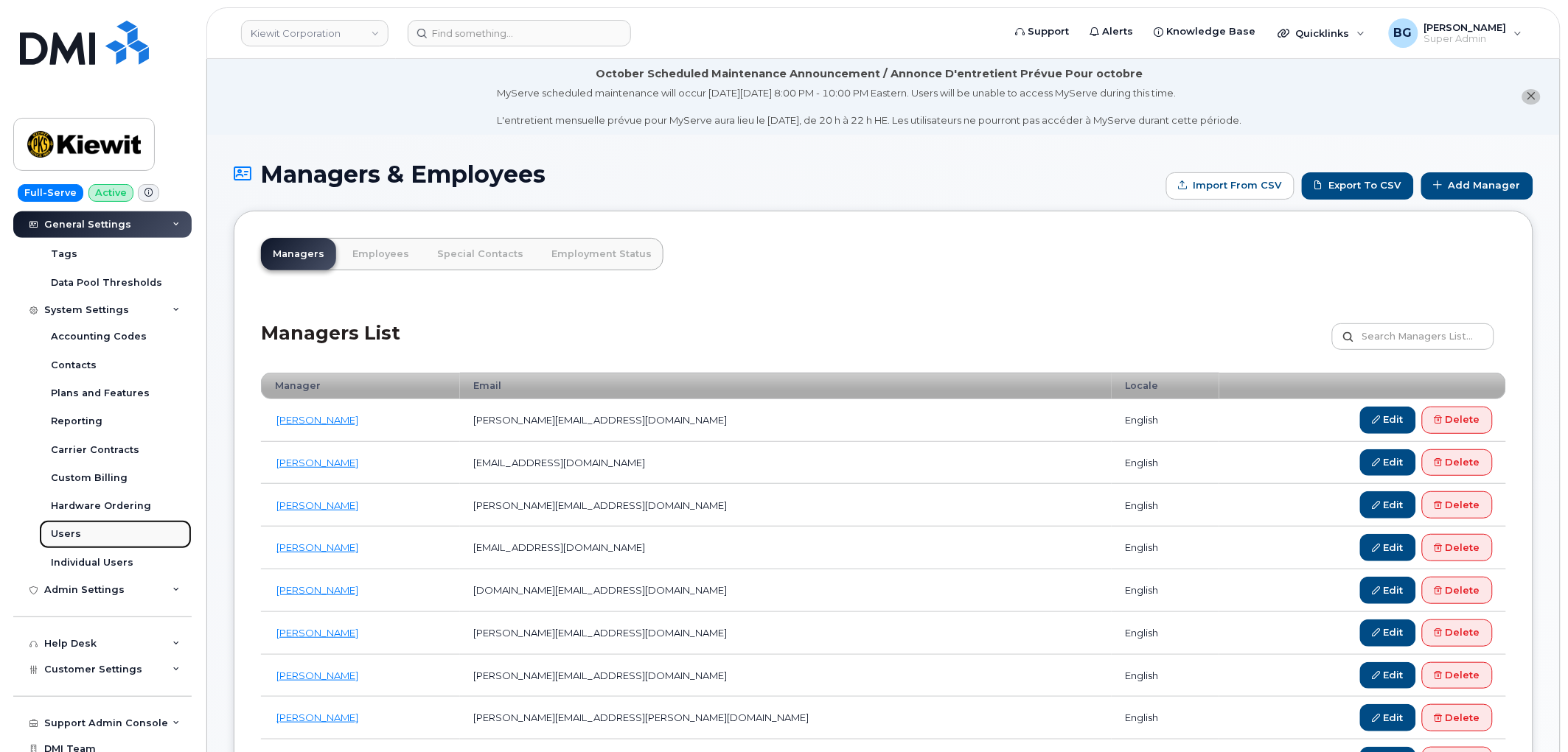
click at [65, 531] on div "Users" at bounding box center [65, 533] width 30 height 13
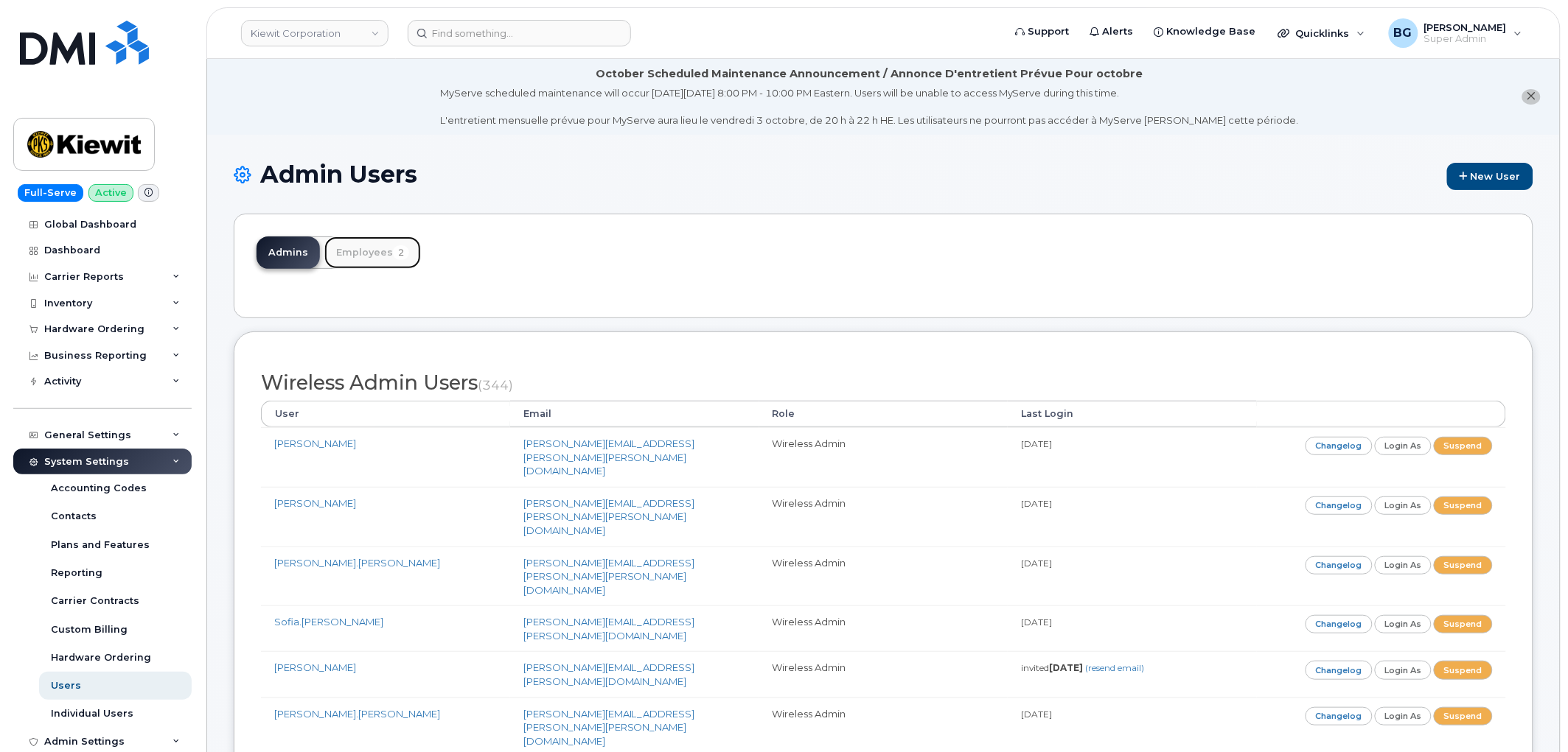
click at [359, 251] on link "Employees 2" at bounding box center [372, 253] width 97 height 33
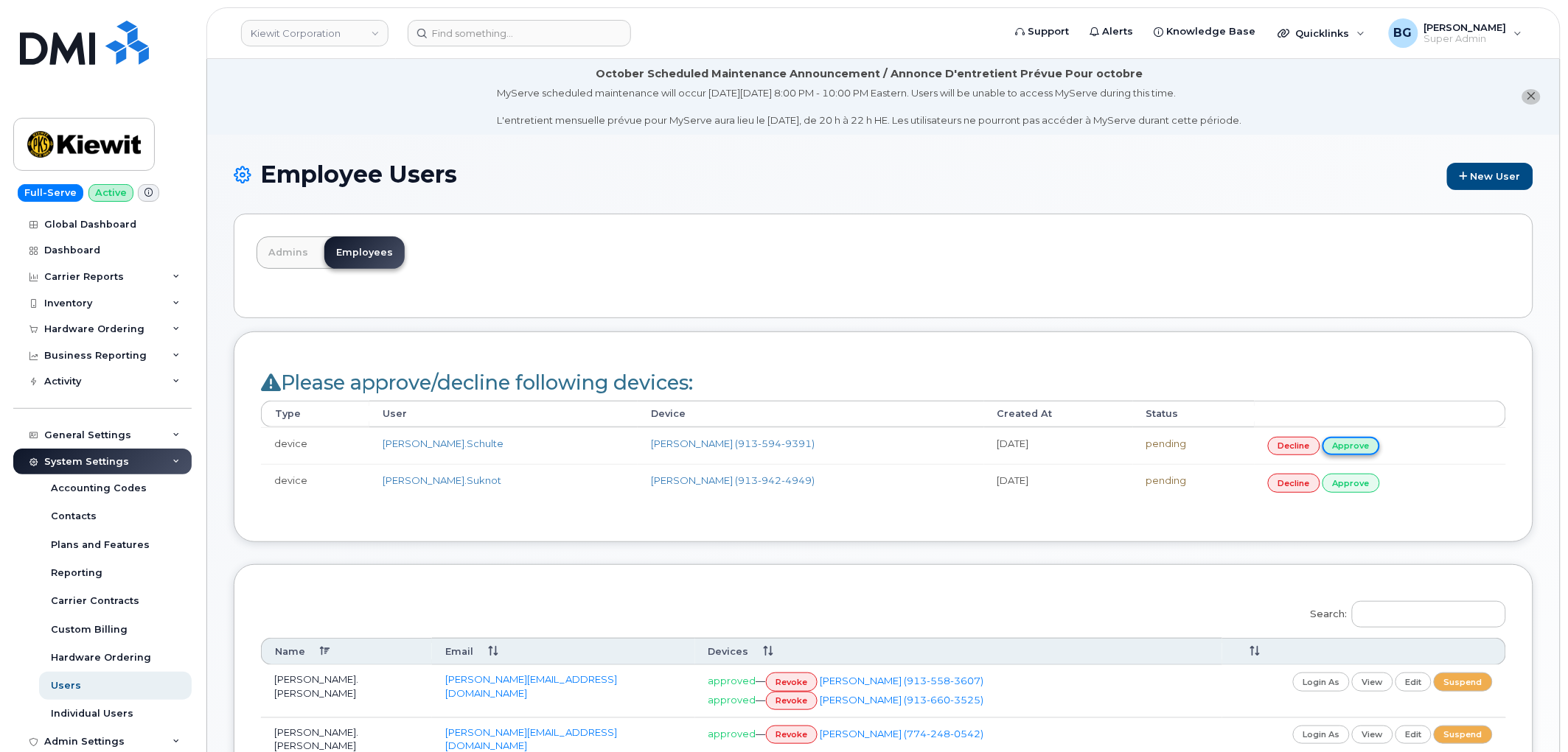
click at [1344, 448] on link "approve" at bounding box center [1350, 446] width 57 height 18
click at [1339, 490] on link "approve" at bounding box center [1350, 482] width 57 height 18
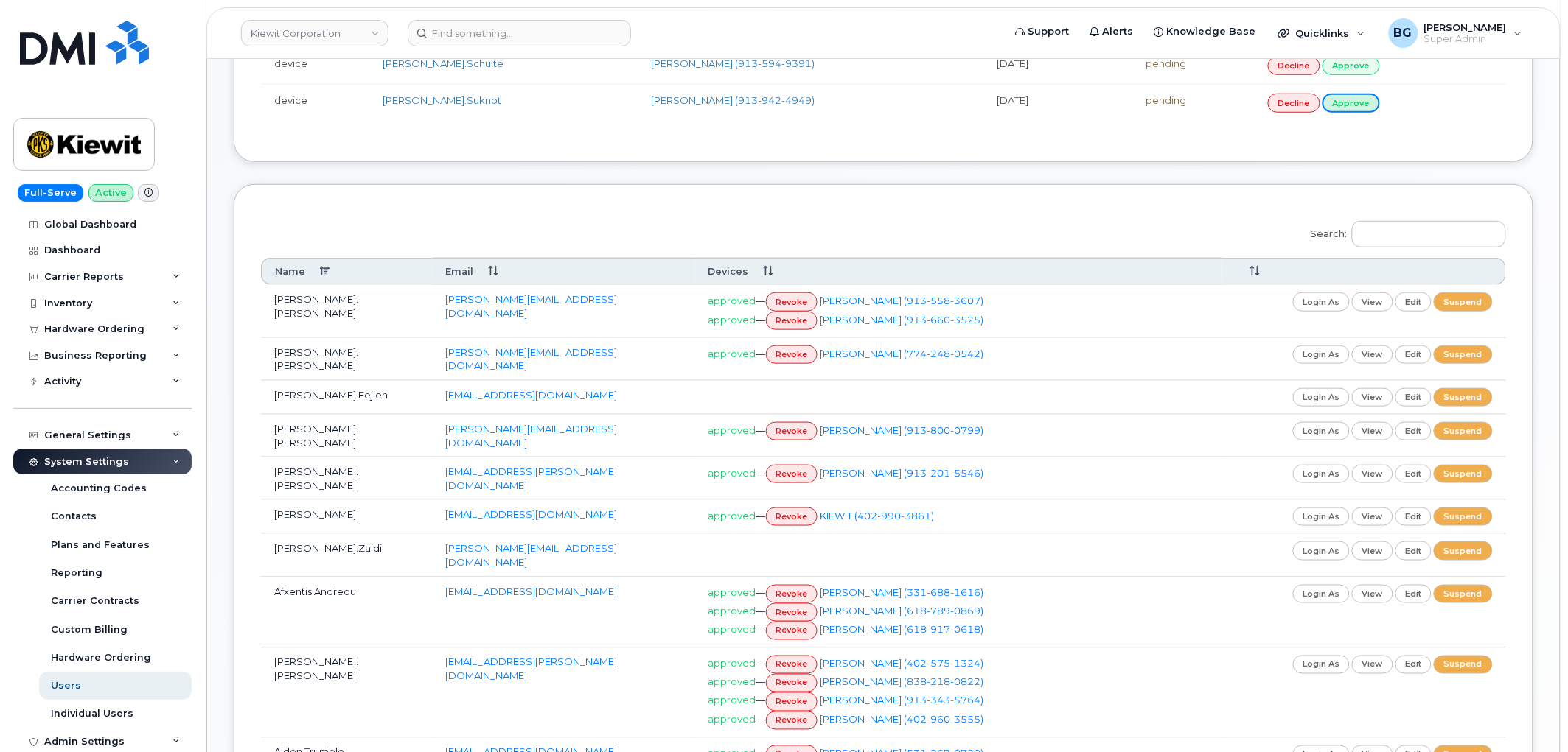
scroll to position [382, 0]
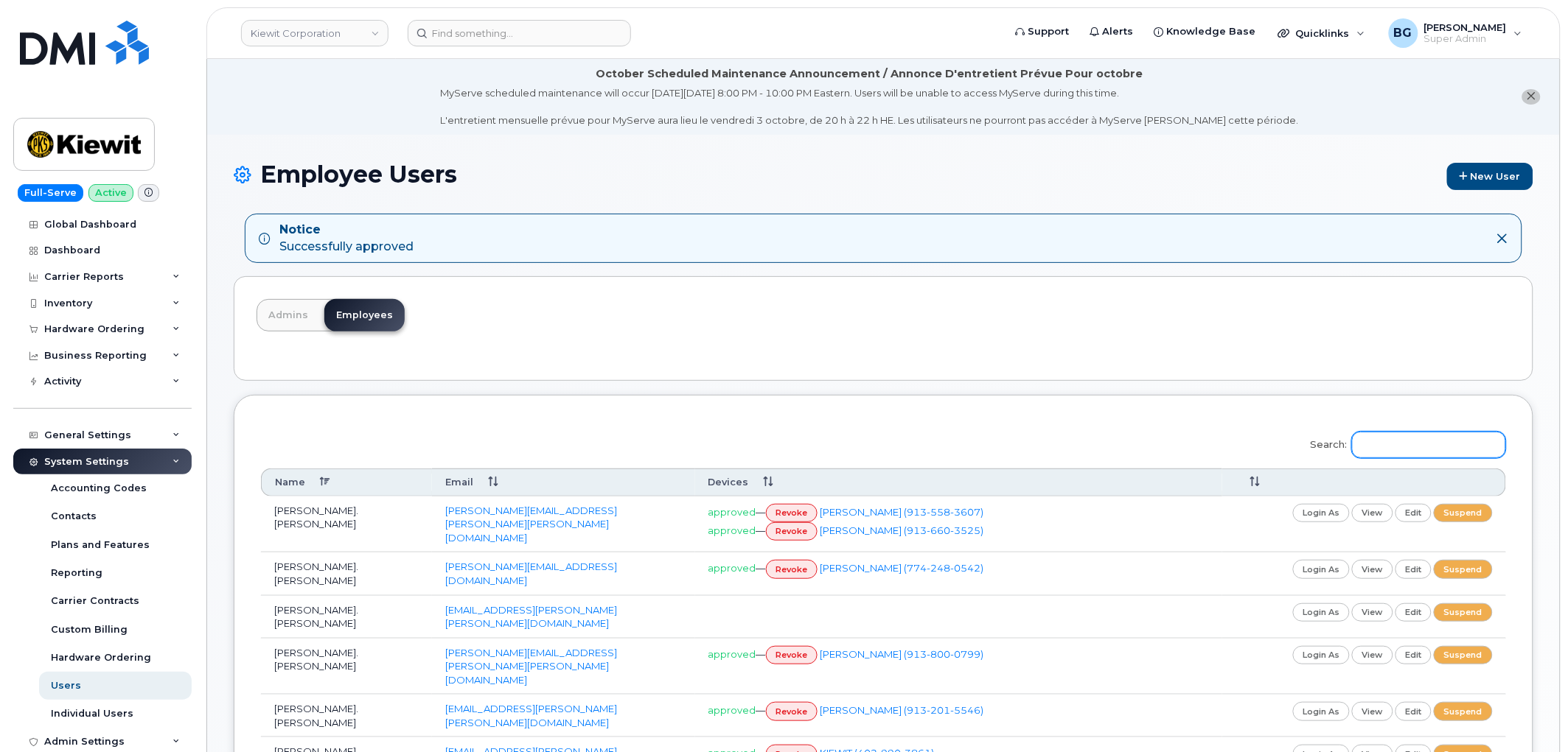
click at [1385, 446] on input "Search:" at bounding box center [1429, 445] width 154 height 27
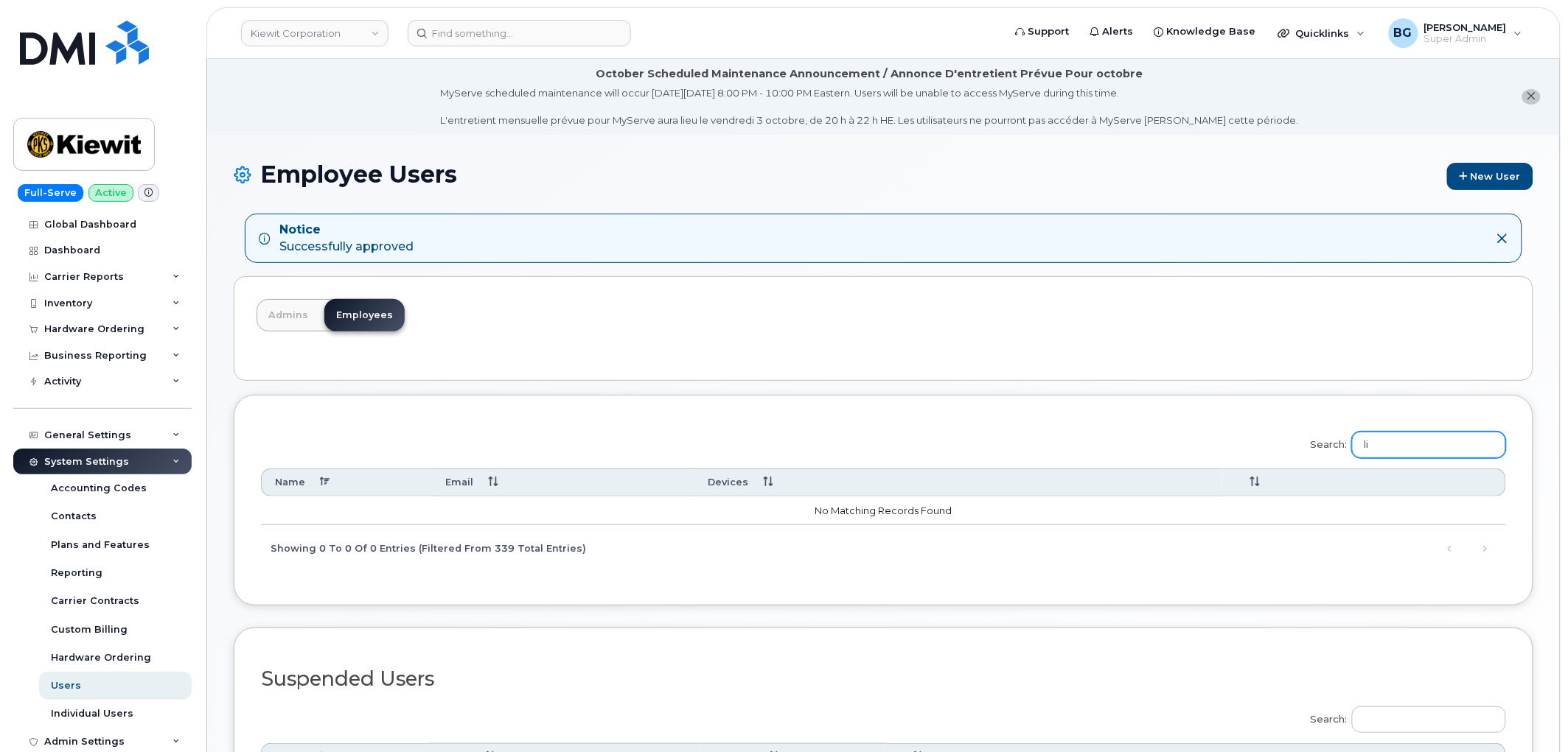
type input "l"
type input "g"
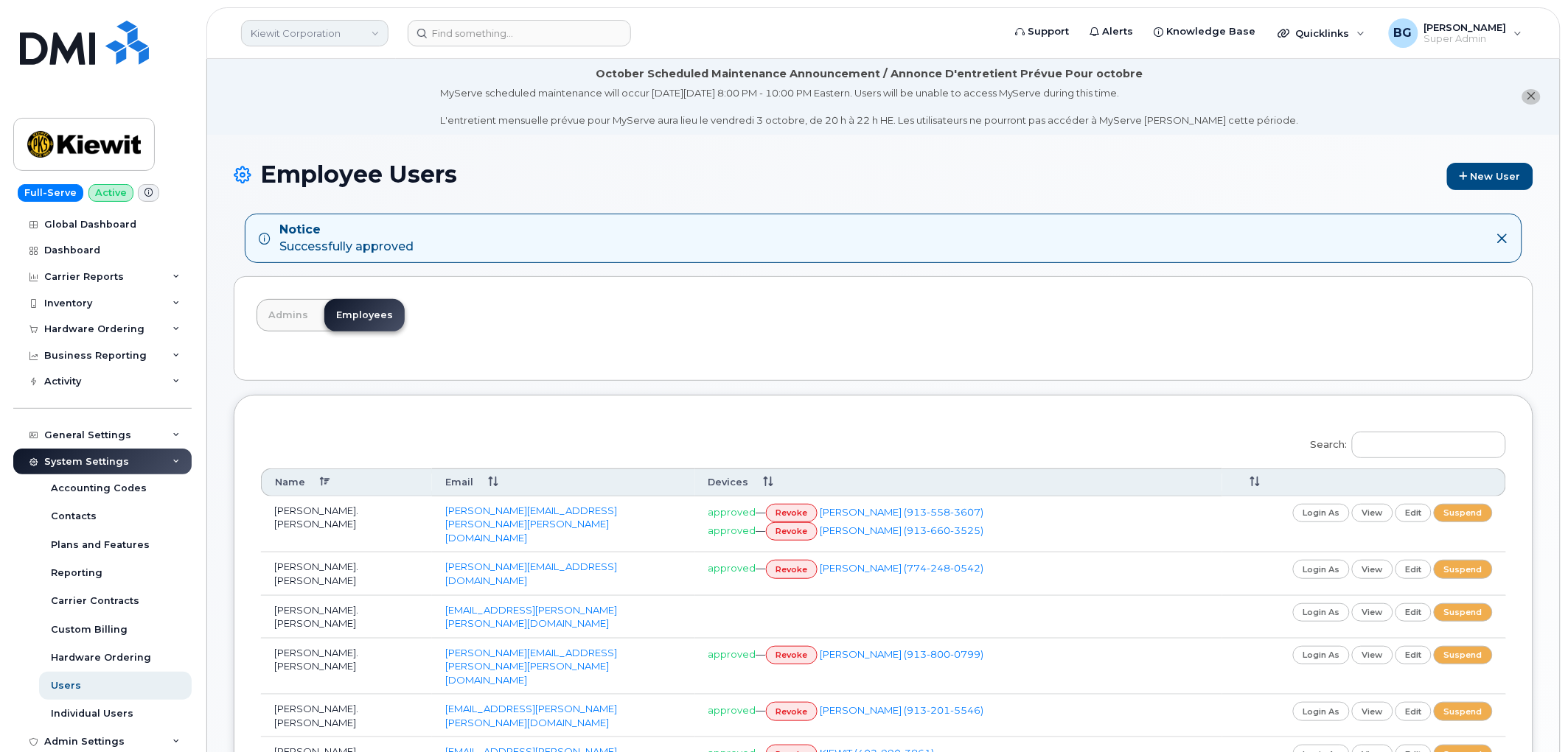
click at [302, 43] on link "Kiewit Corporation" at bounding box center [315, 33] width 148 height 27
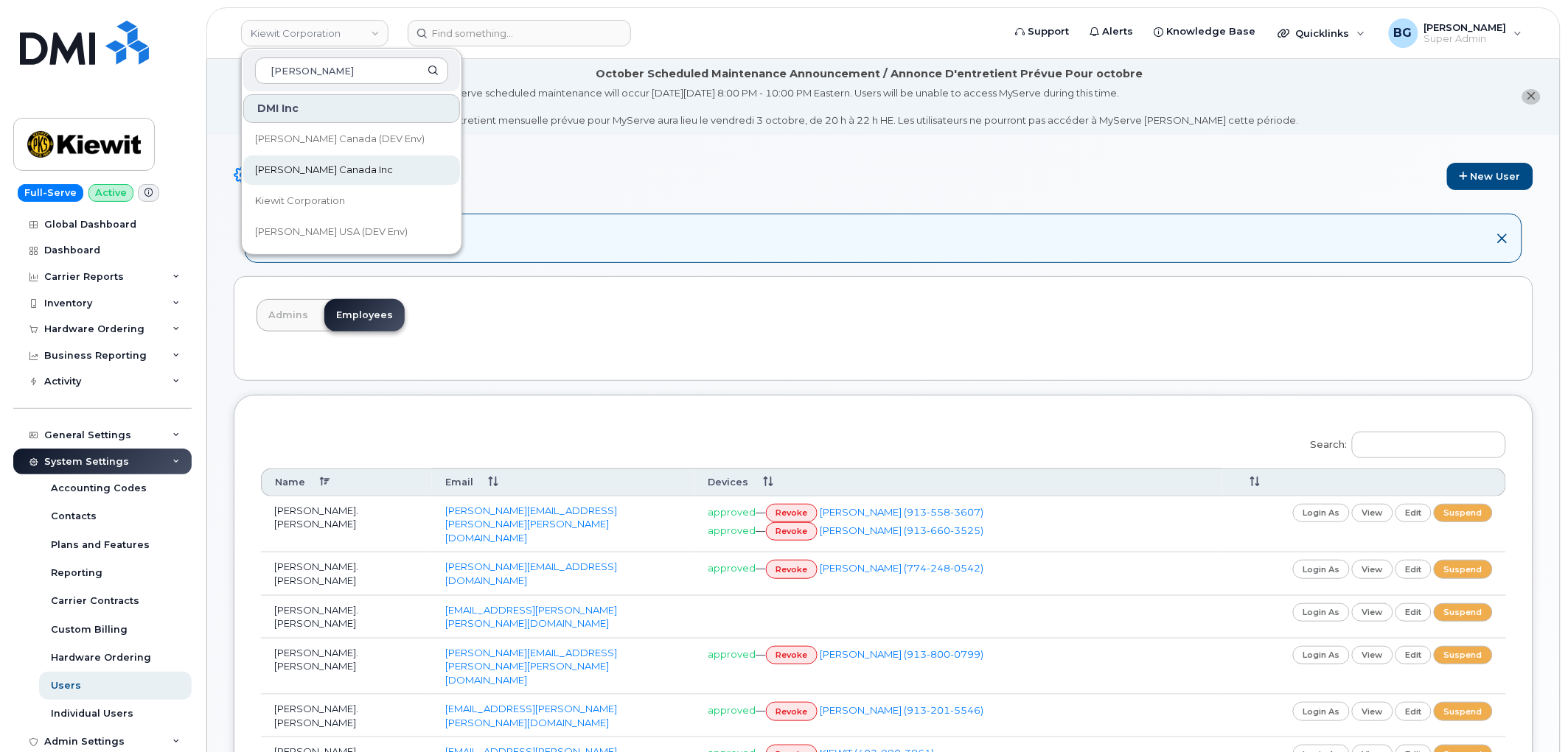
type input "[PERSON_NAME]"
click at [292, 164] on span "[PERSON_NAME] Canada Inc" at bounding box center [323, 170] width 138 height 15
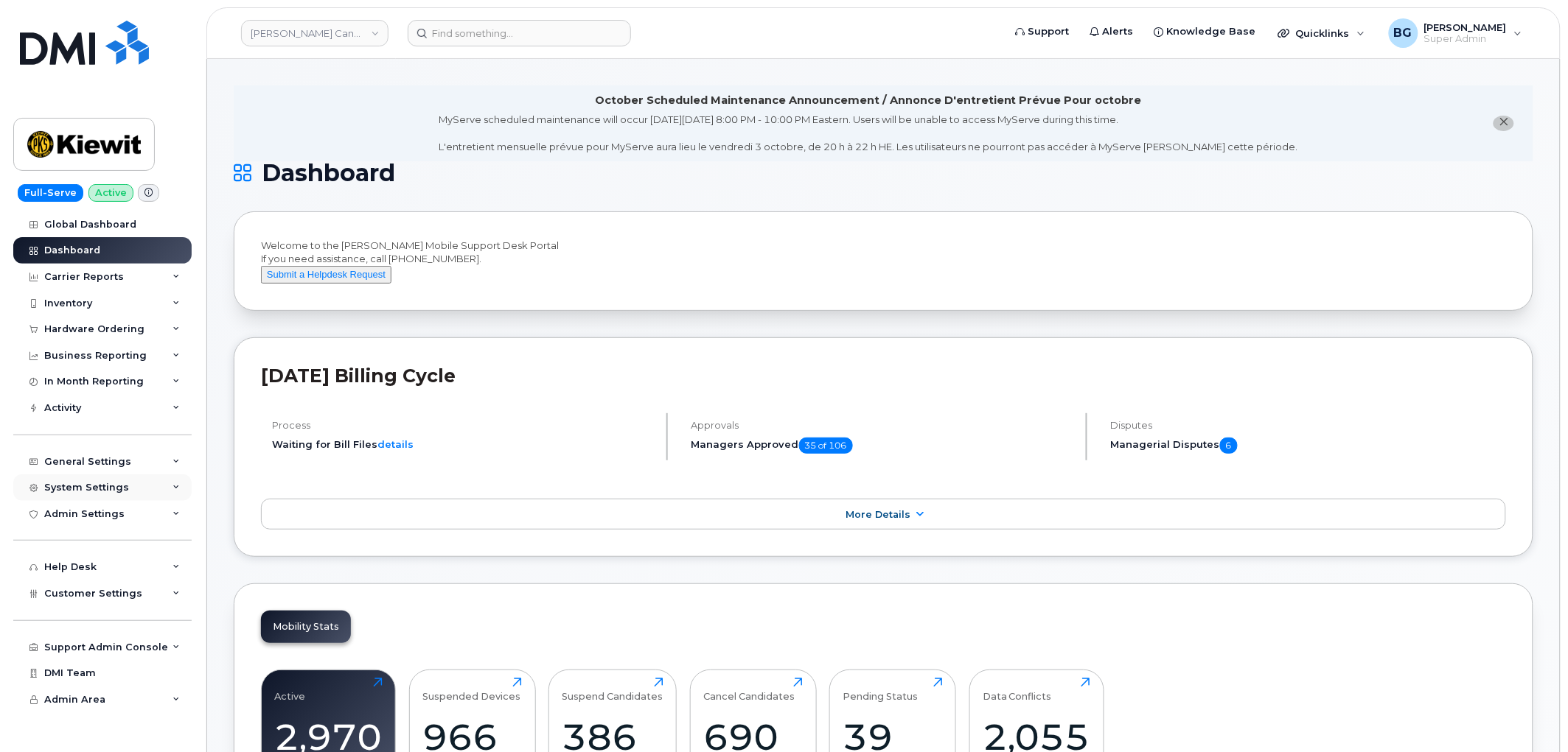
click at [68, 484] on div "System Settings" at bounding box center [87, 488] width 85 height 12
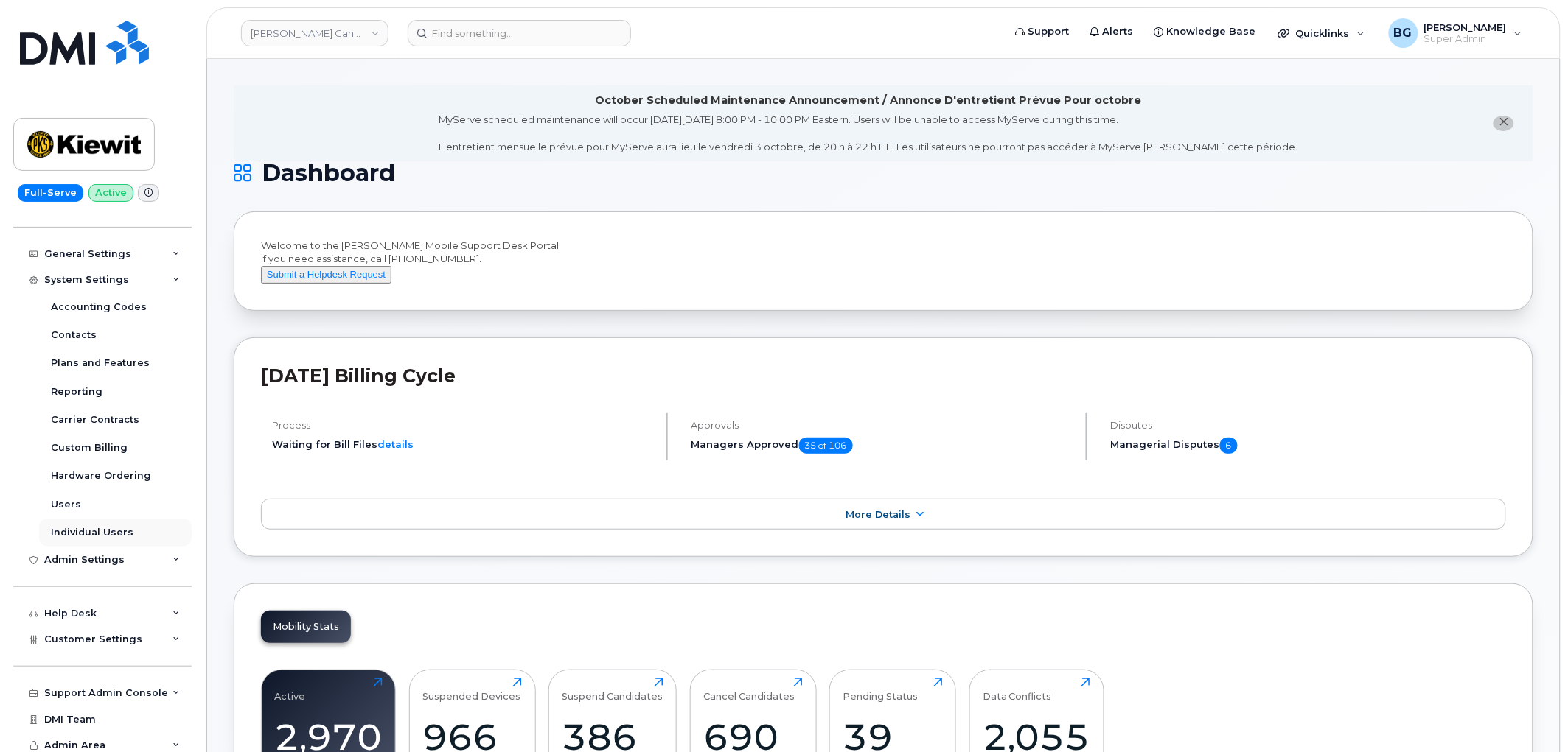
scroll to position [214, 0]
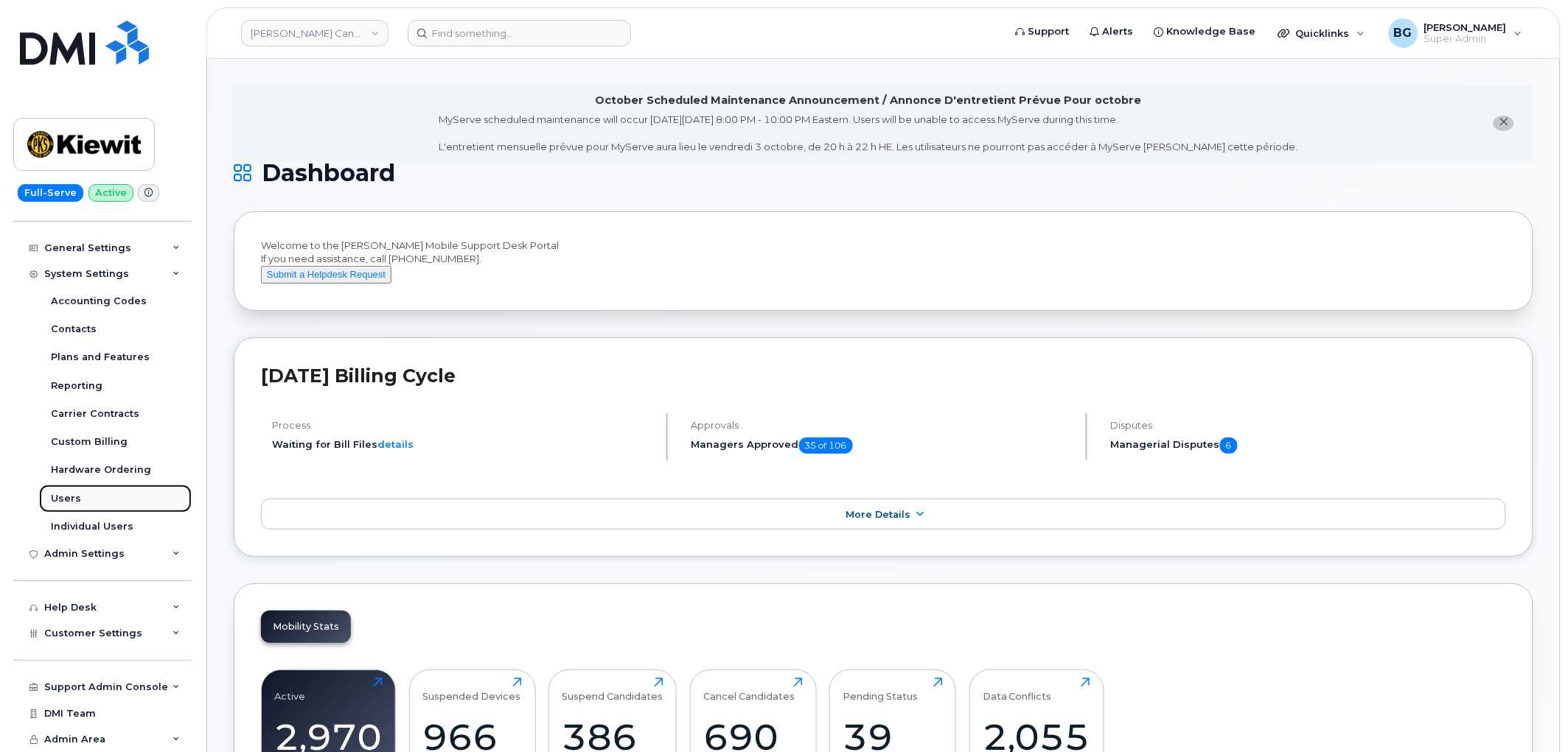
click at [61, 500] on div "Users" at bounding box center [65, 498] width 30 height 13
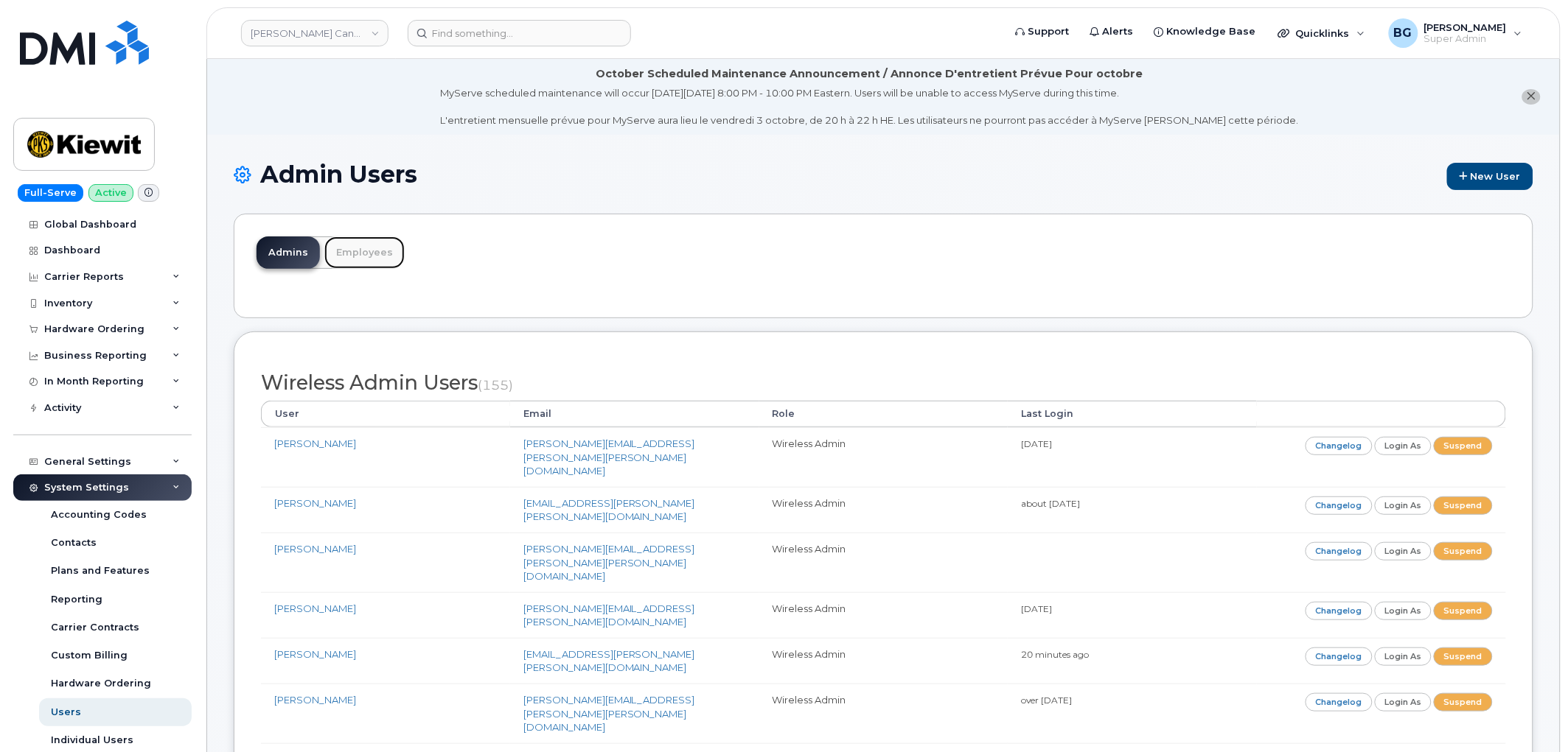
click at [369, 253] on link "Employees" at bounding box center [365, 253] width 81 height 33
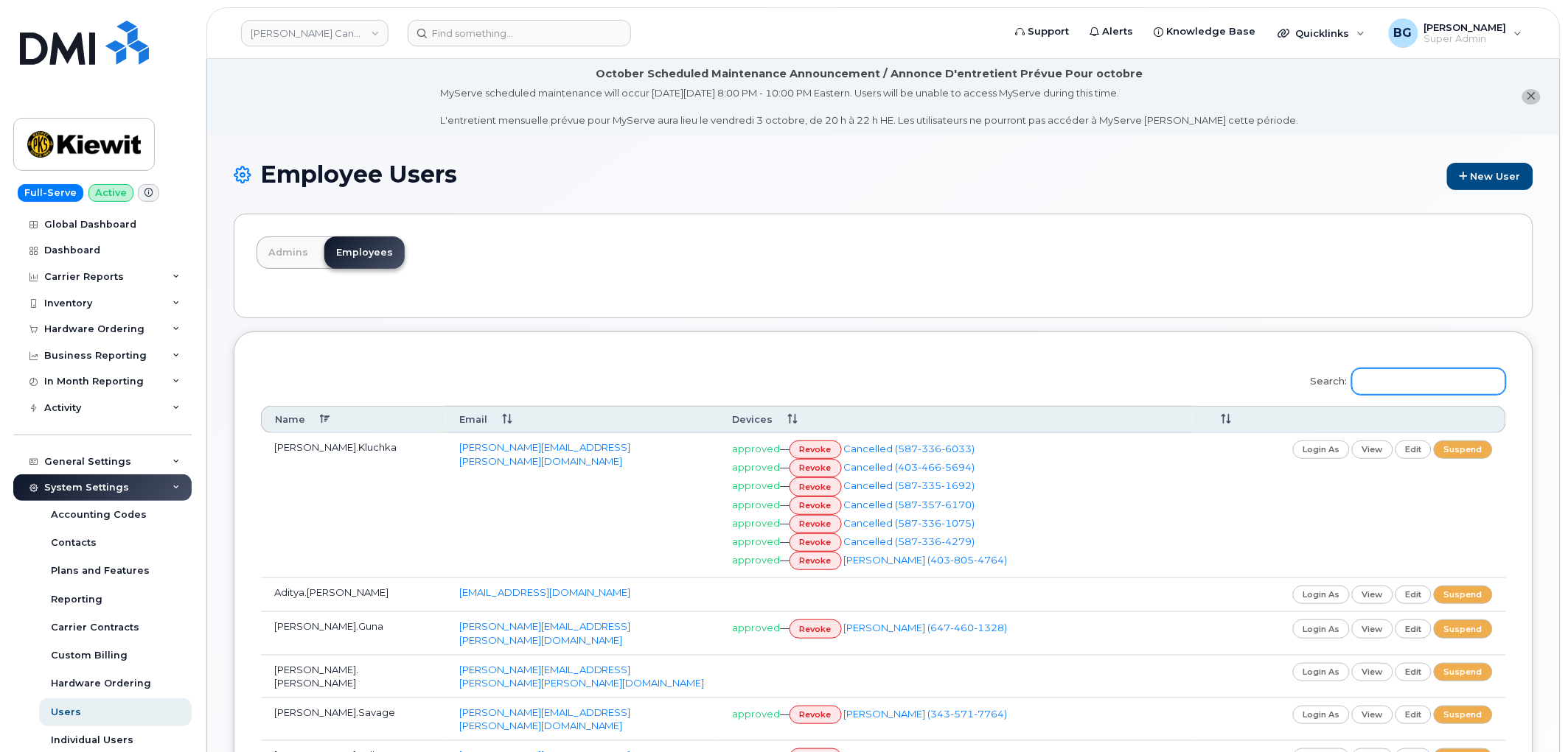
click at [1401, 390] on input "Search:" at bounding box center [1429, 382] width 154 height 27
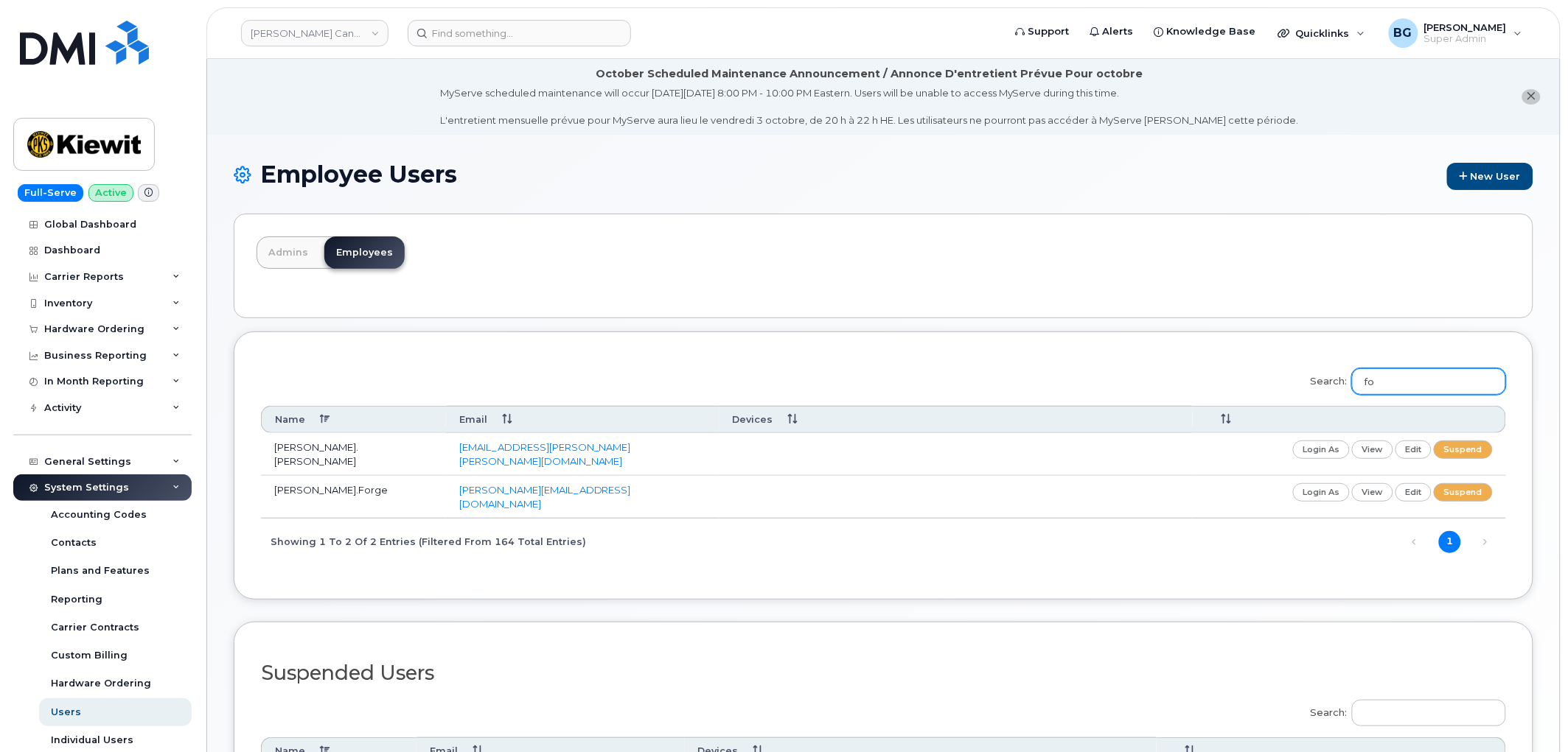
type input "f"
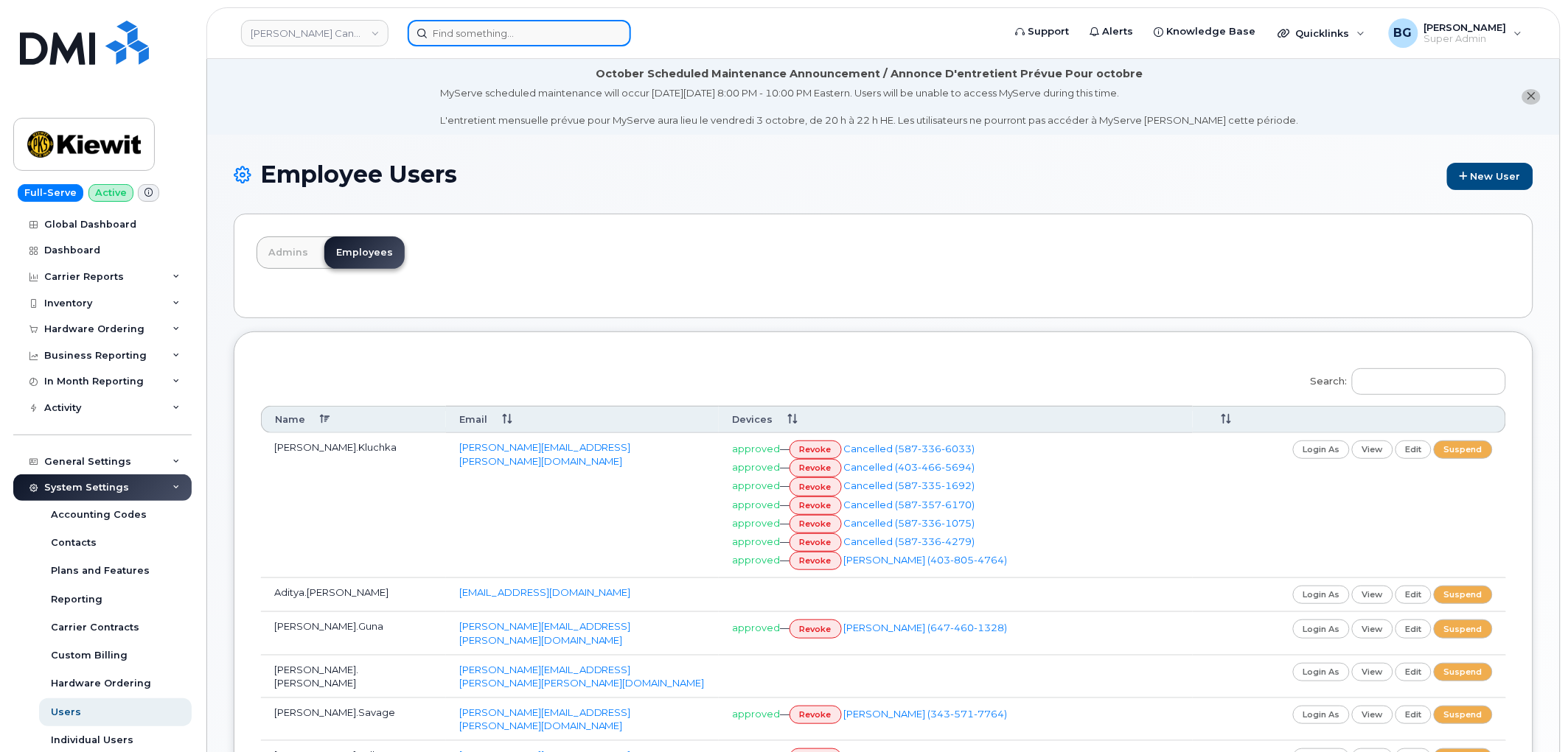
click at [528, 39] on input at bounding box center [519, 33] width 223 height 27
paste input "[PERSON_NAME]"
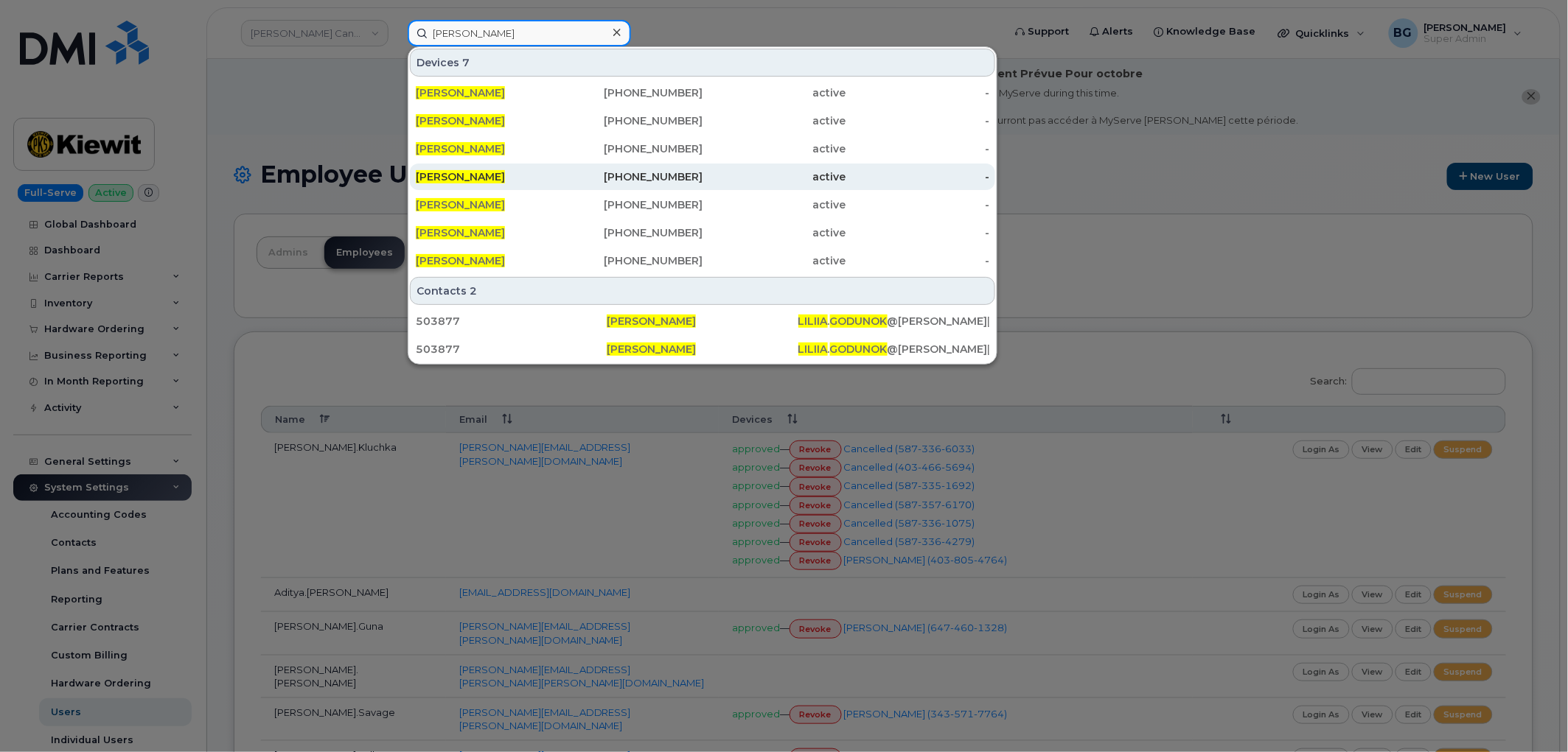
type input "[PERSON_NAME]"
click at [448, 171] on span "[PERSON_NAME]" at bounding box center [461, 176] width 89 height 13
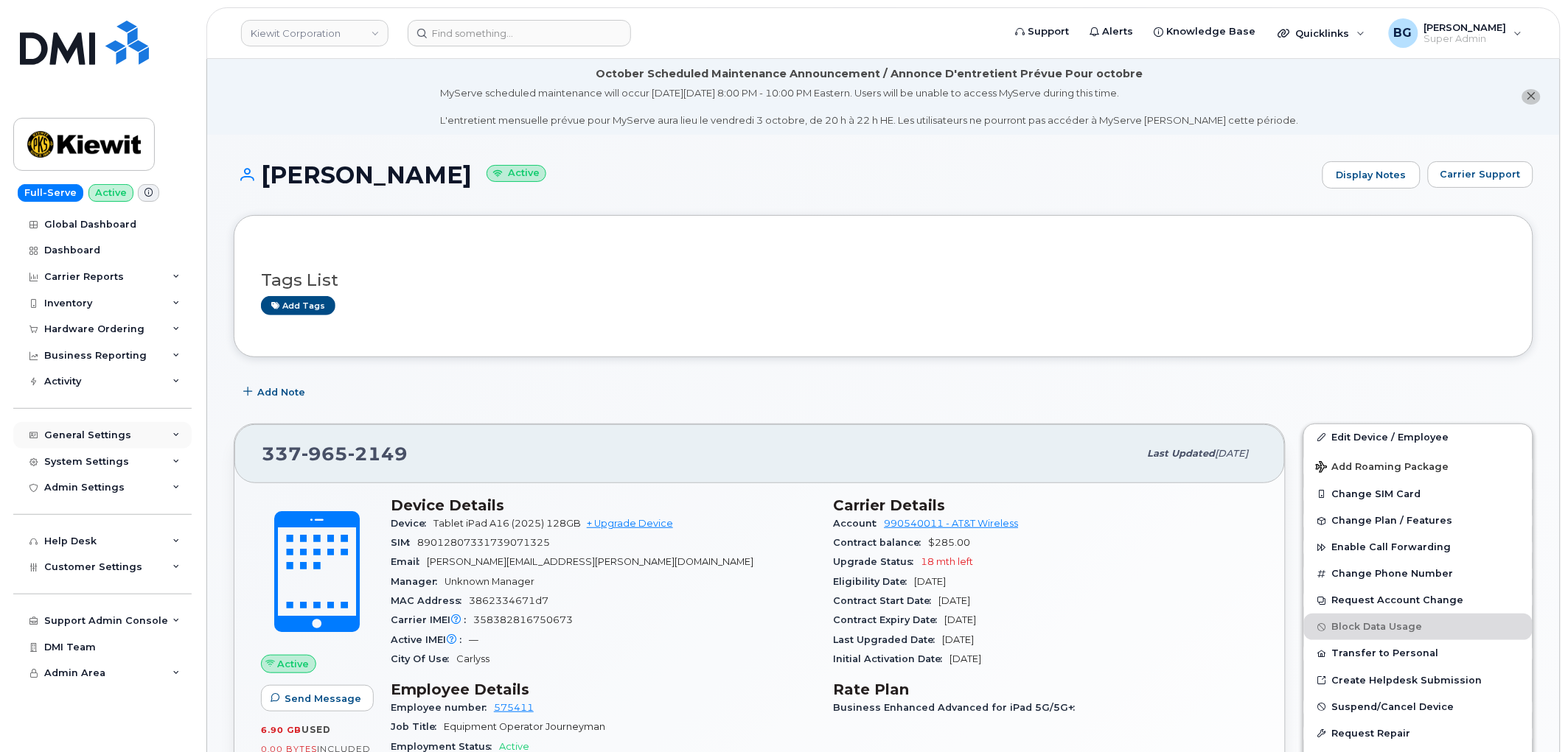
click at [85, 441] on div "General Settings" at bounding box center [87, 436] width 87 height 12
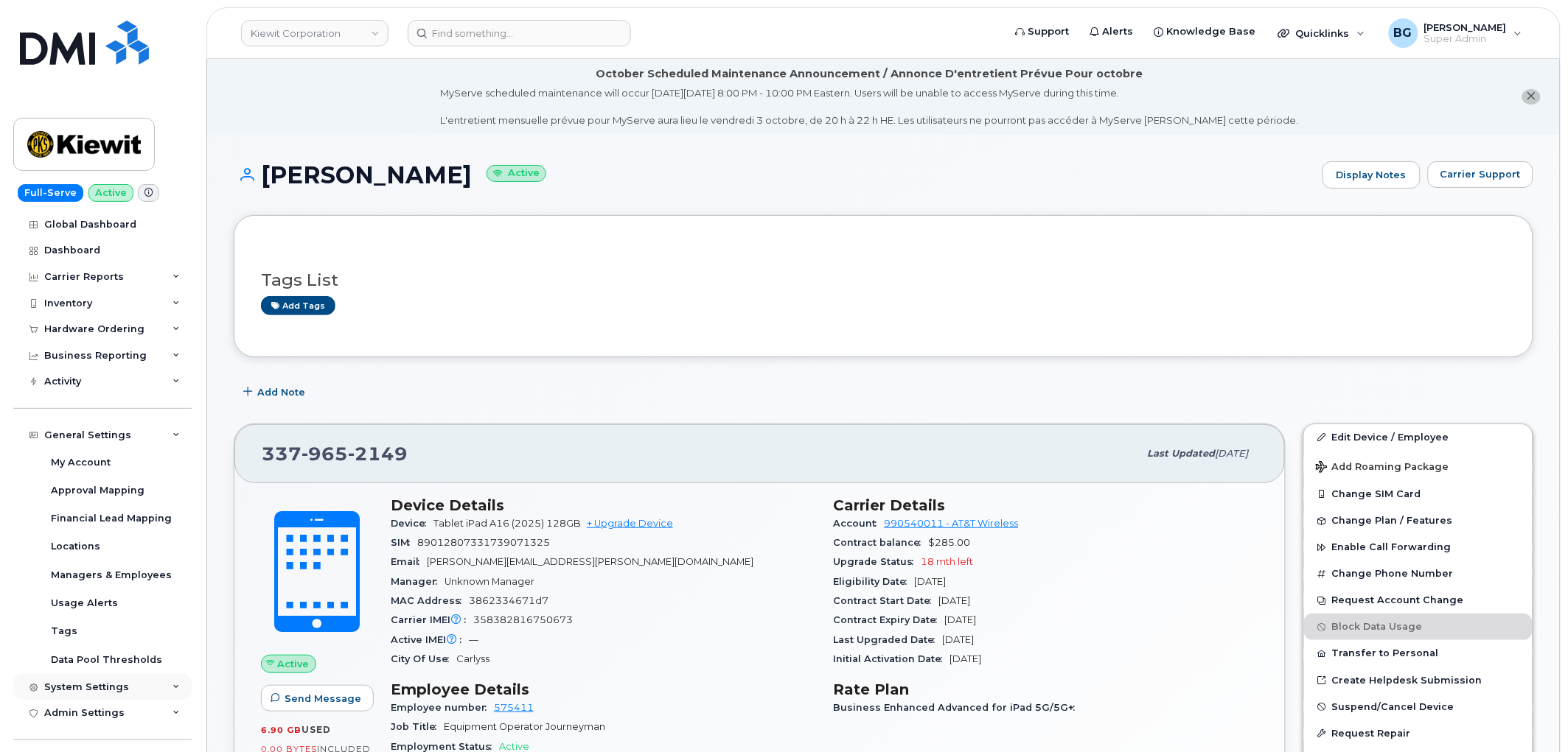
click at [75, 683] on div "System Settings" at bounding box center [87, 688] width 85 height 12
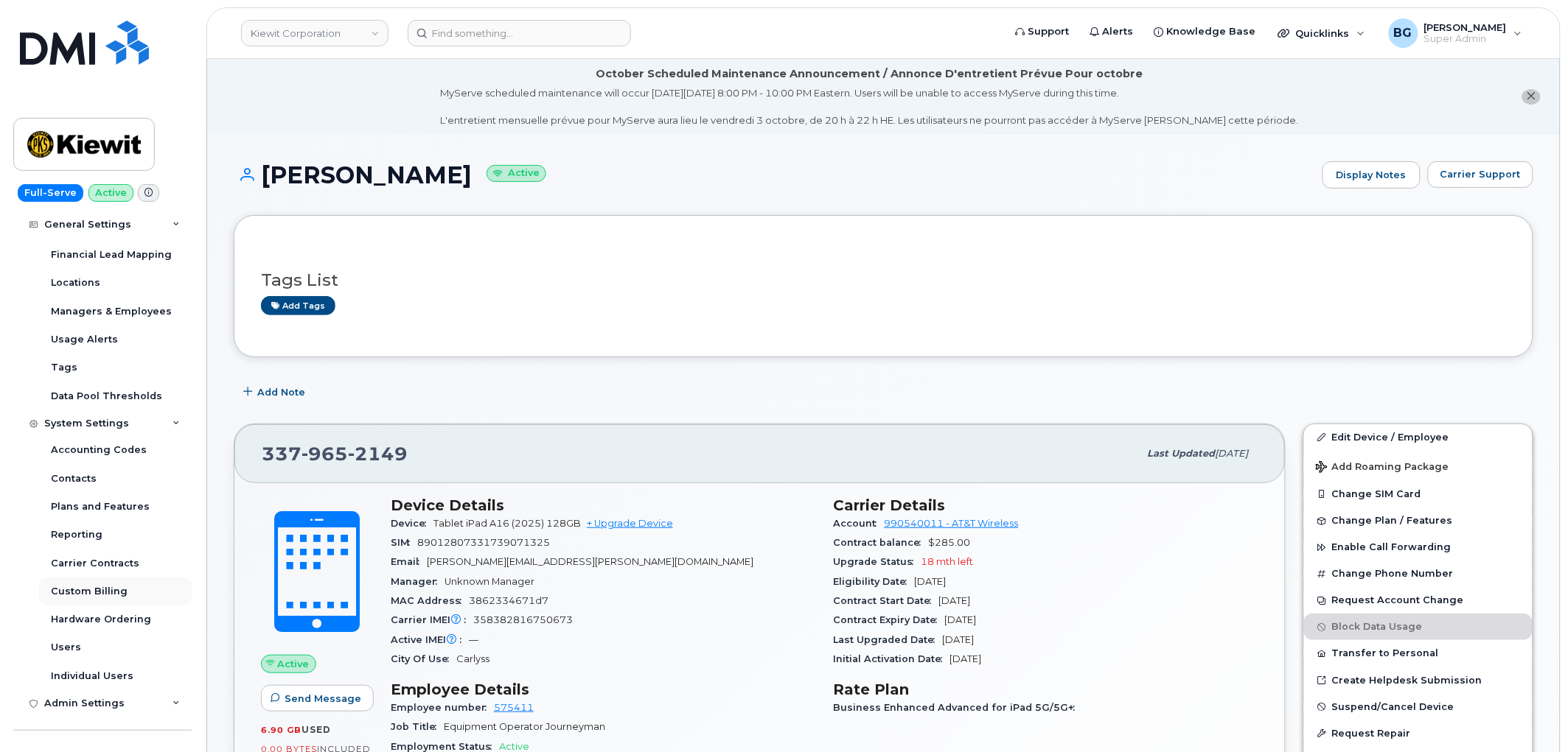
scroll to position [273, 0]
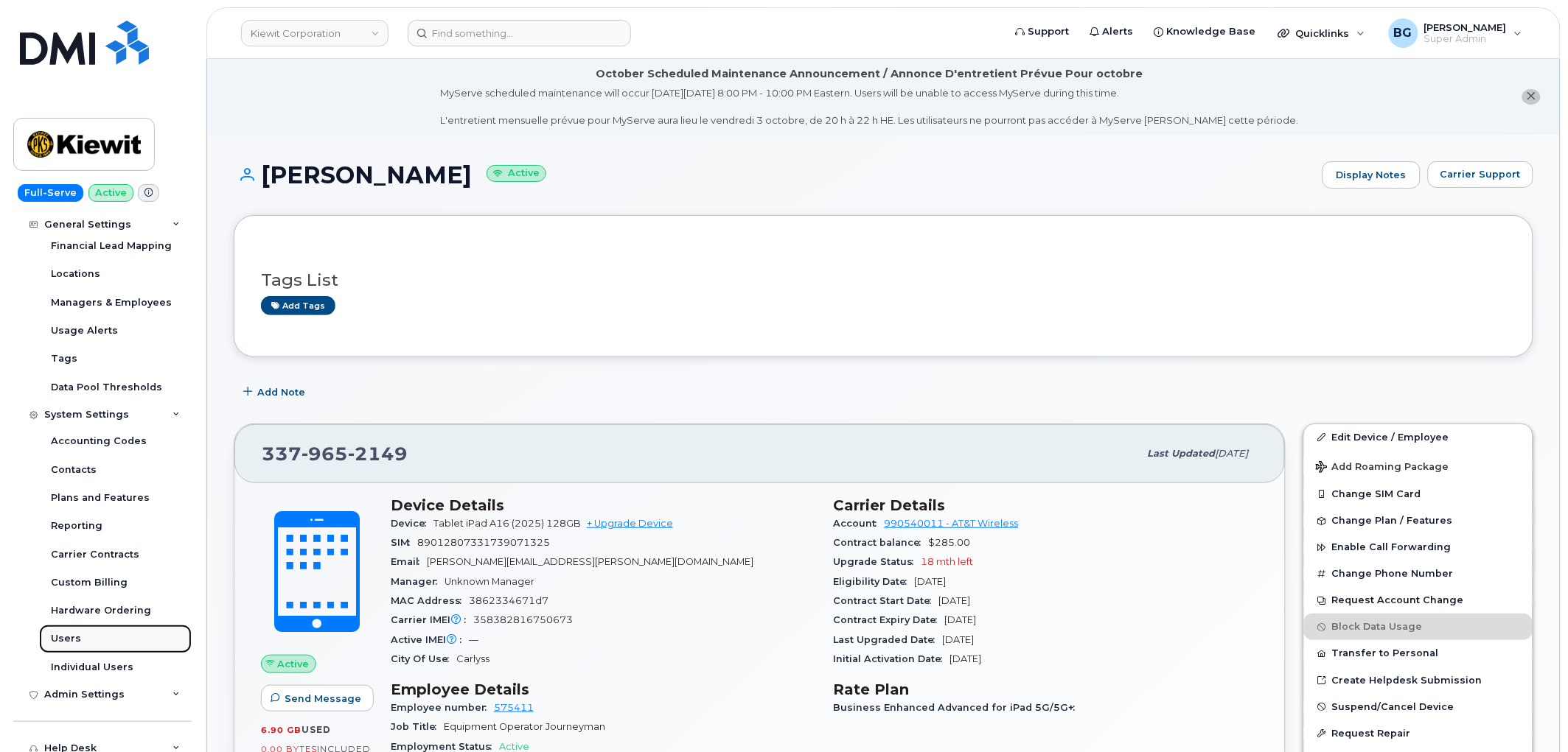
click at [61, 636] on div "Users" at bounding box center [65, 638] width 30 height 13
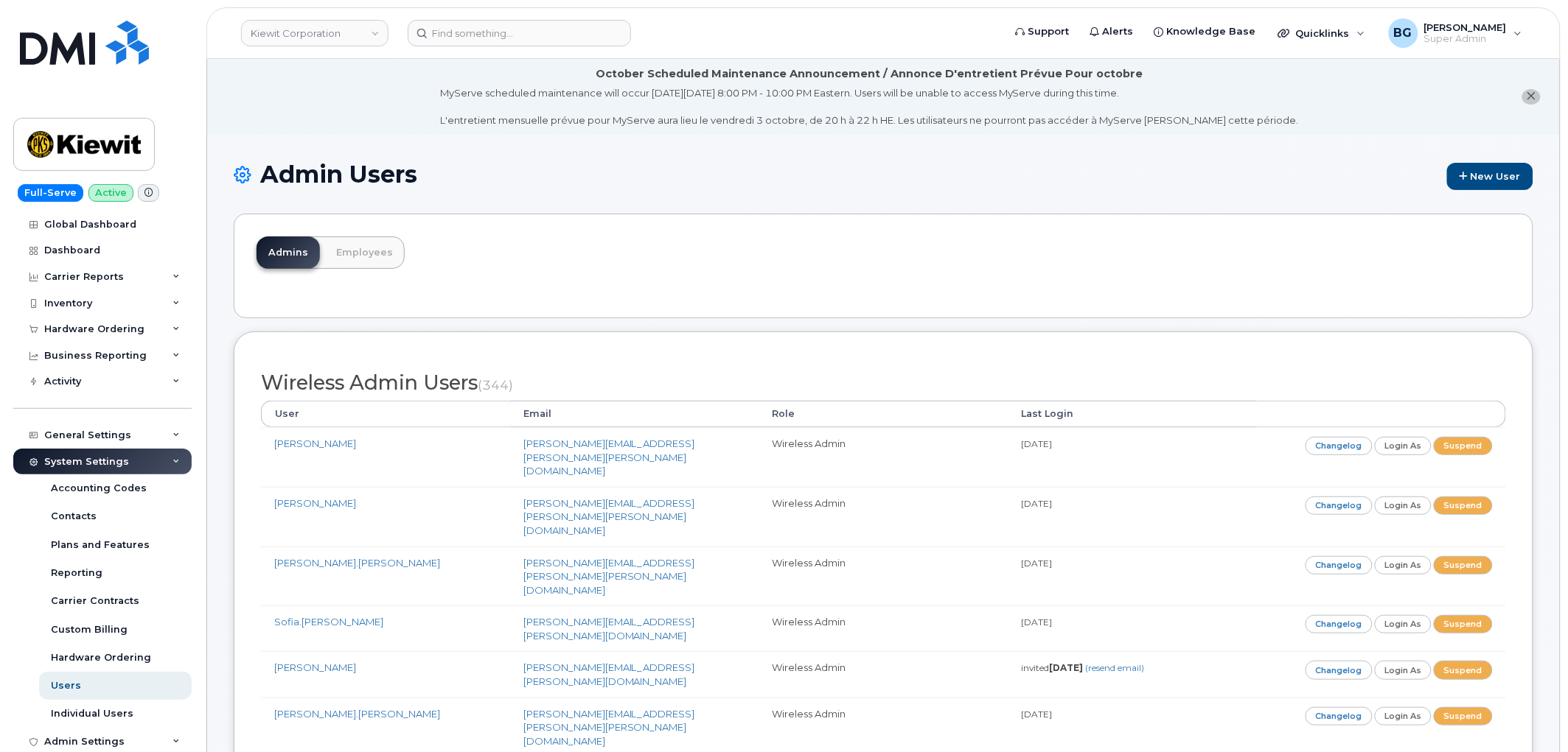
click at [931, 273] on div "Admins Employees" at bounding box center [883, 266] width 1300 height 105
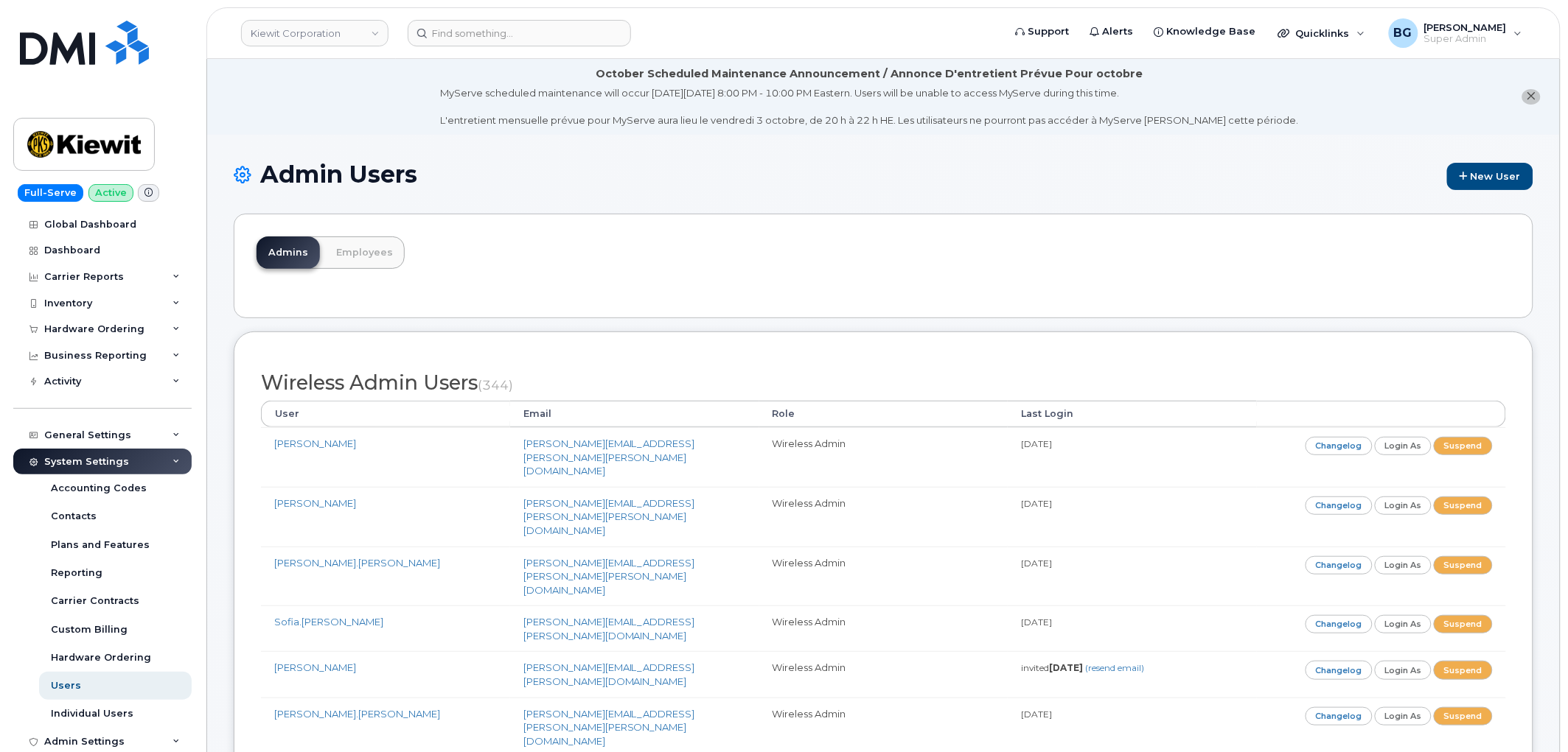
click at [855, 274] on div "Admins Employees" at bounding box center [883, 266] width 1300 height 105
click at [871, 196] on div "Admin Users New User" at bounding box center [883, 187] width 1300 height 52
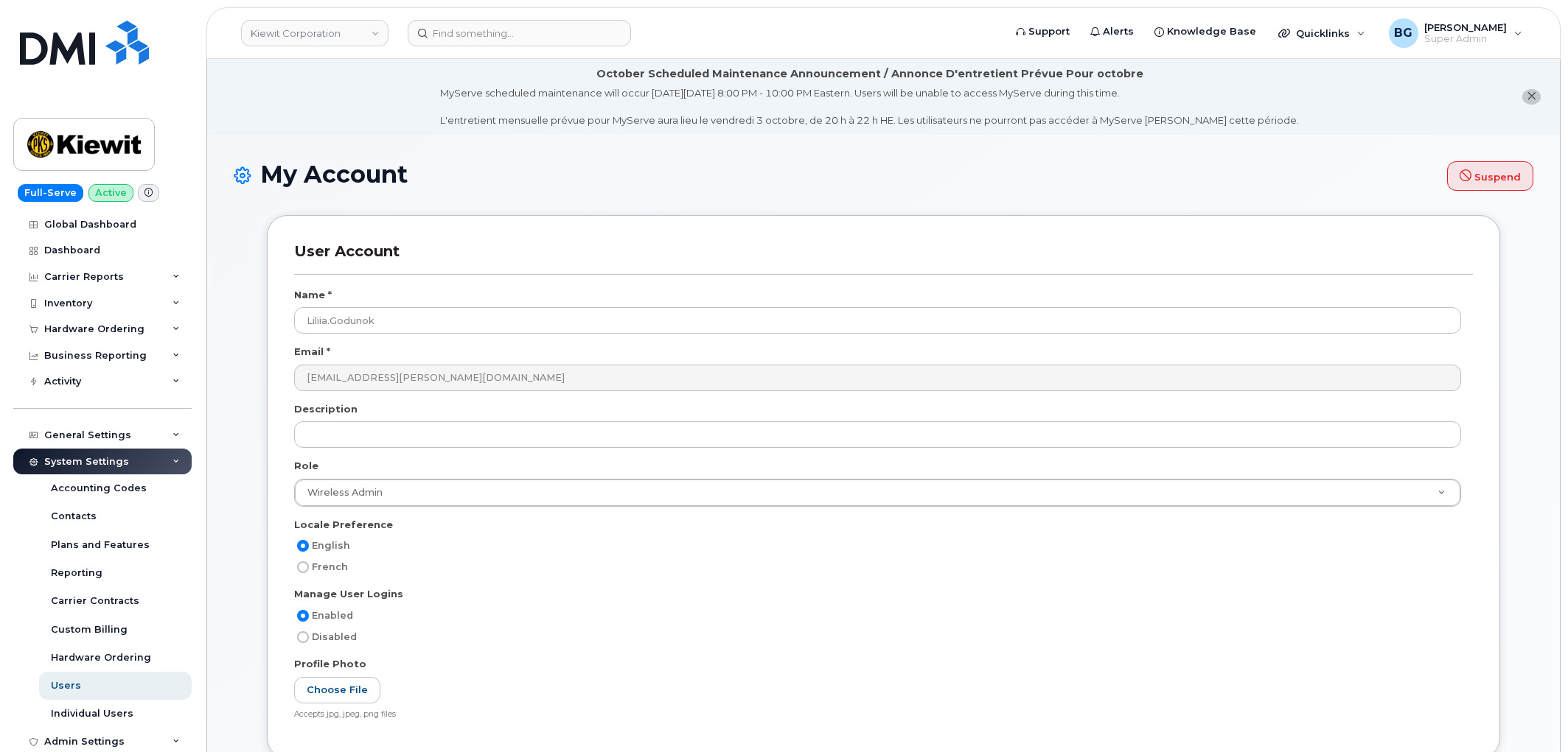
select select
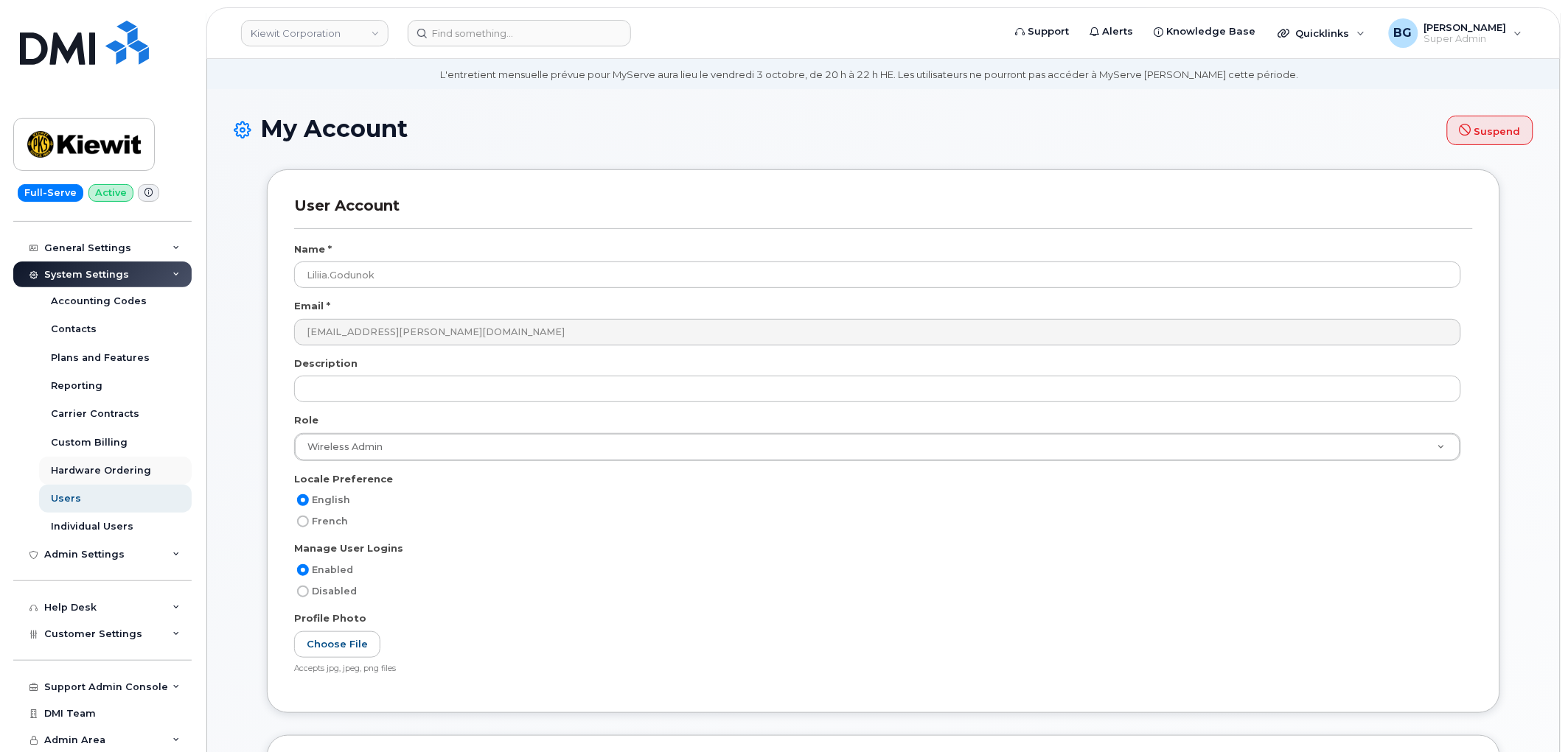
scroll to position [133, 0]
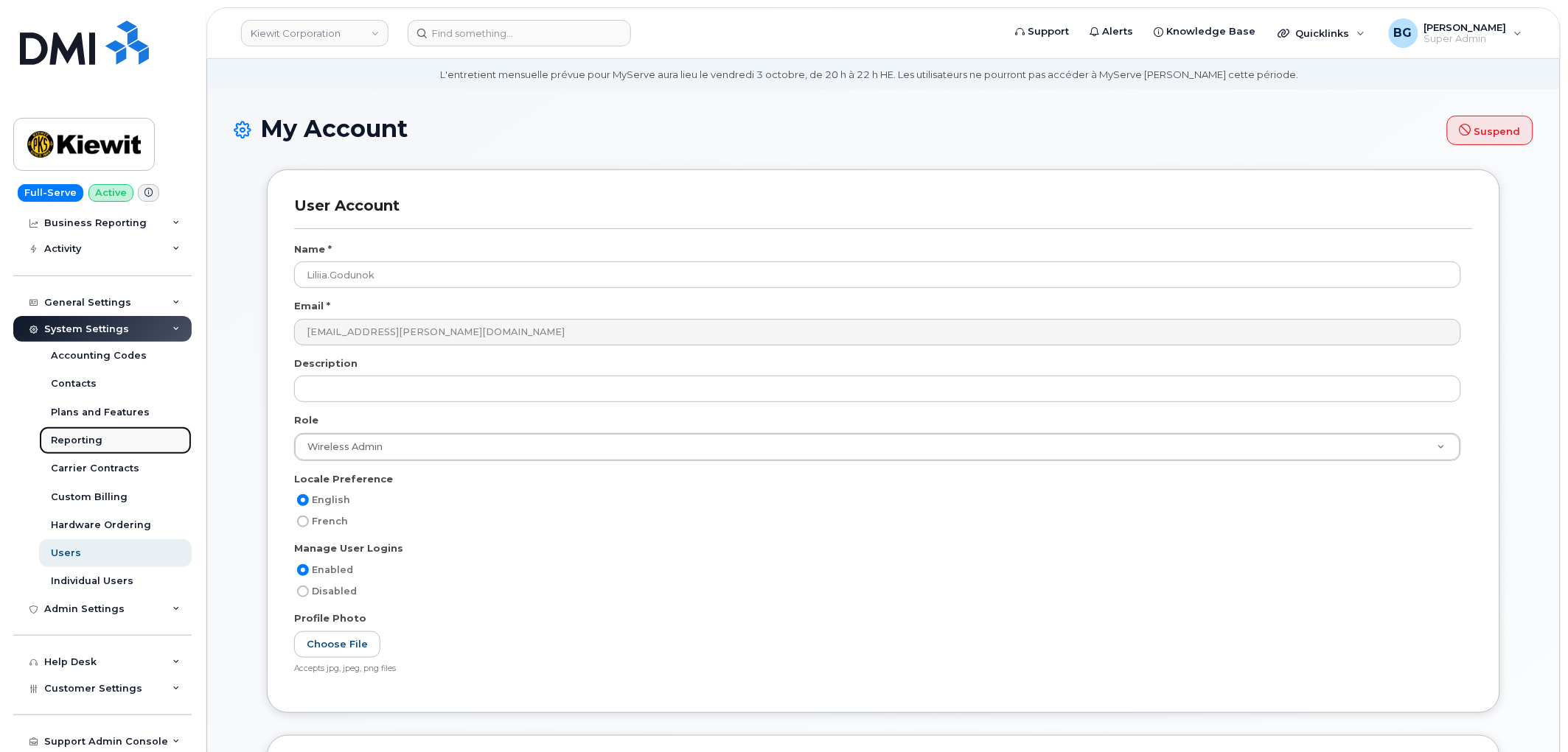
click at [81, 437] on div "Reporting" at bounding box center [76, 440] width 51 height 13
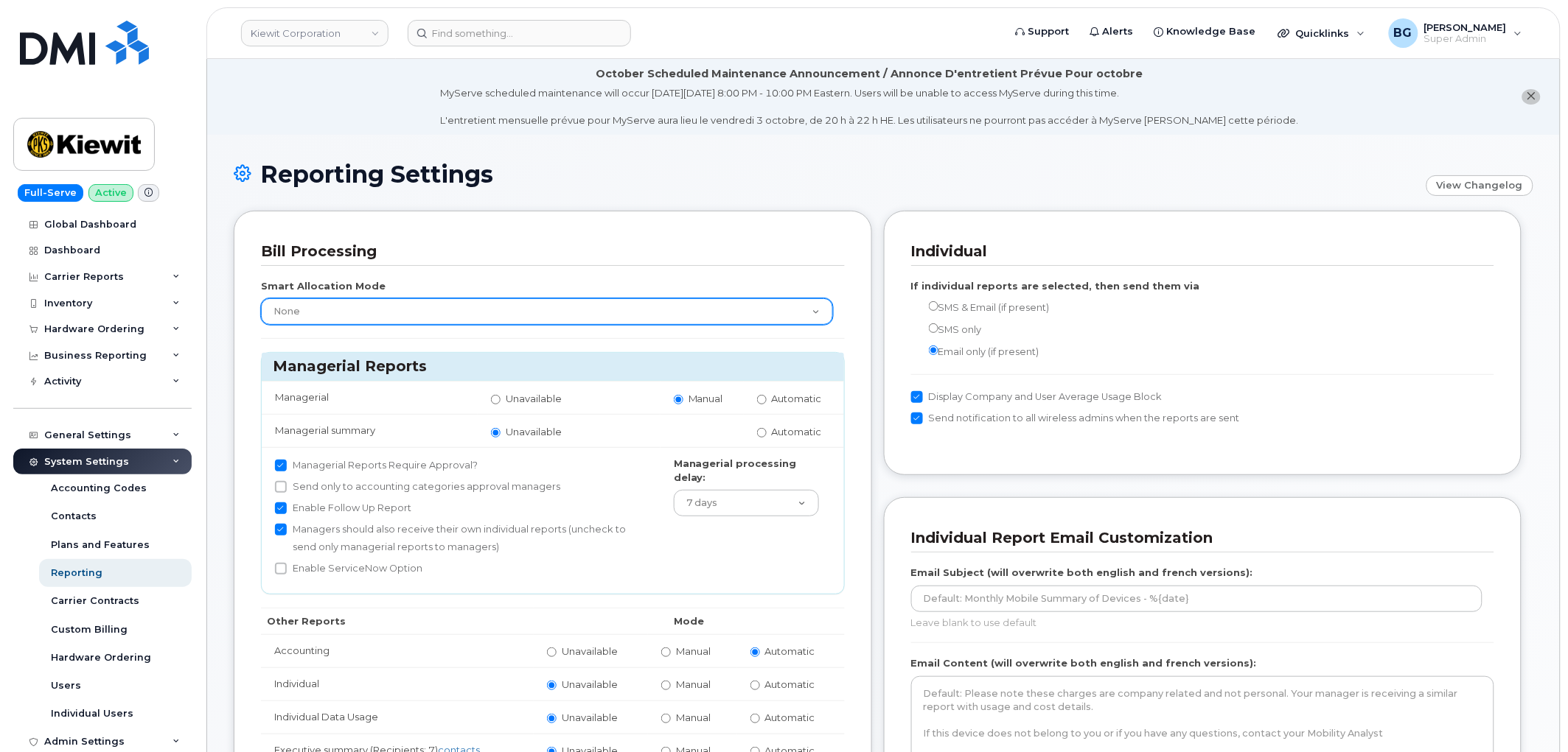
click at [466, 318] on select "None Within Plan" at bounding box center [546, 311] width 572 height 27
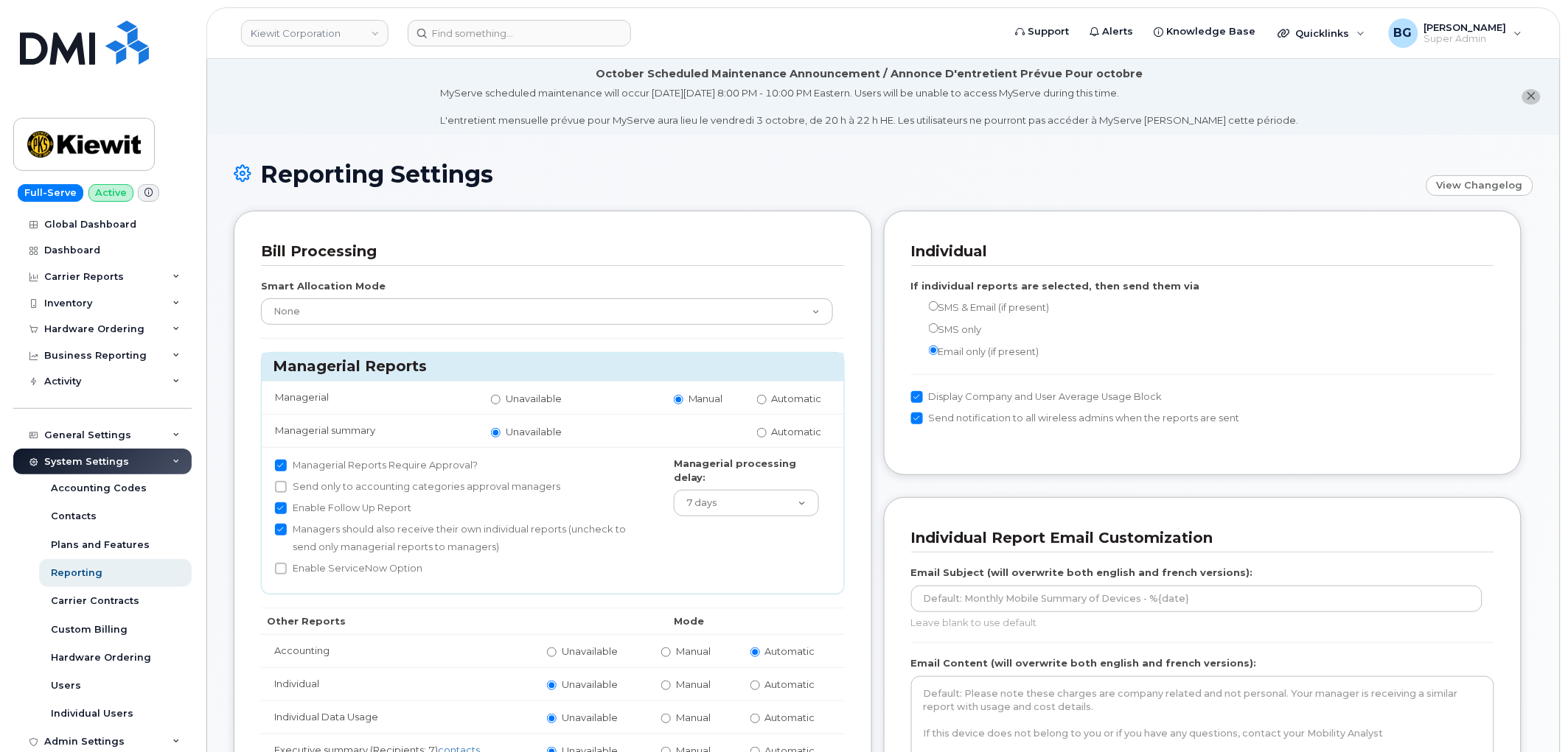
click at [557, 227] on div "Bill Processing Smart Allocation Mode None Within Plan Managerial Reports Manag…" at bounding box center [552, 689] width 638 height 955
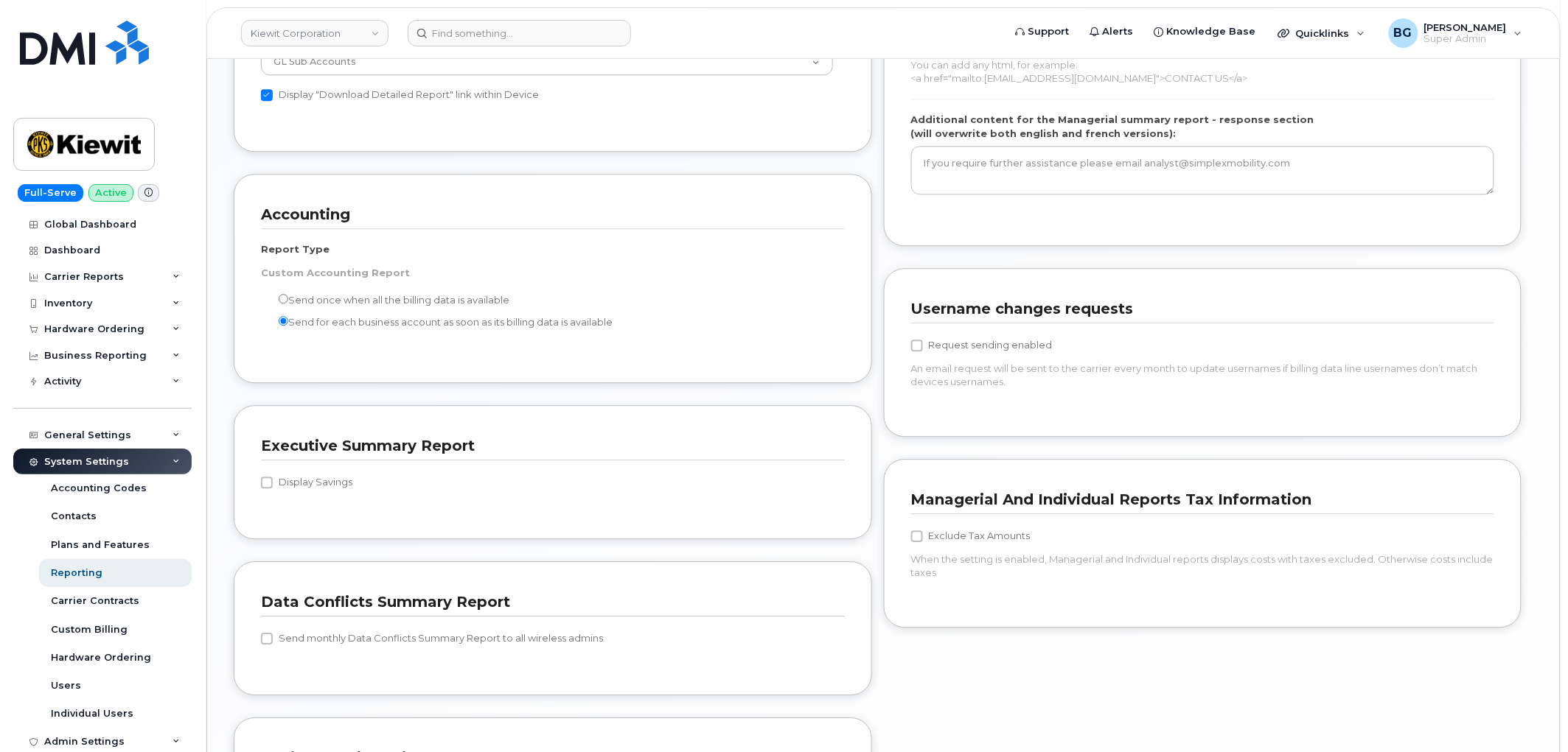
scroll to position [1254, 0]
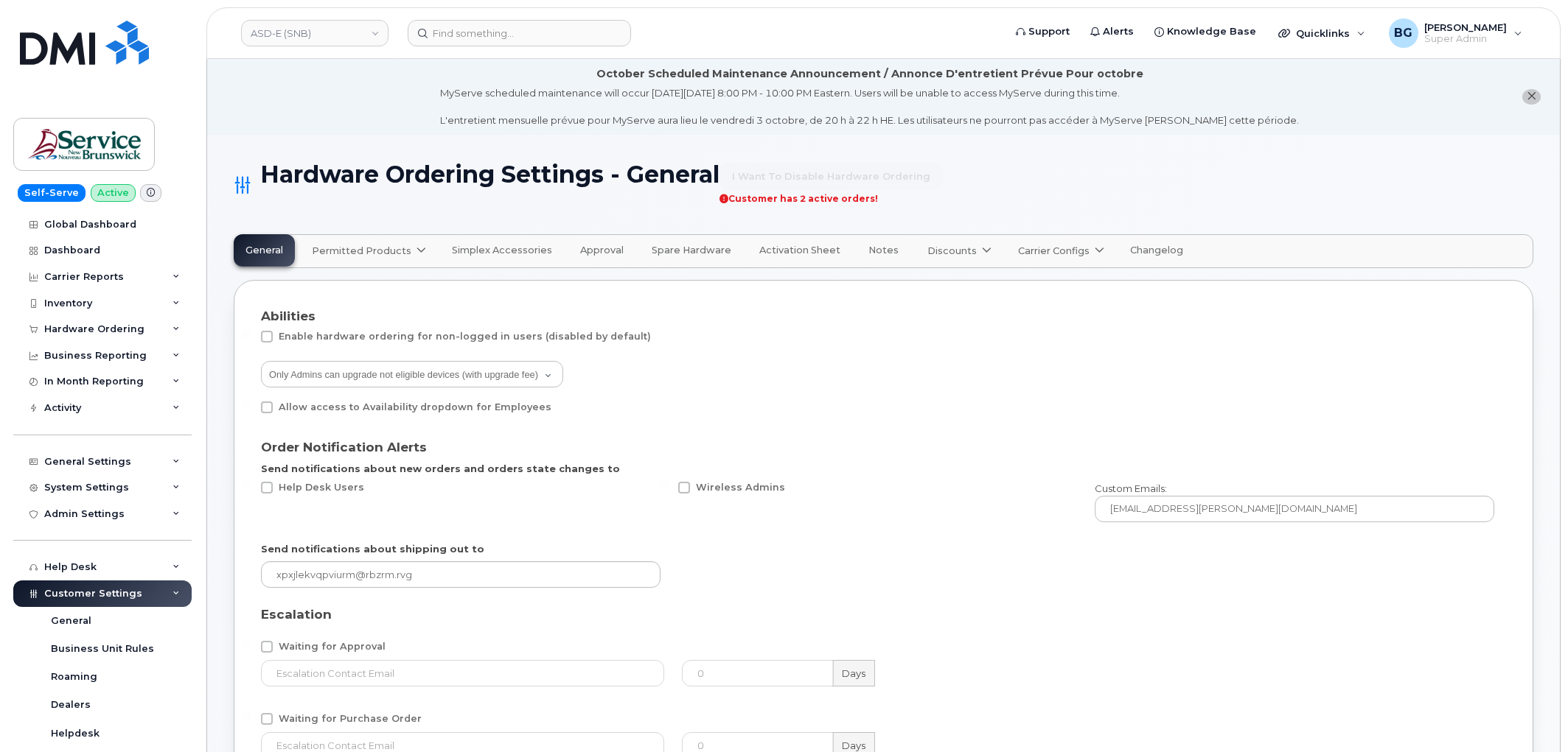
select select "admins"
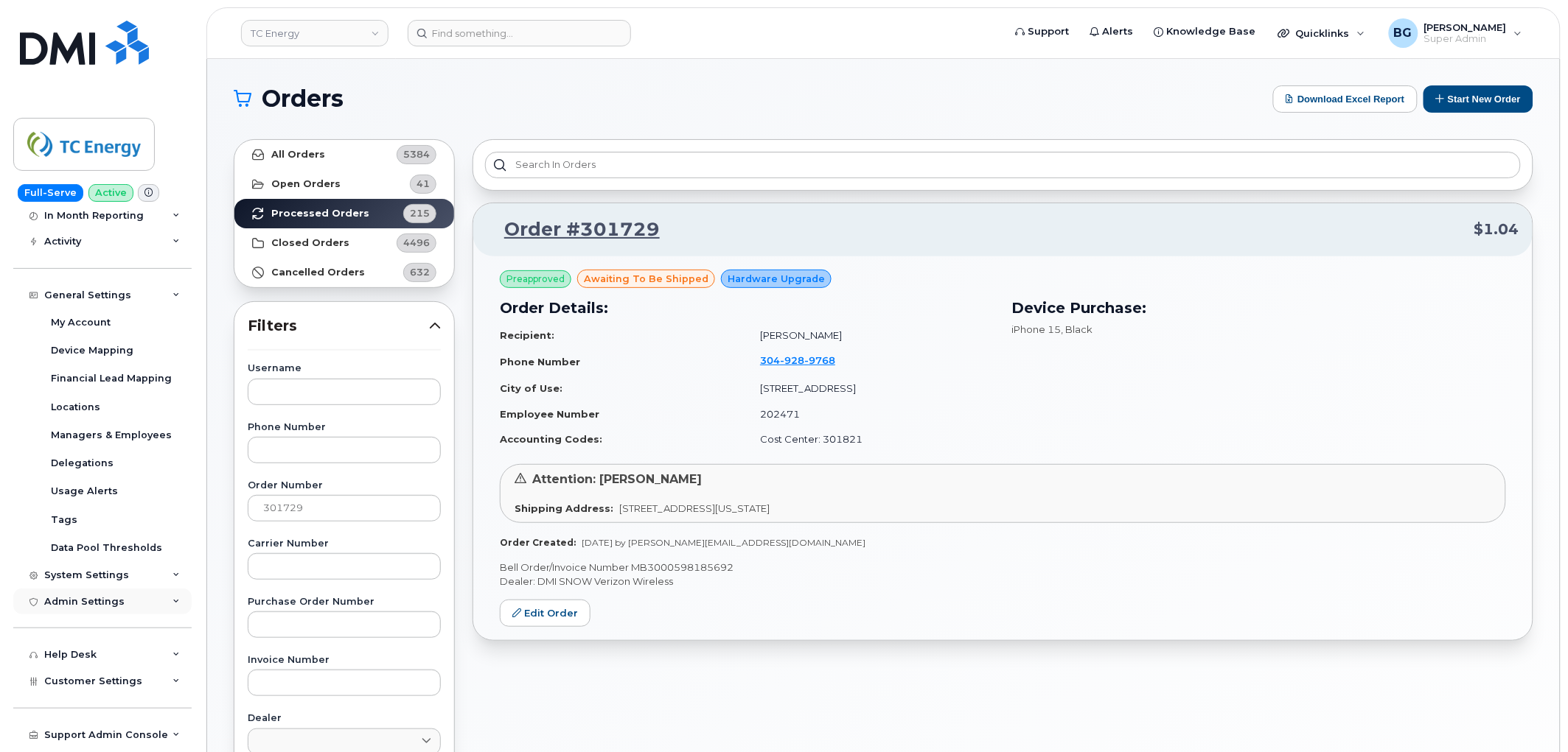
scroll to position [300, 0]
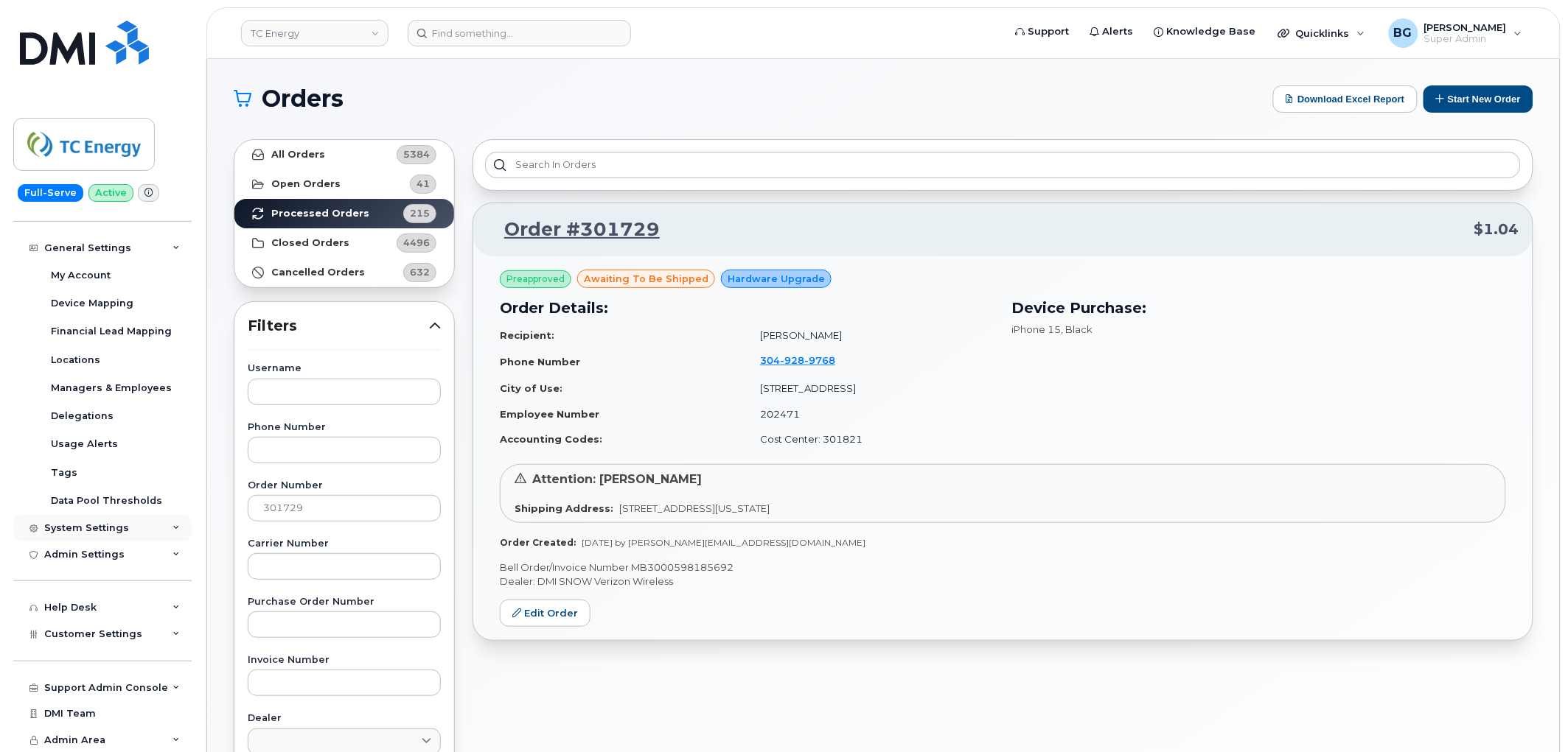
click at [75, 526] on div "System Settings" at bounding box center [87, 528] width 85 height 12
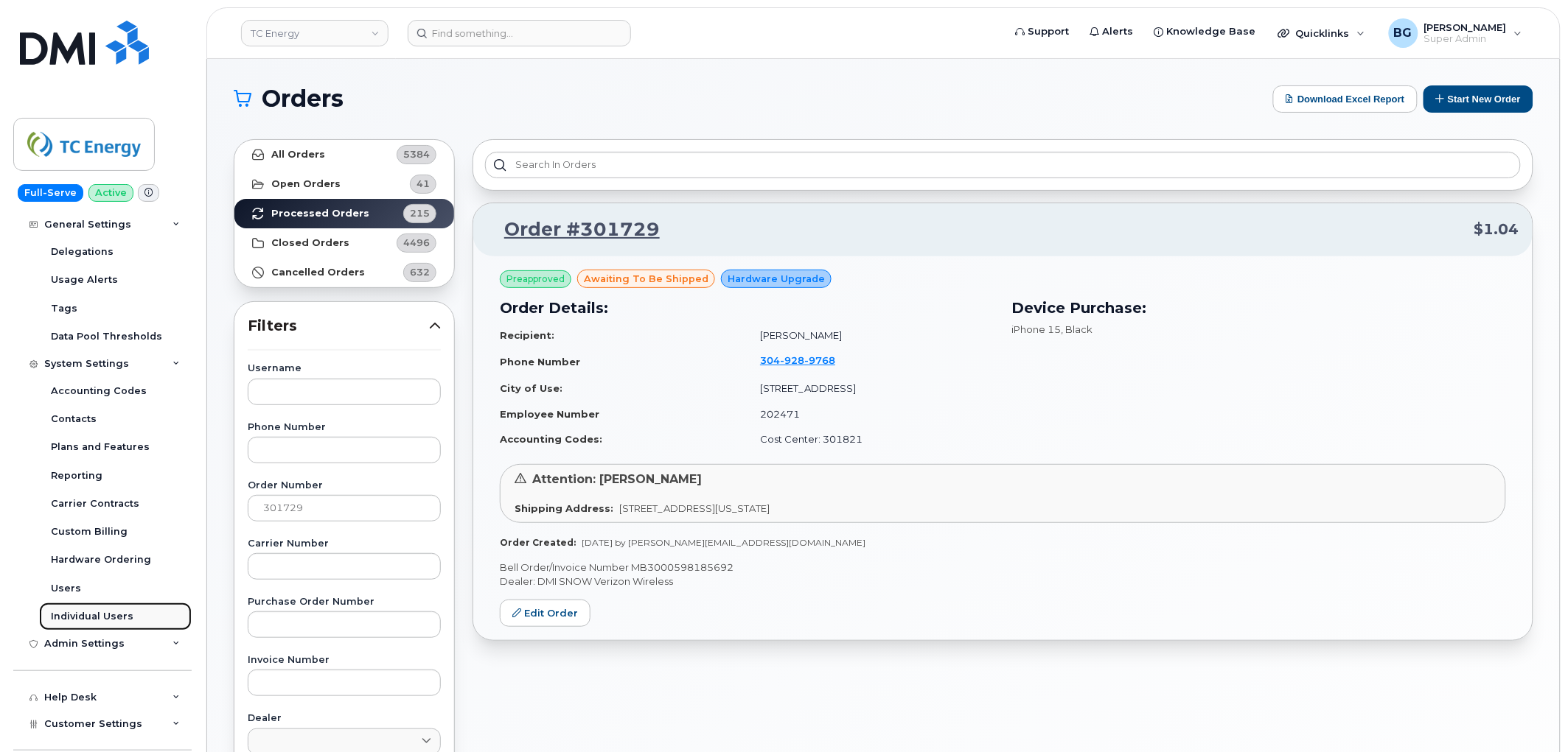
click at [82, 615] on div "Individual Users" at bounding box center [92, 616] width 82 height 13
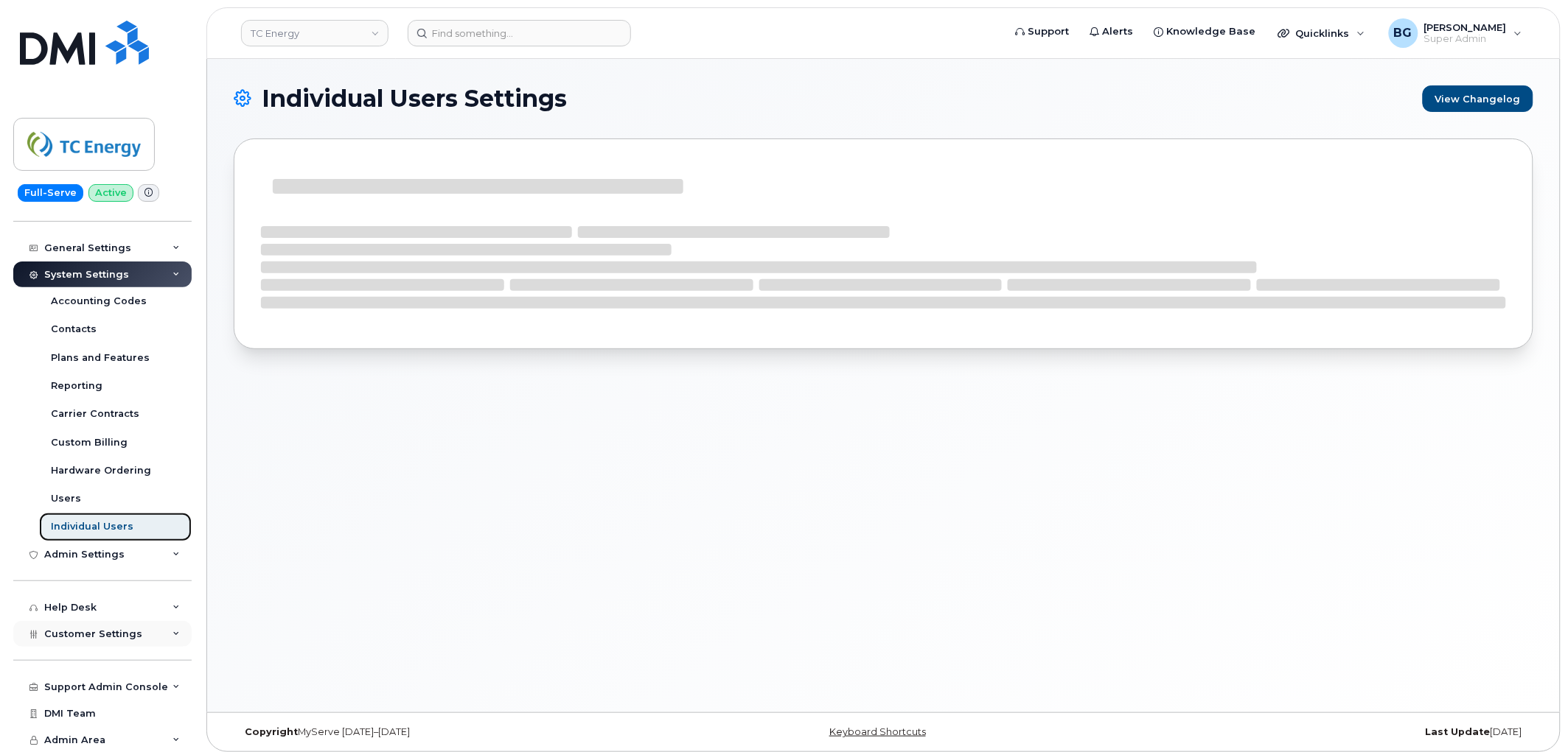
scroll to position [187, 0]
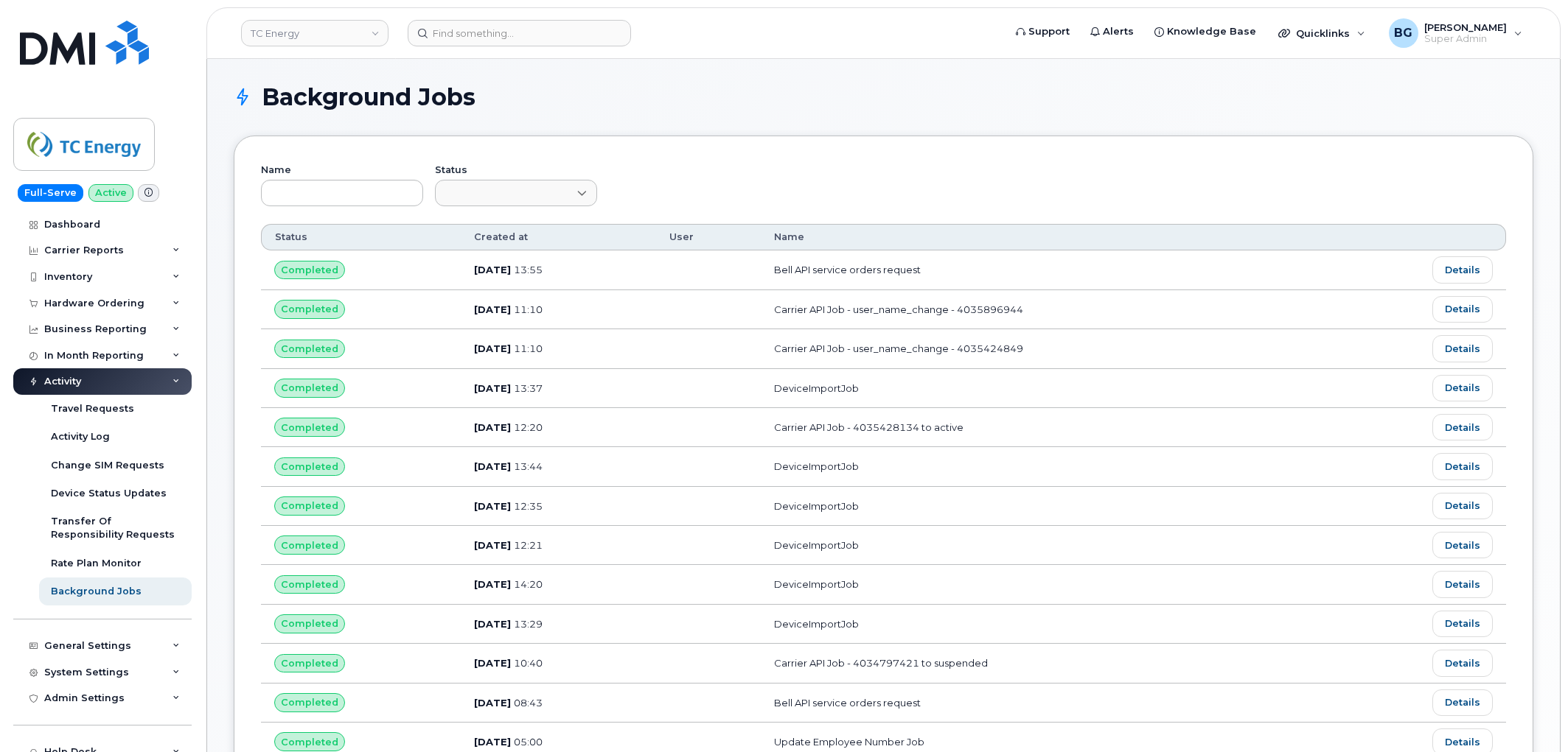
scroll to position [648, 0]
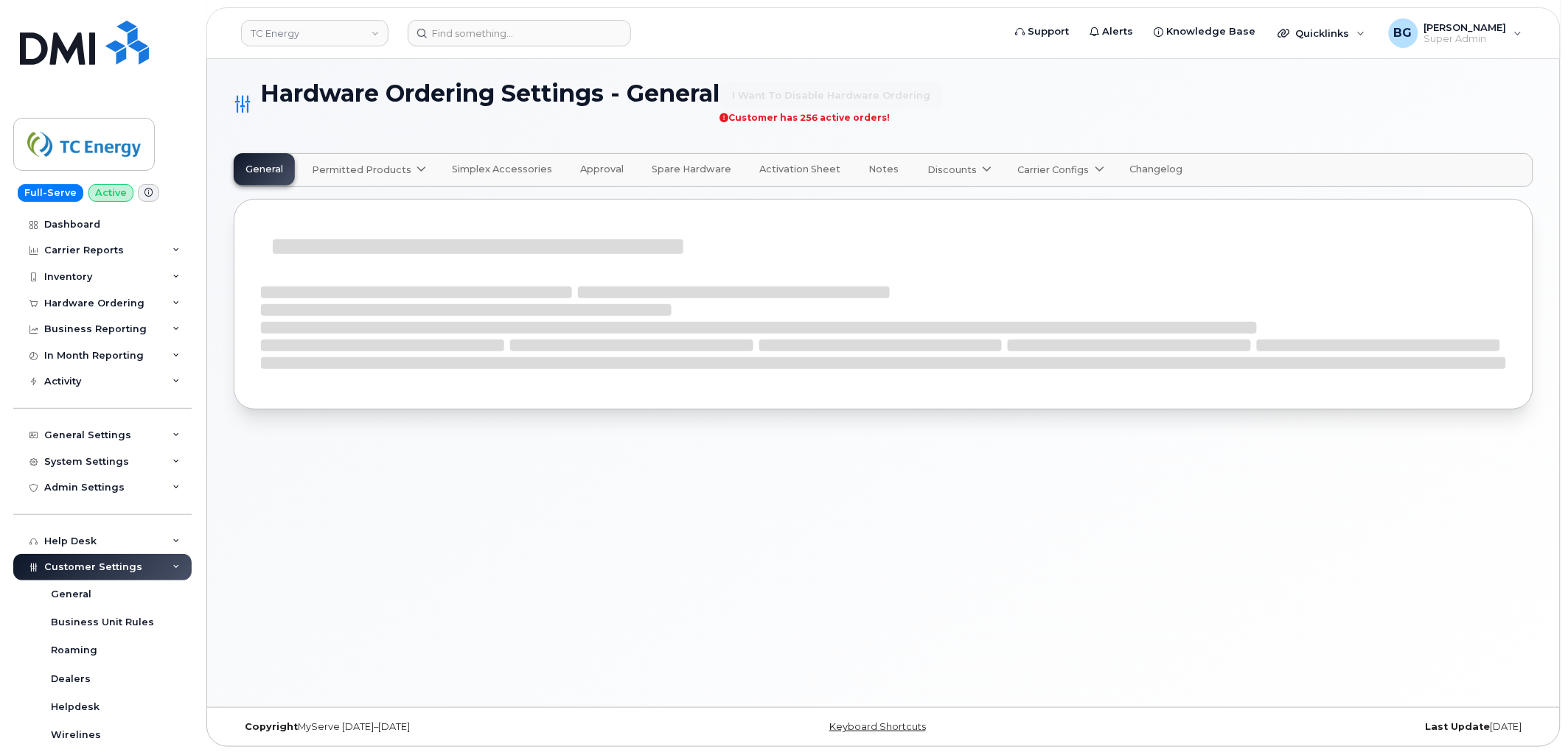
scroll to position [82, 0]
select select "admins"
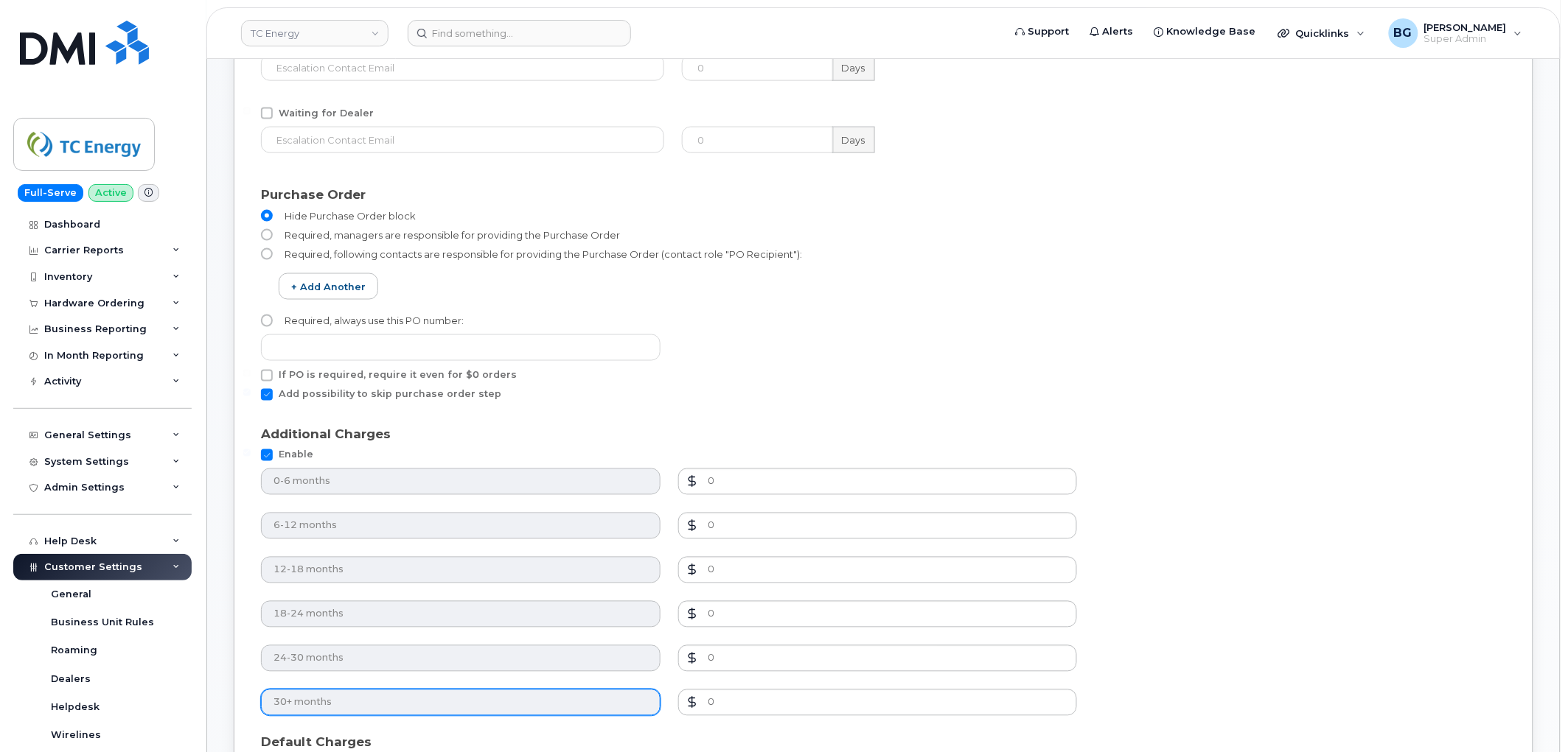
scroll to position [720, 0]
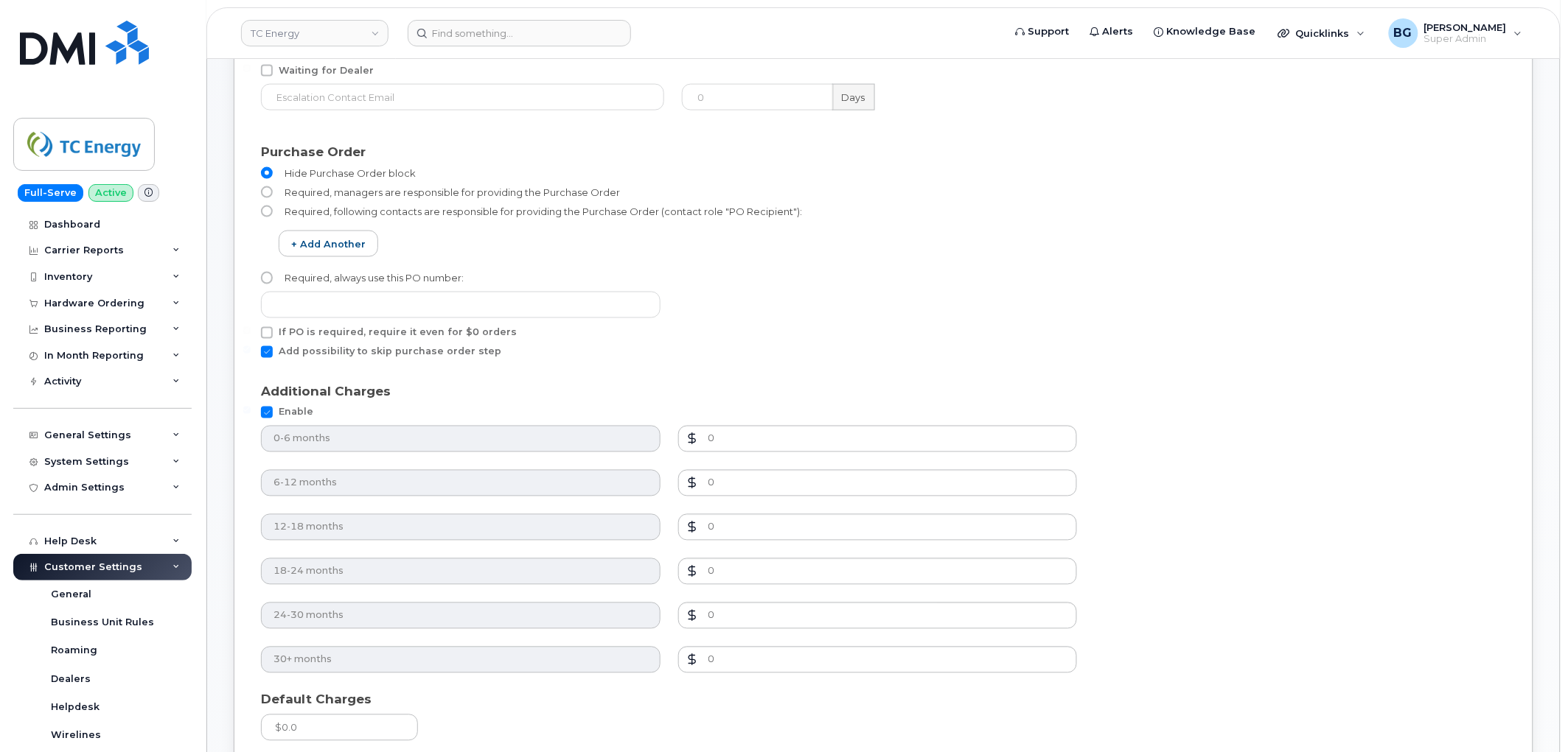
click at [970, 269] on div "Required, always use this PO number:" at bounding box center [877, 295] width 1251 height 63
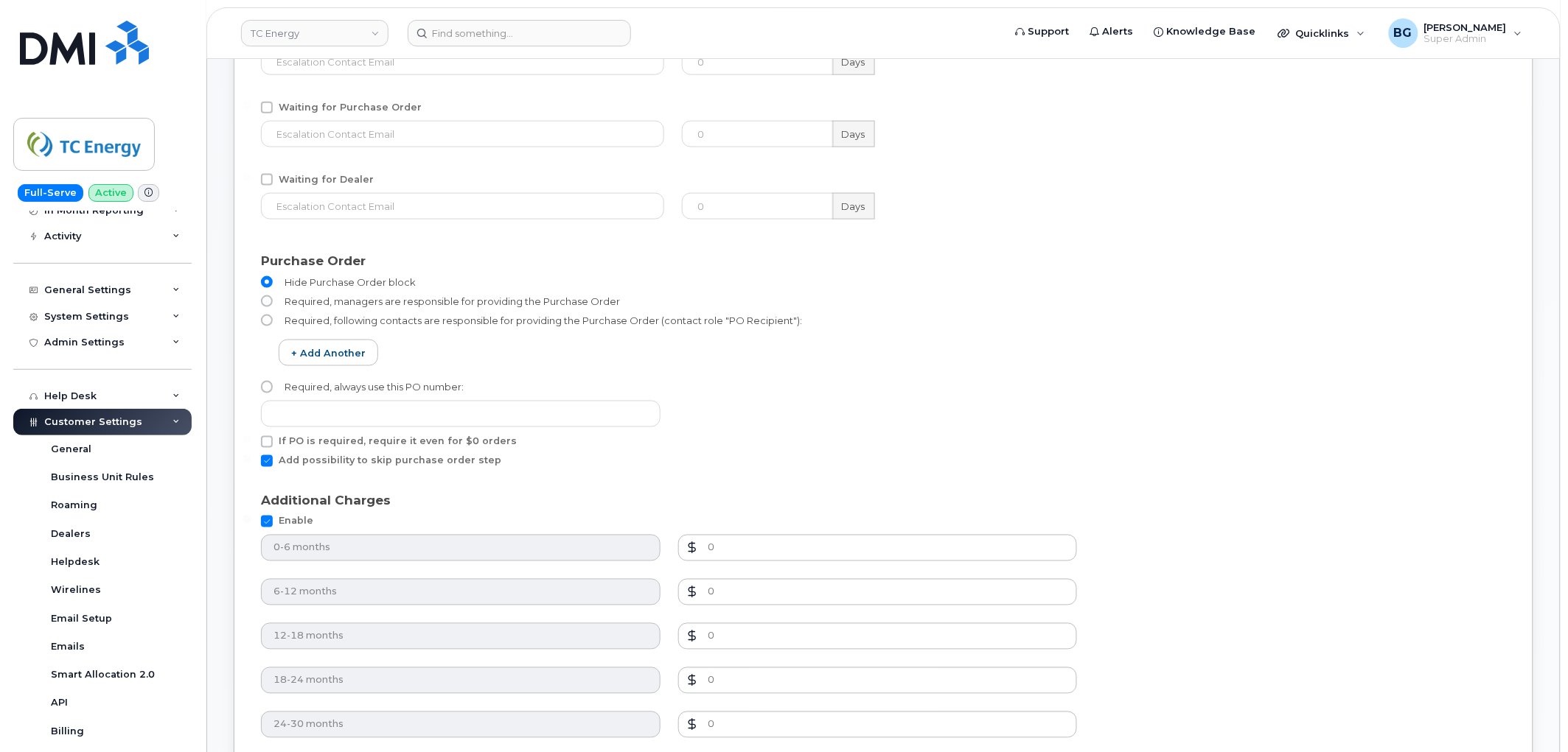
scroll to position [385, 0]
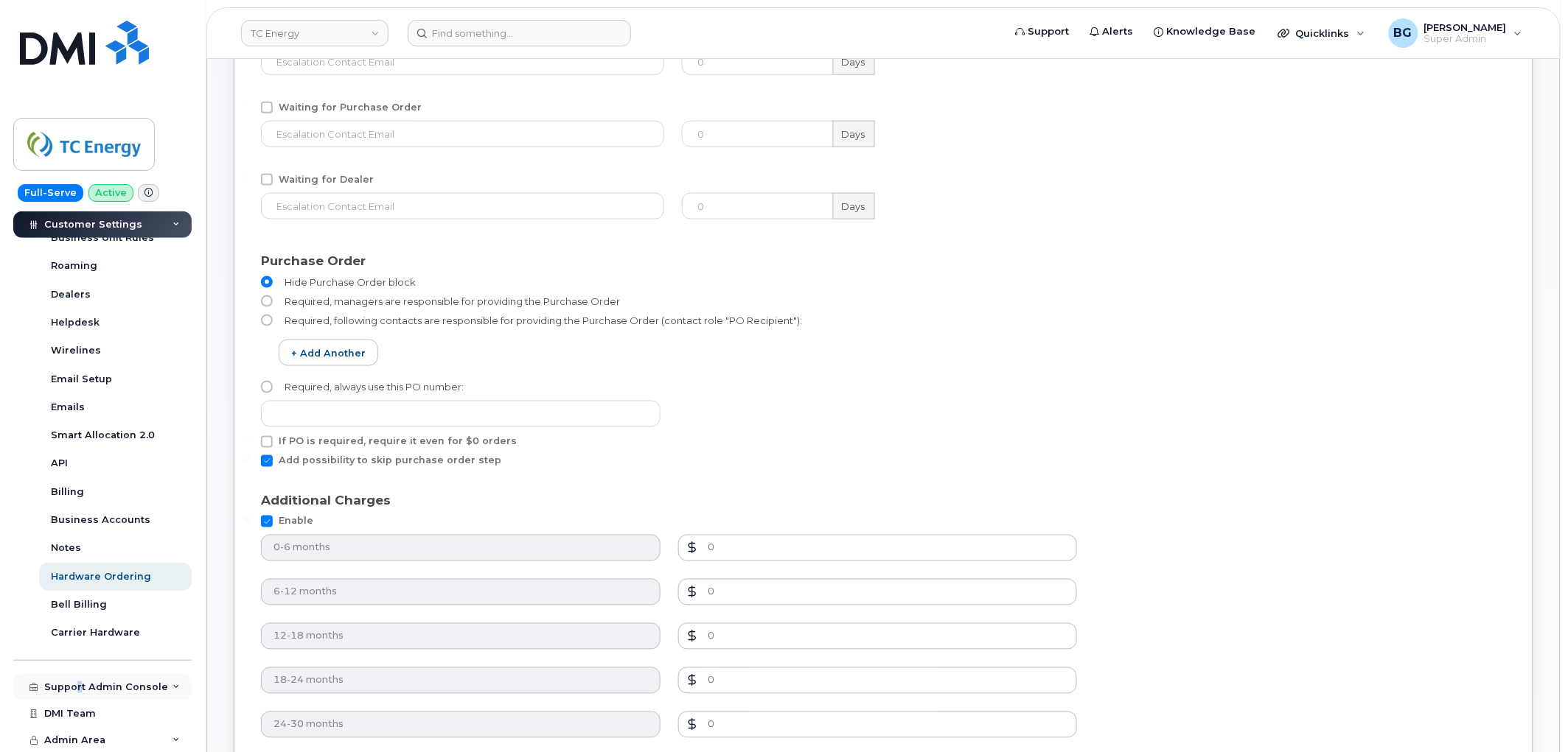
click at [78, 687] on div "Support Admin Console" at bounding box center [106, 688] width 124 height 12
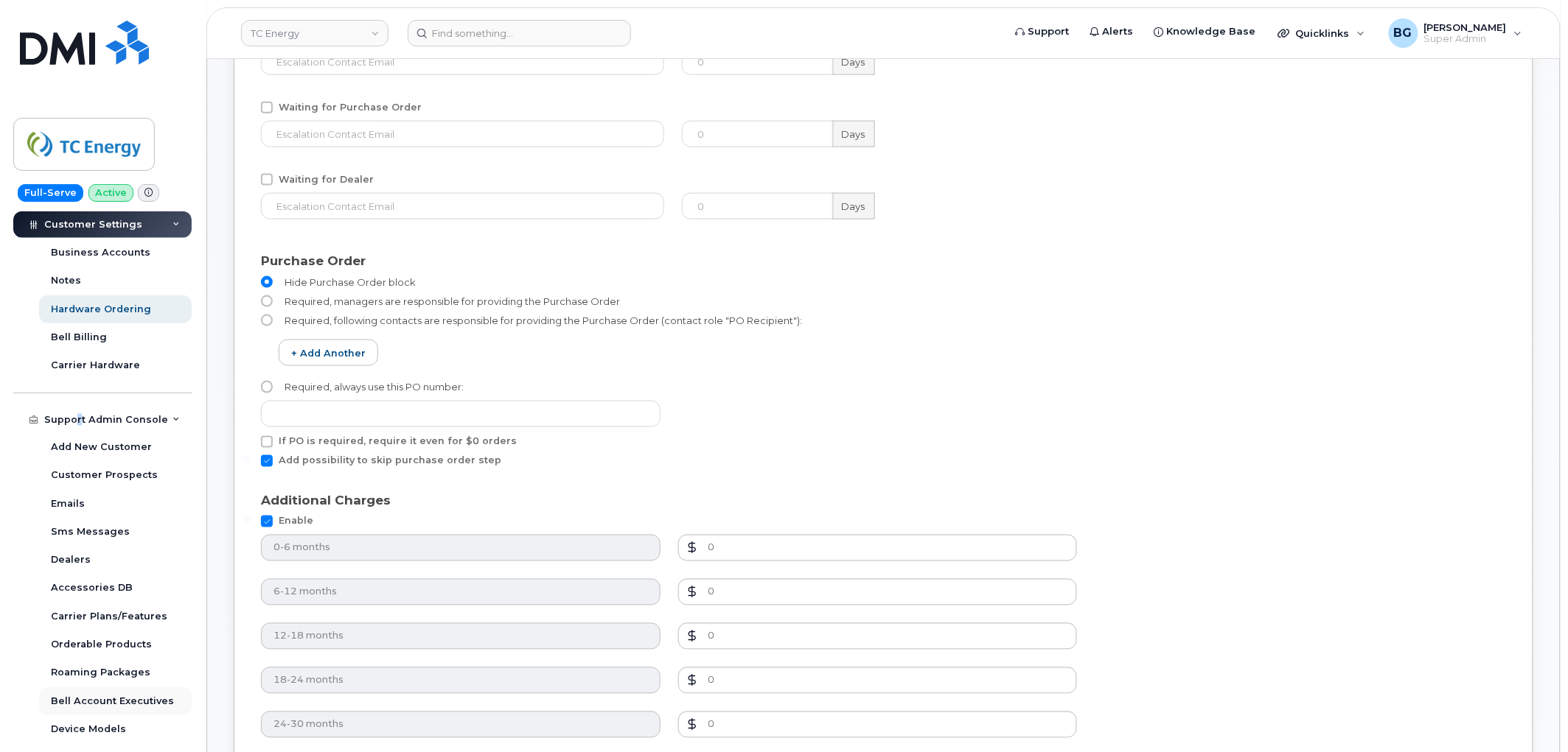
scroll to position [657, 0]
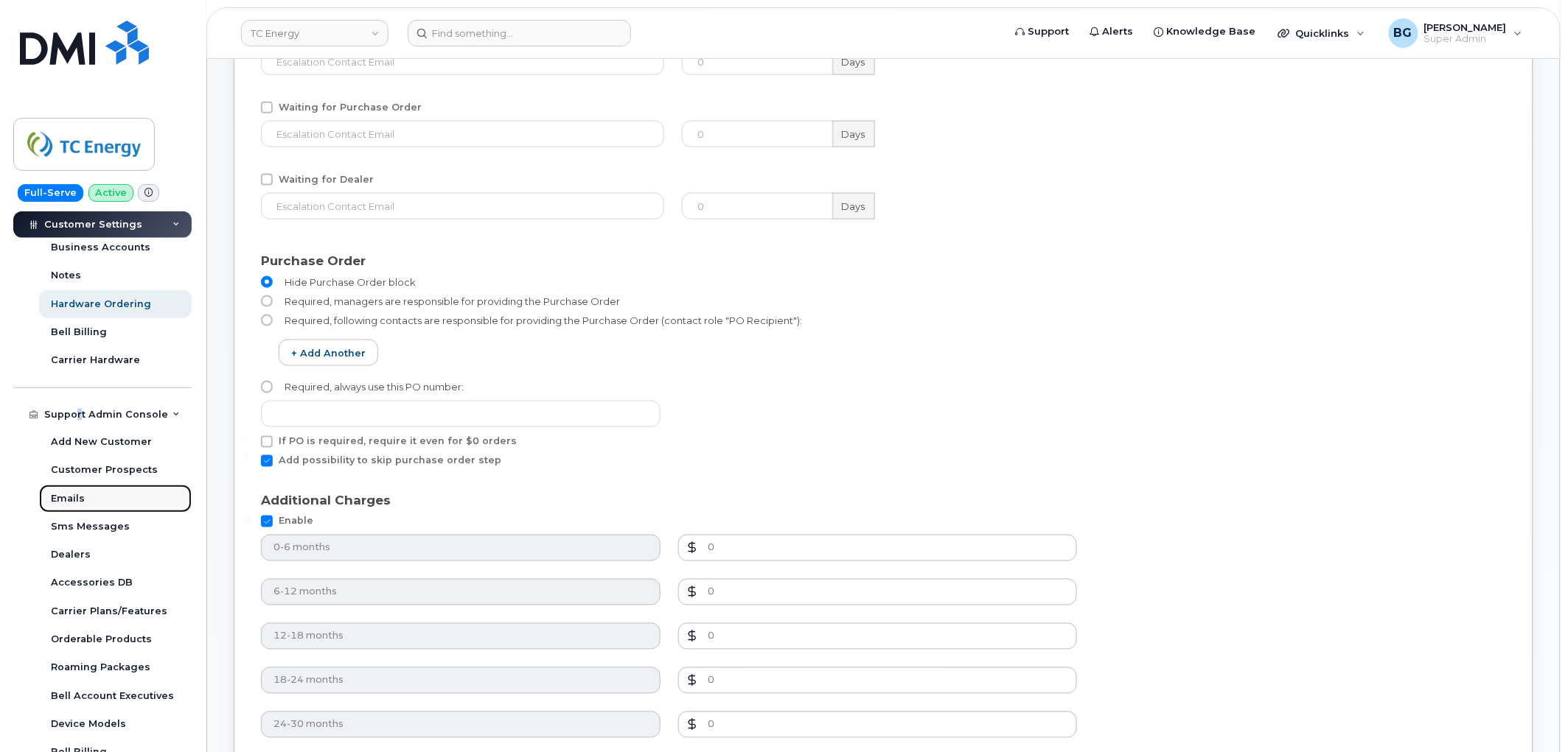
click at [63, 500] on div "Emails" at bounding box center [68, 498] width 34 height 13
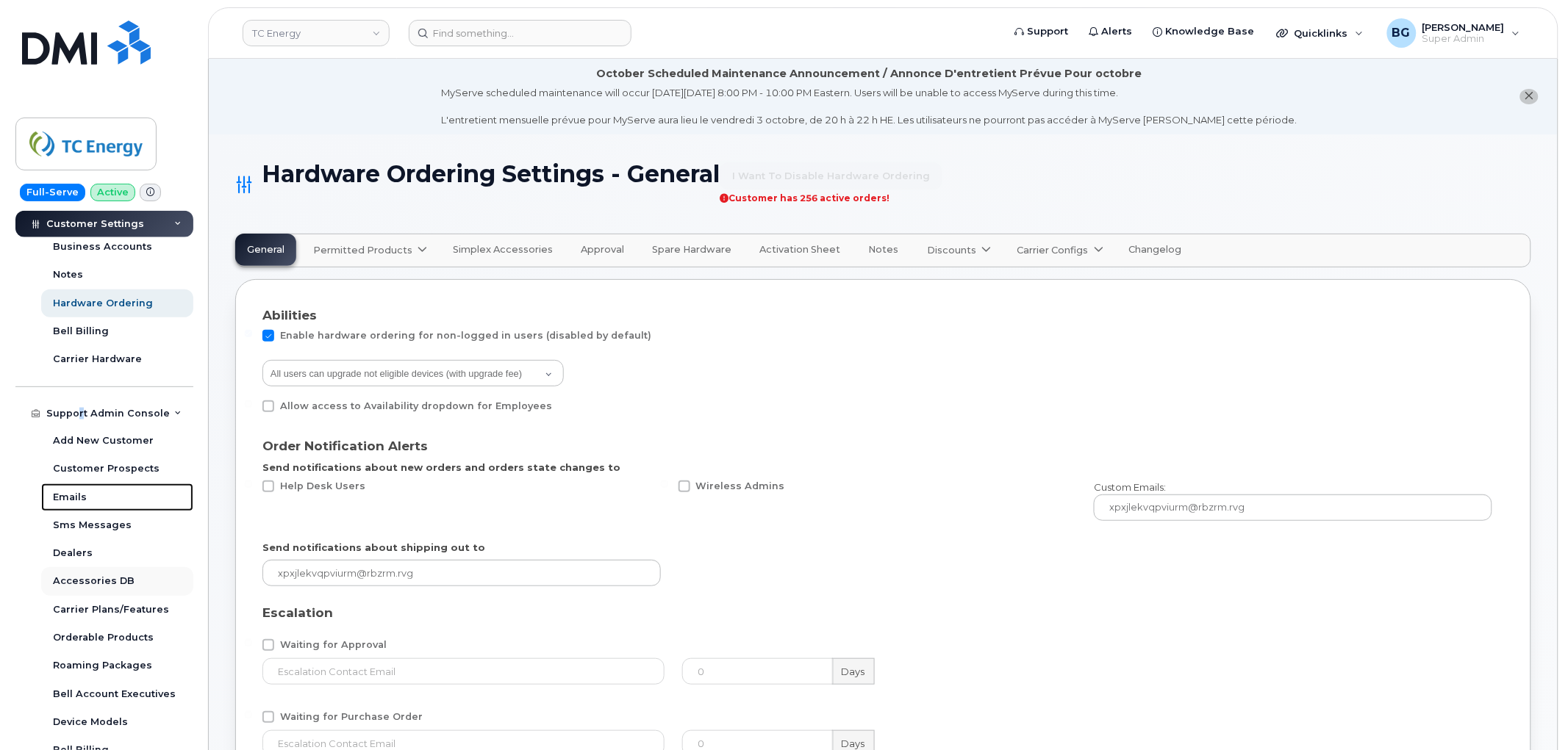
scroll to position [299, 0]
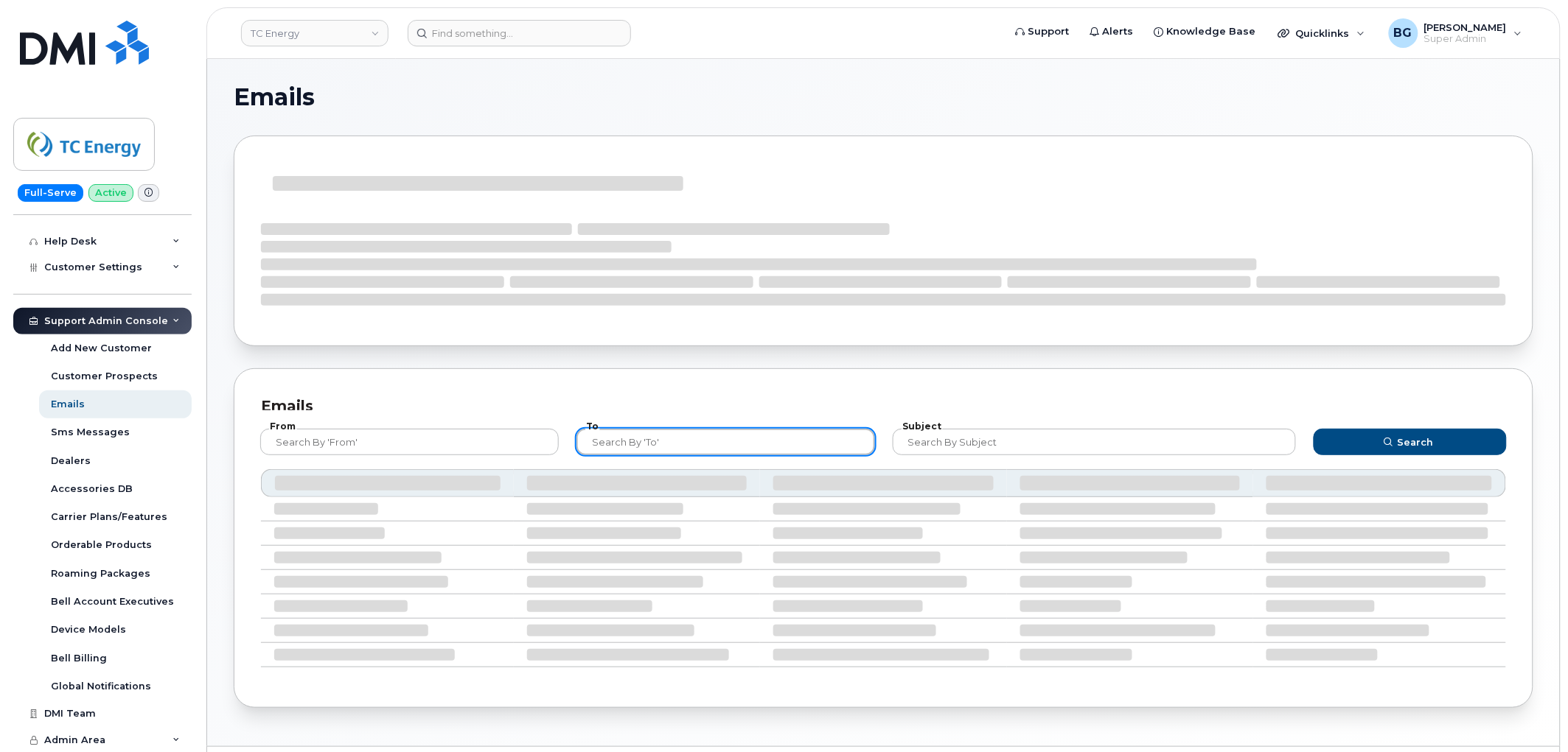
click at [694, 444] on input "text" at bounding box center [726, 442] width 299 height 27
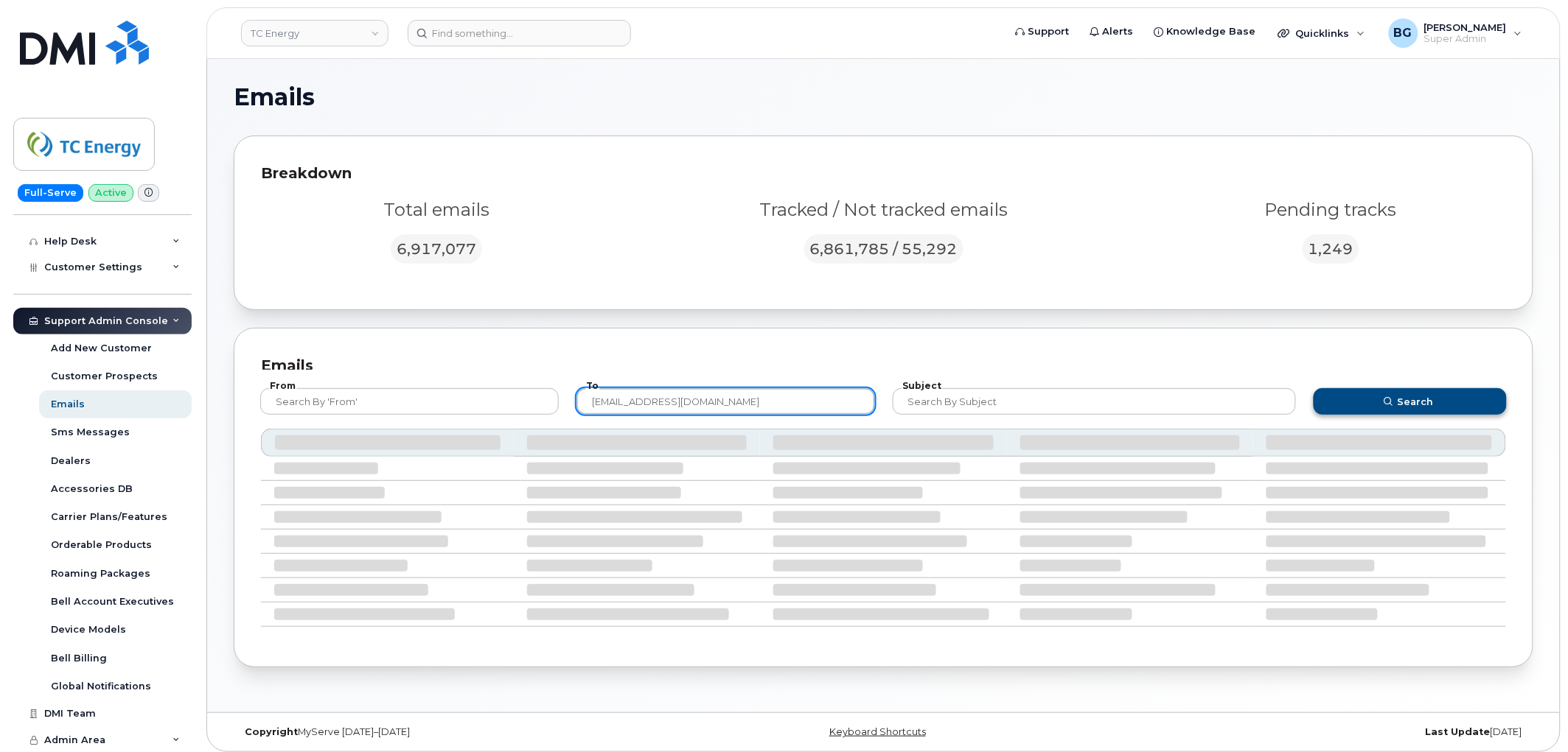
type input "mobilitysupport@dminc.com"
click at [1386, 411] on button "Search" at bounding box center [1409, 401] width 193 height 27
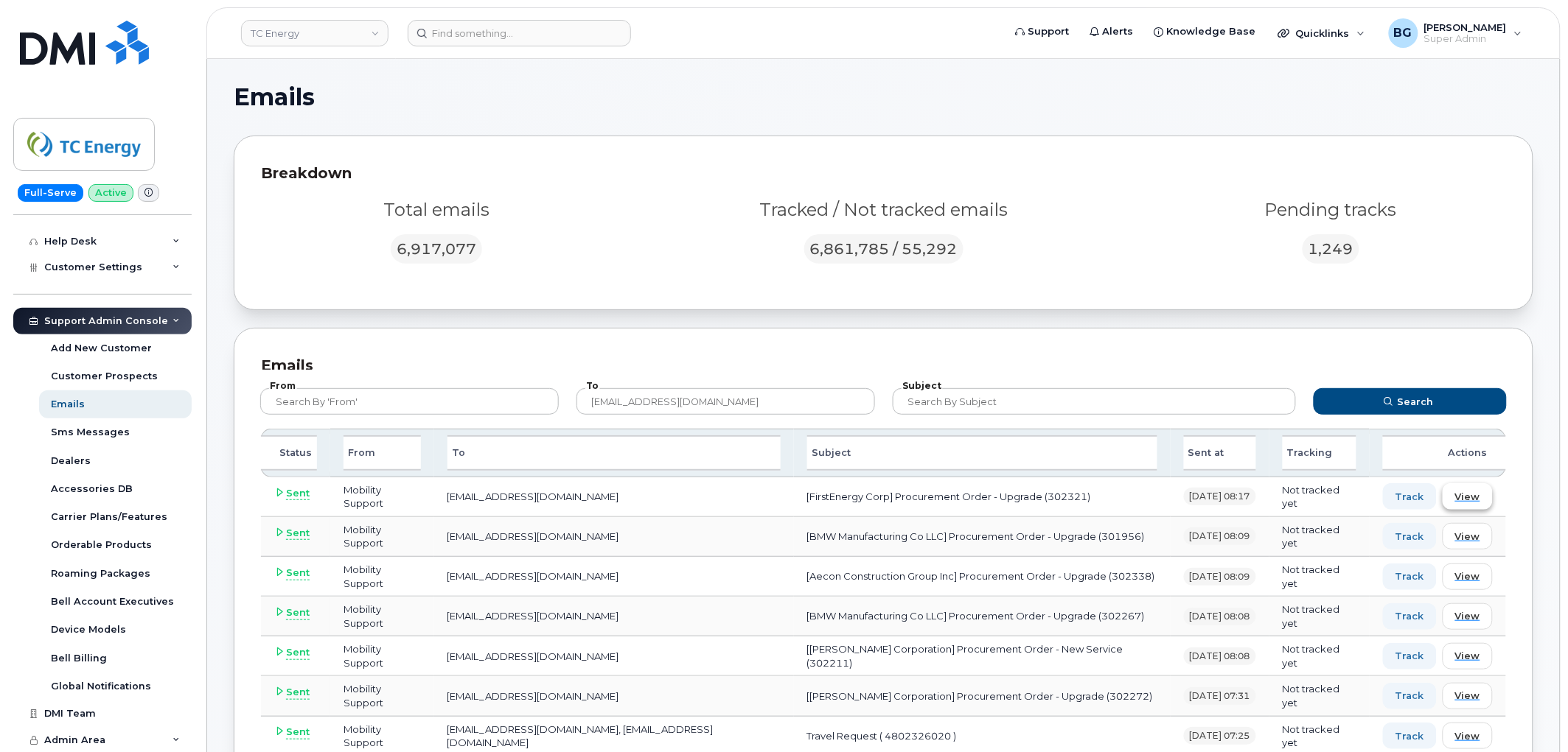
click at [1468, 496] on span "View" at bounding box center [1467, 496] width 25 height 14
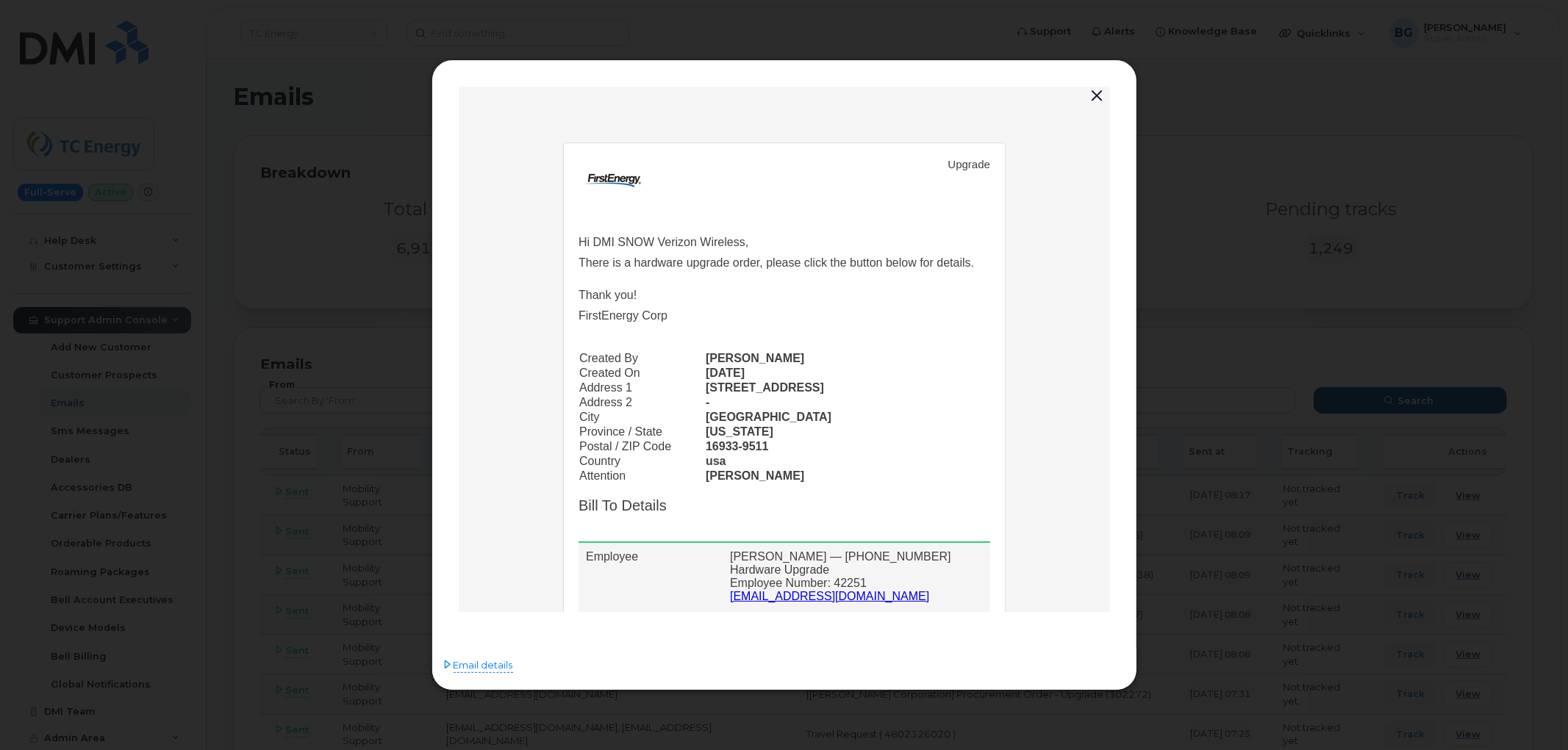
scroll to position [0, 0]
click at [486, 666] on span "Email details" at bounding box center [483, 665] width 60 height 15
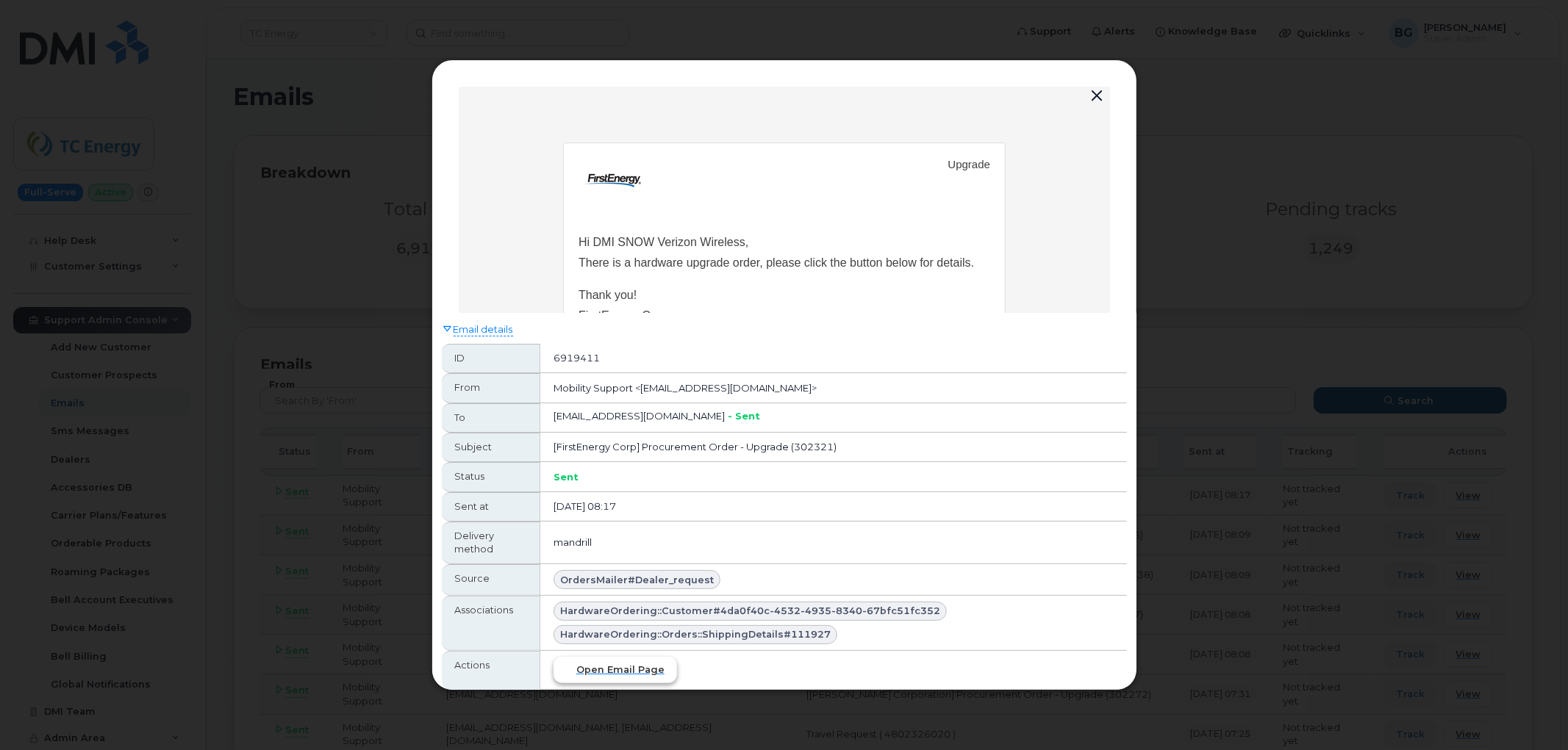
click at [608, 671] on span "Open email page" at bounding box center [620, 670] width 88 height 14
click at [1291, 140] on div at bounding box center [784, 375] width 1568 height 750
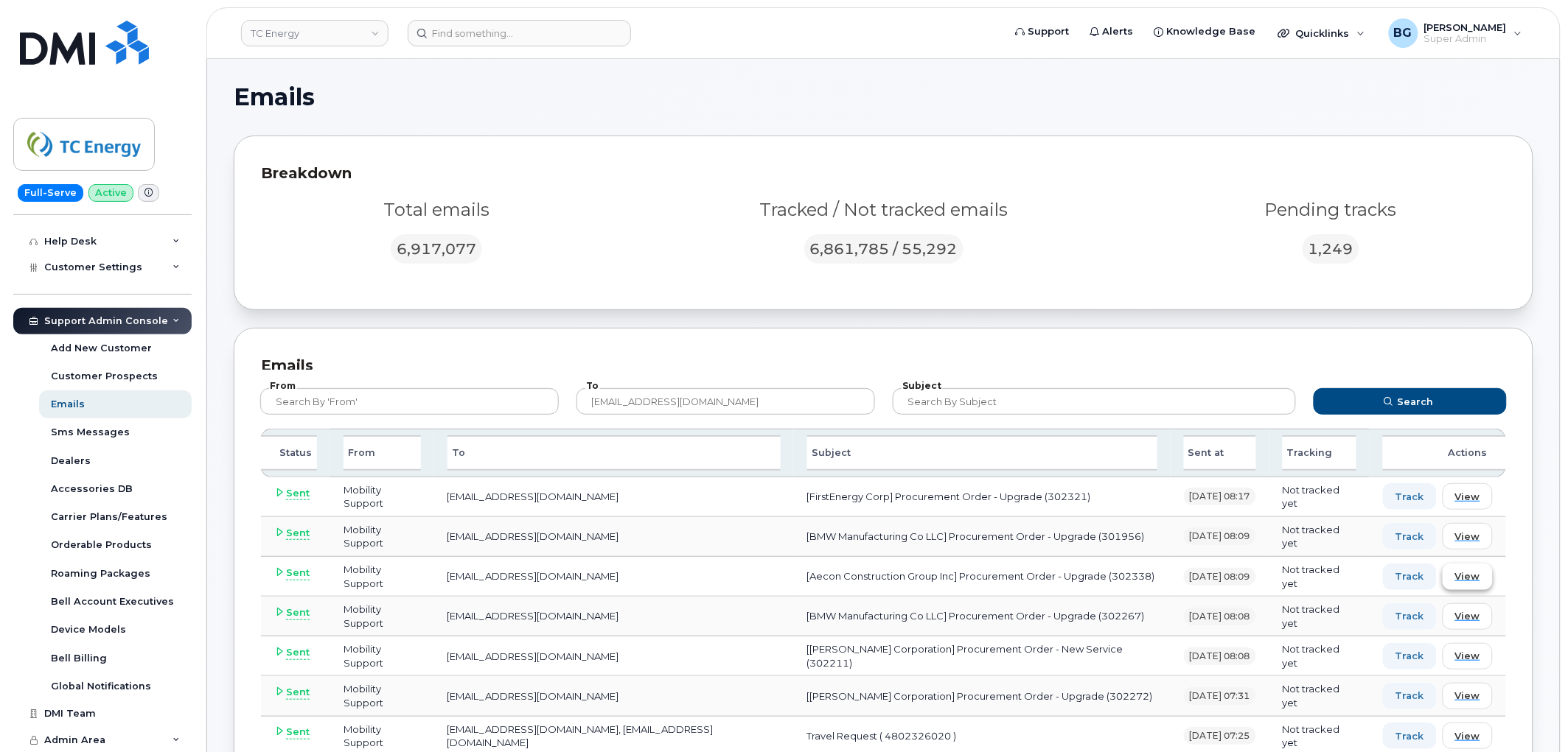
click at [1462, 578] on span "View" at bounding box center [1467, 576] width 25 height 14
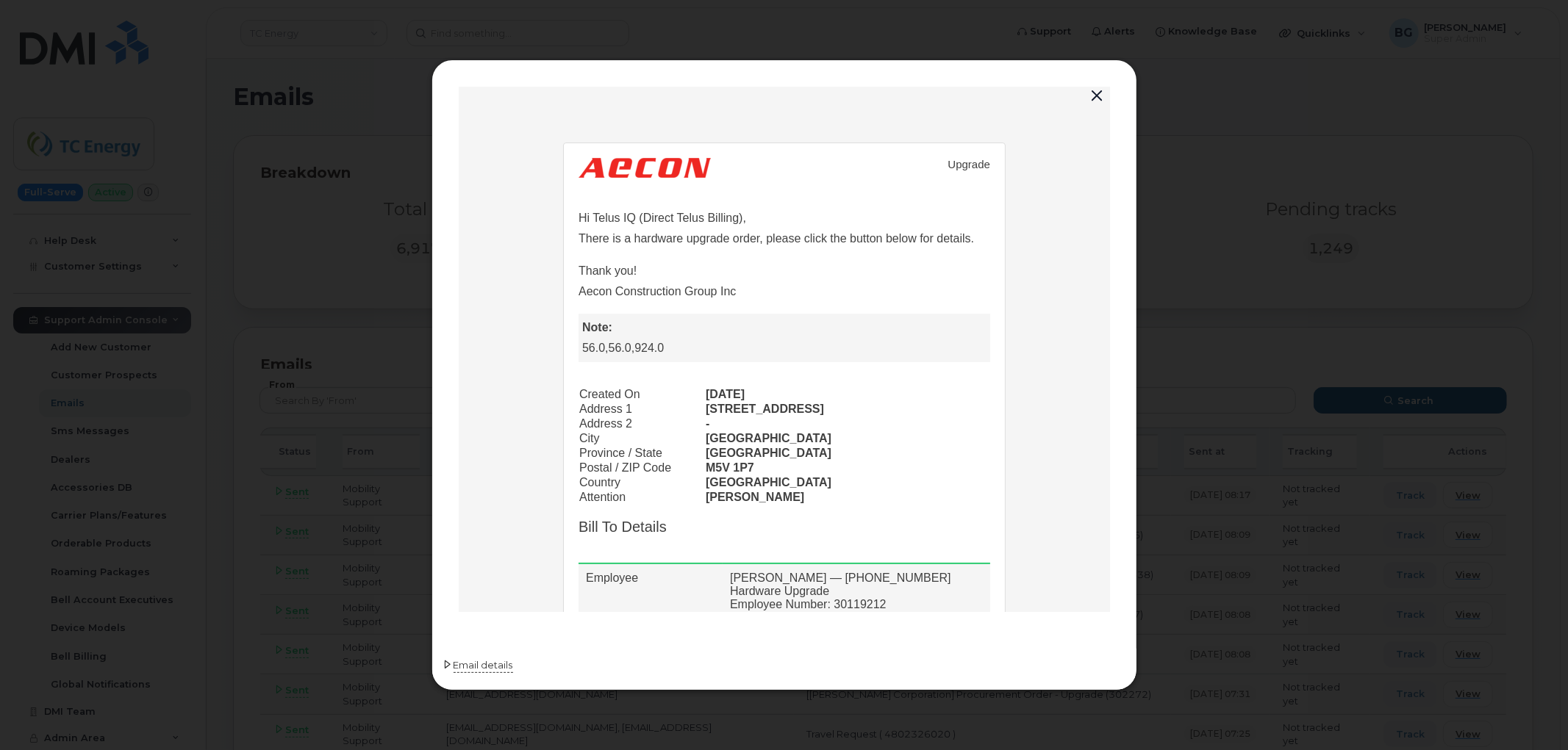
click at [481, 665] on span "Email details" at bounding box center [483, 665] width 60 height 15
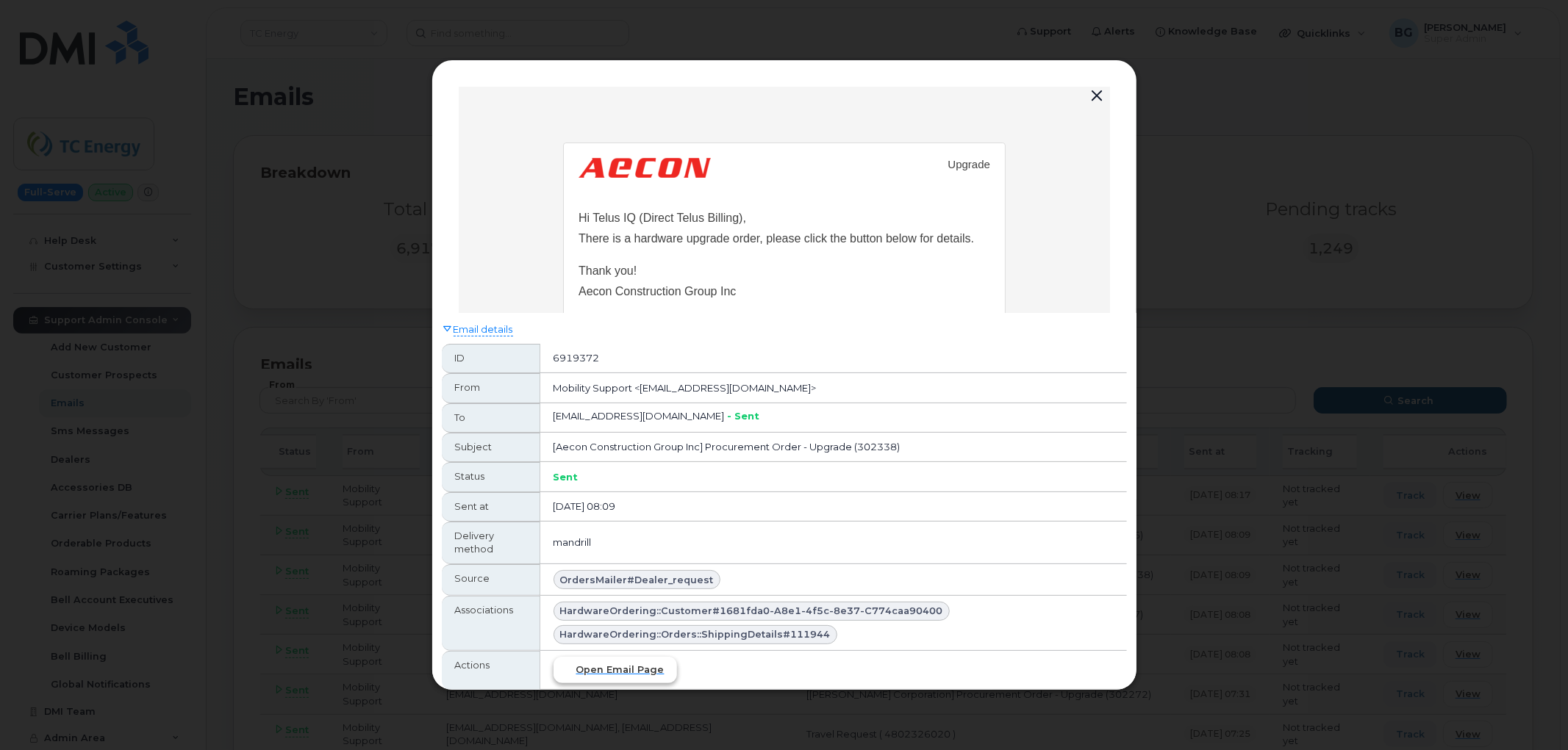
click at [614, 670] on span "Open email page" at bounding box center [620, 670] width 88 height 14
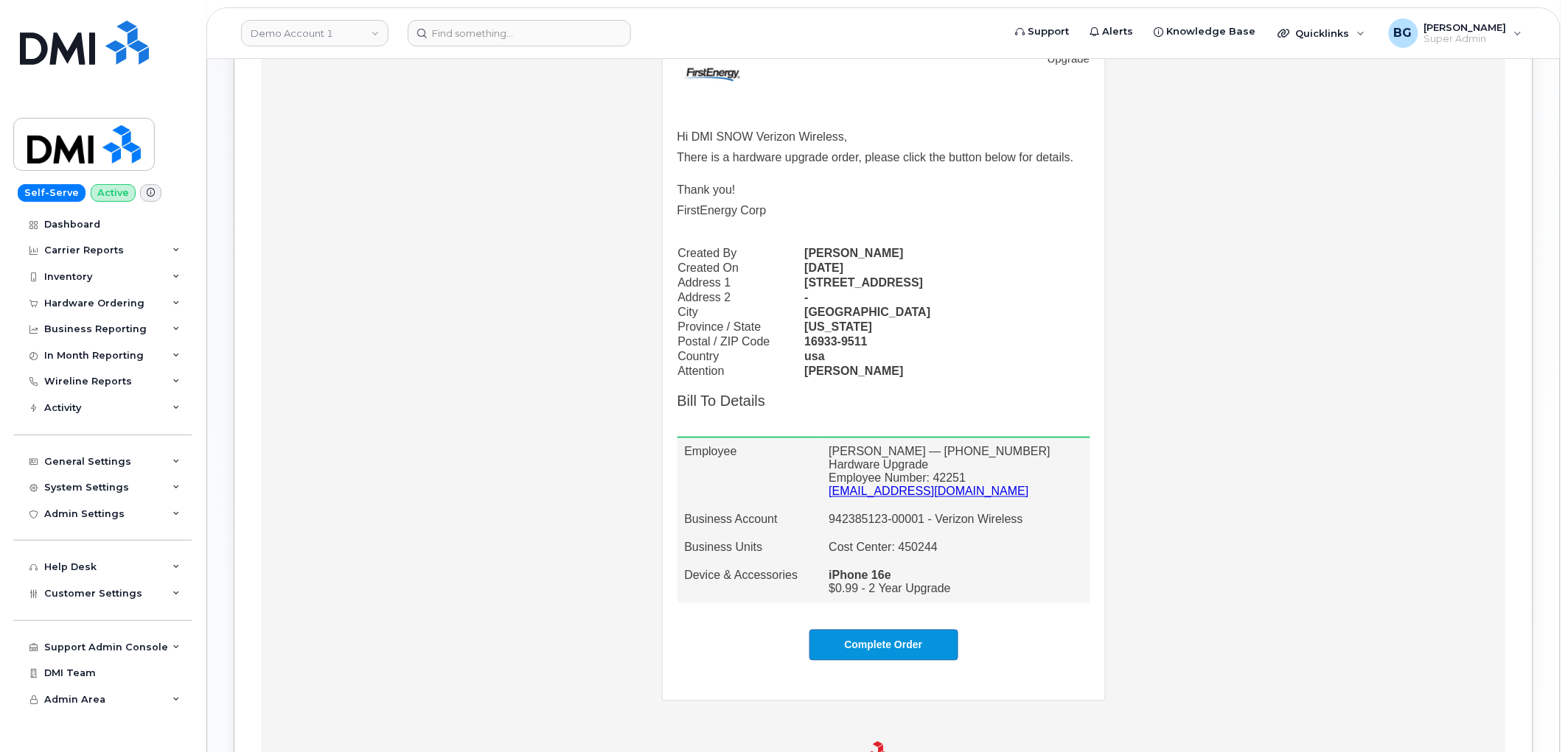
scroll to position [659, 0]
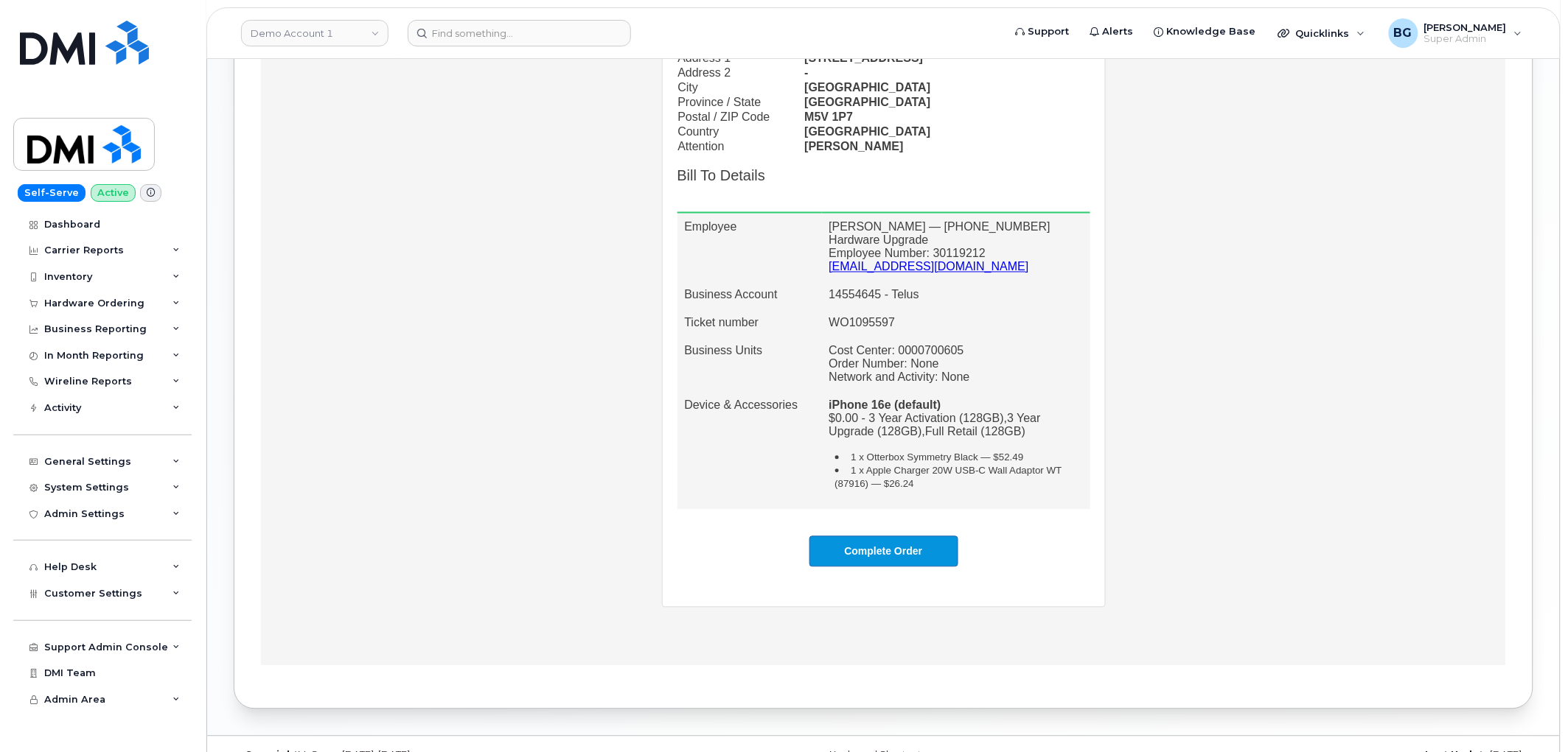
scroll to position [860, 0]
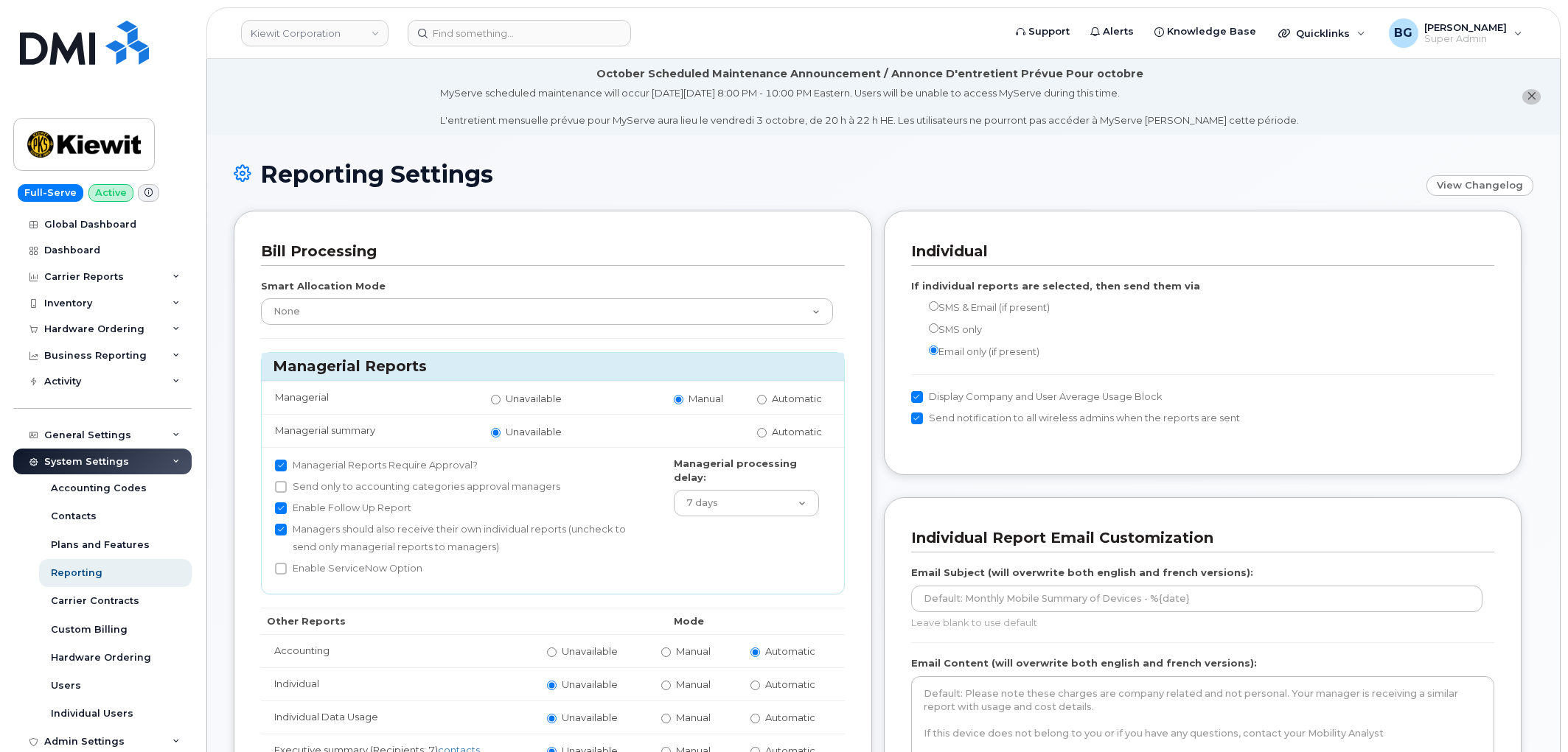
scroll to position [1254, 0]
